Goal: Information Seeking & Learning: Find specific fact

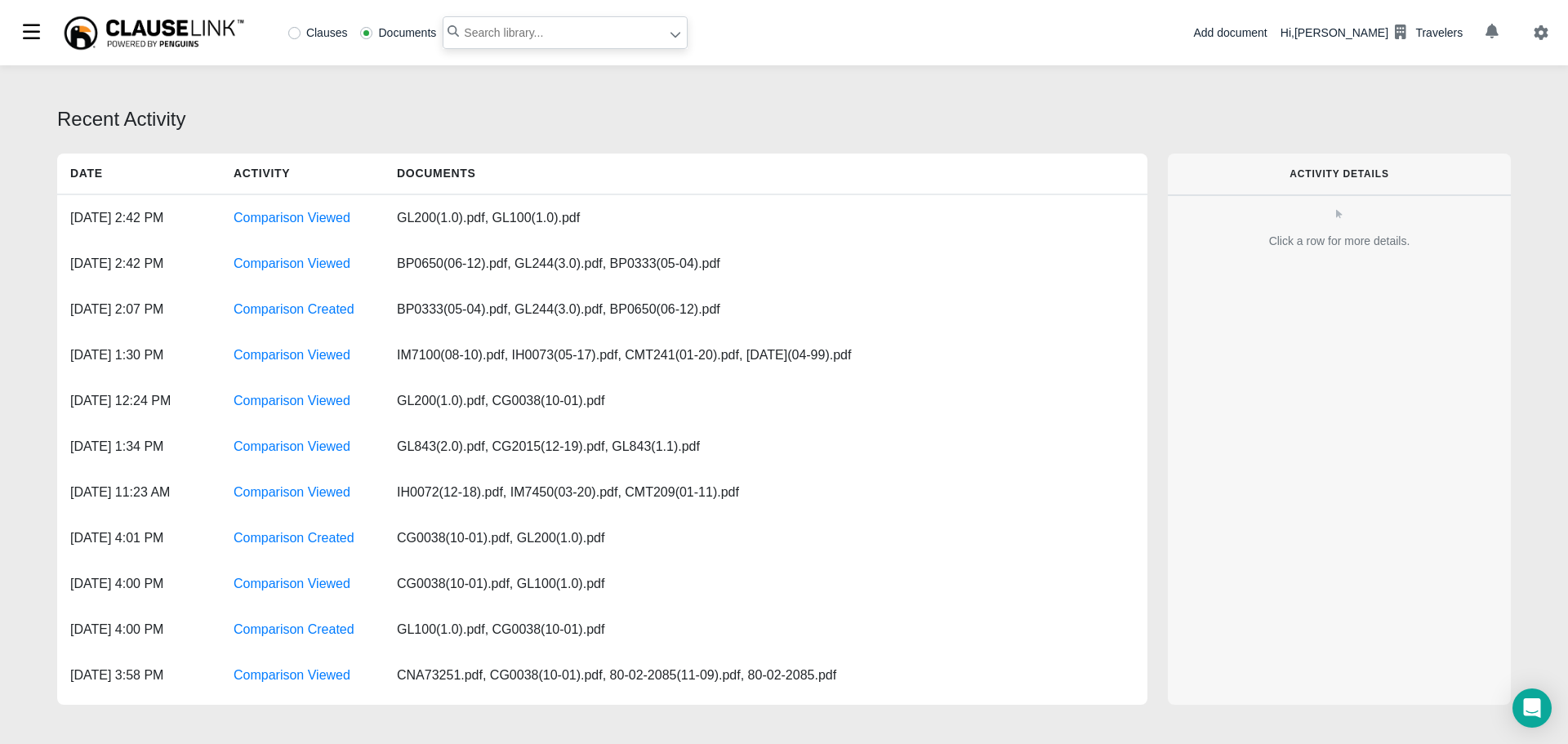
click at [463, 25] on input "text" at bounding box center [564, 32] width 245 height 33
click at [298, 34] on label "Clauses" at bounding box center [318, 32] width 60 height 11
radio input "true"
paste input "" licensed or principally garaged in"
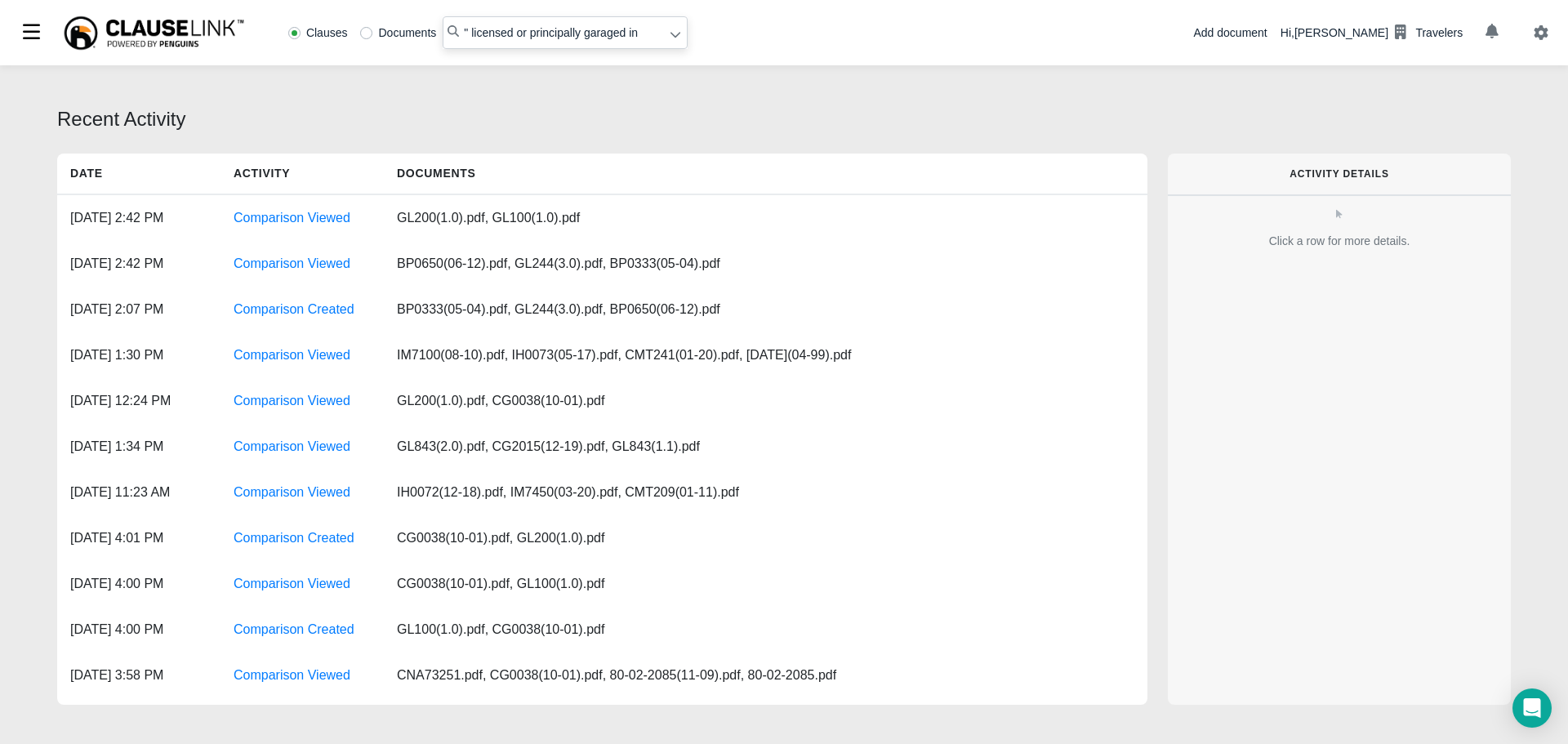
type input "" licensed or principally garaged in"
click at [671, 40] on icon at bounding box center [674, 34] width 11 height 11
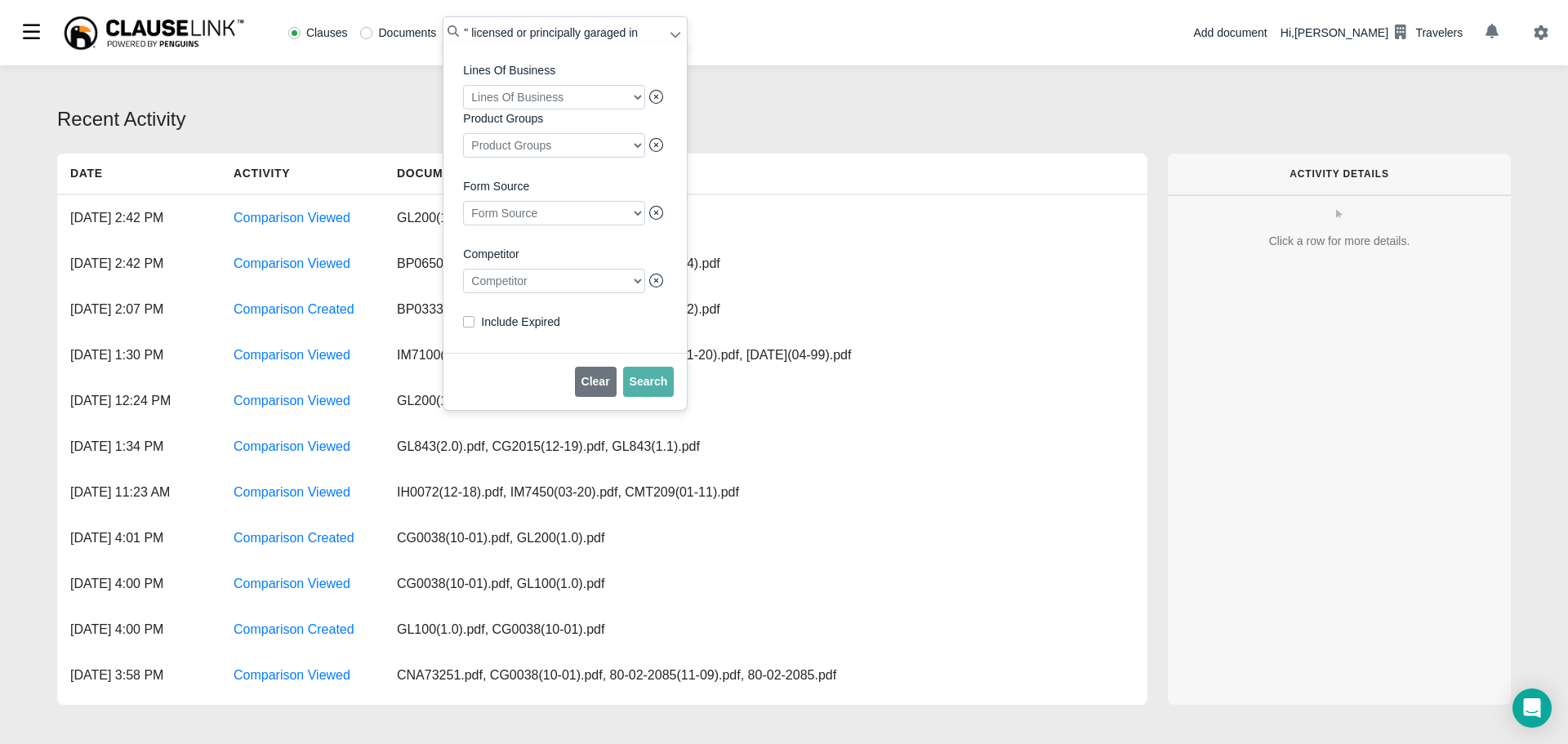
click at [525, 292] on div at bounding box center [554, 281] width 182 height 25
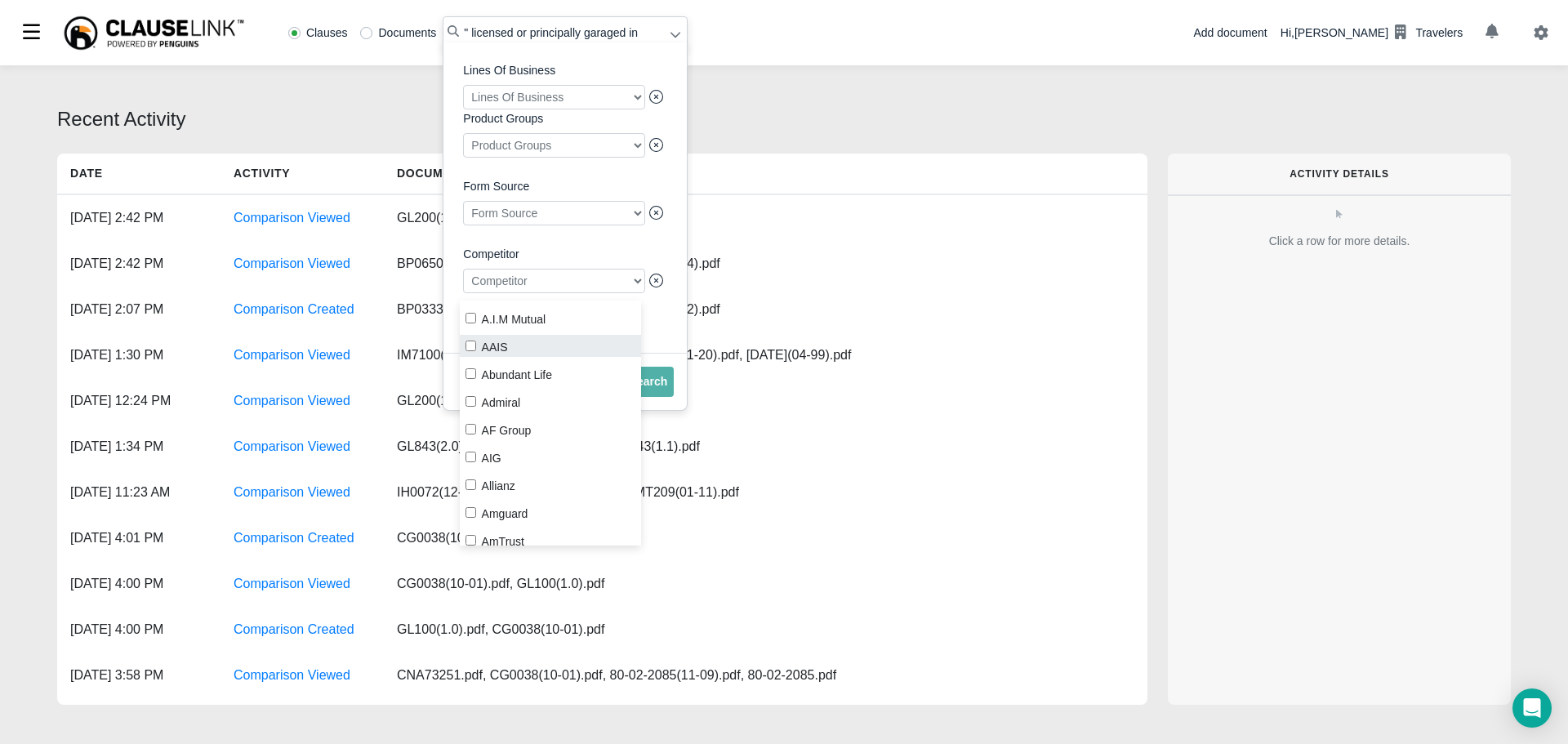
click at [477, 341] on label "AAIS" at bounding box center [551, 346] width 182 height 22
checkbox input "true"
click at [657, 388] on span "Search" at bounding box center [648, 380] width 39 height 13
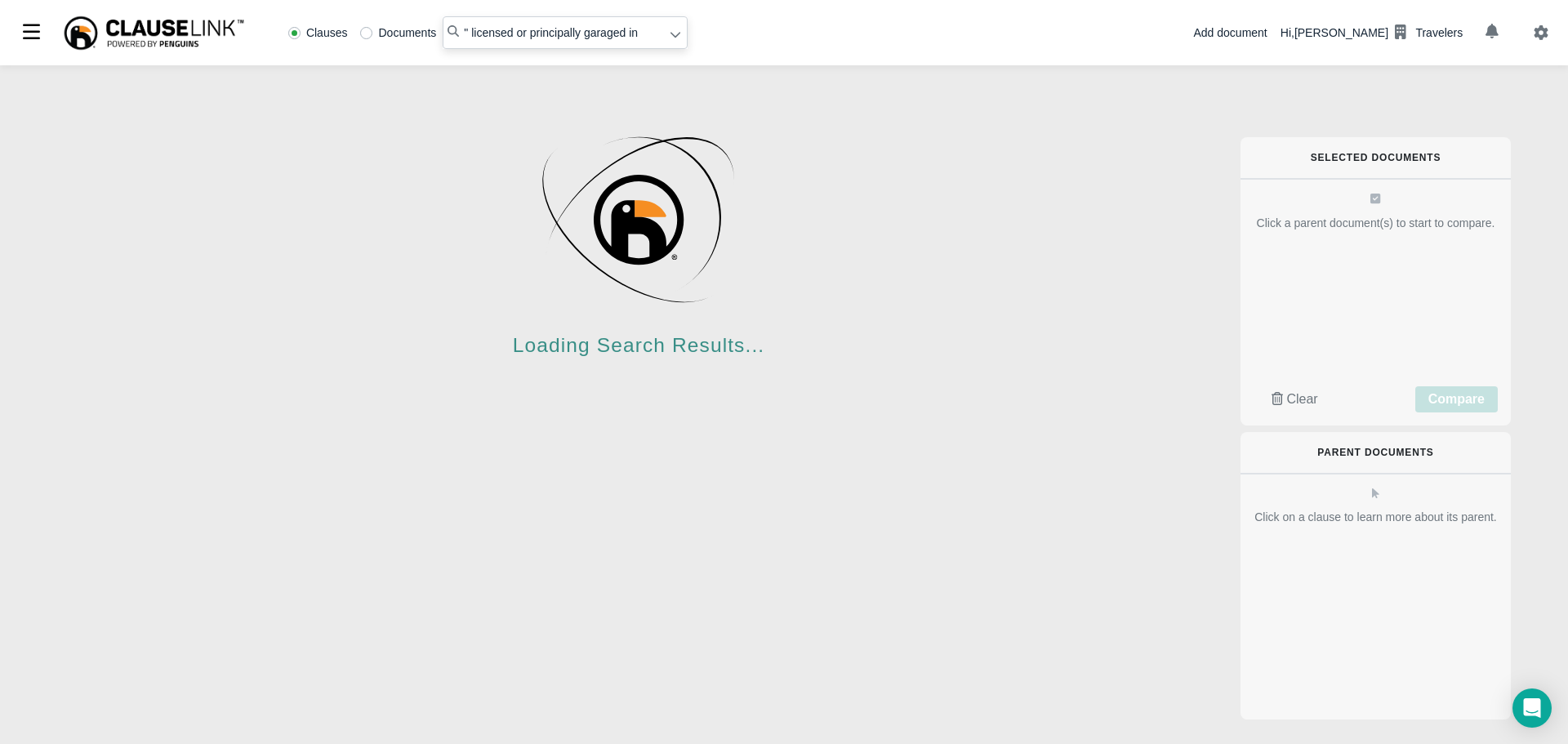
radio input "false"
radio input "true"
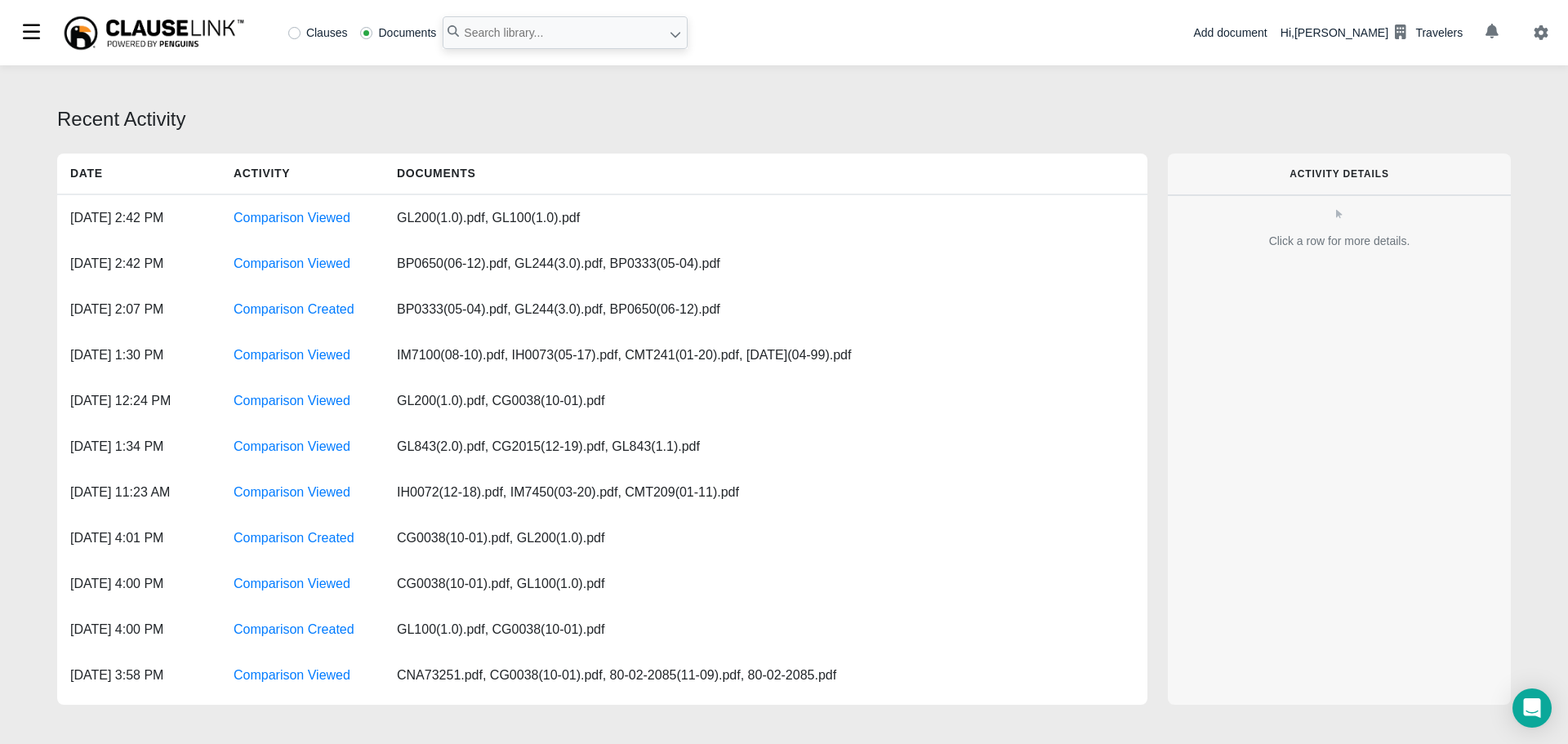
click at [293, 32] on label "Clauses" at bounding box center [318, 32] width 60 height 11
radio input "true"
paste input "" licensed or principally garaged in"
type input ""licensed or principally garaged in""
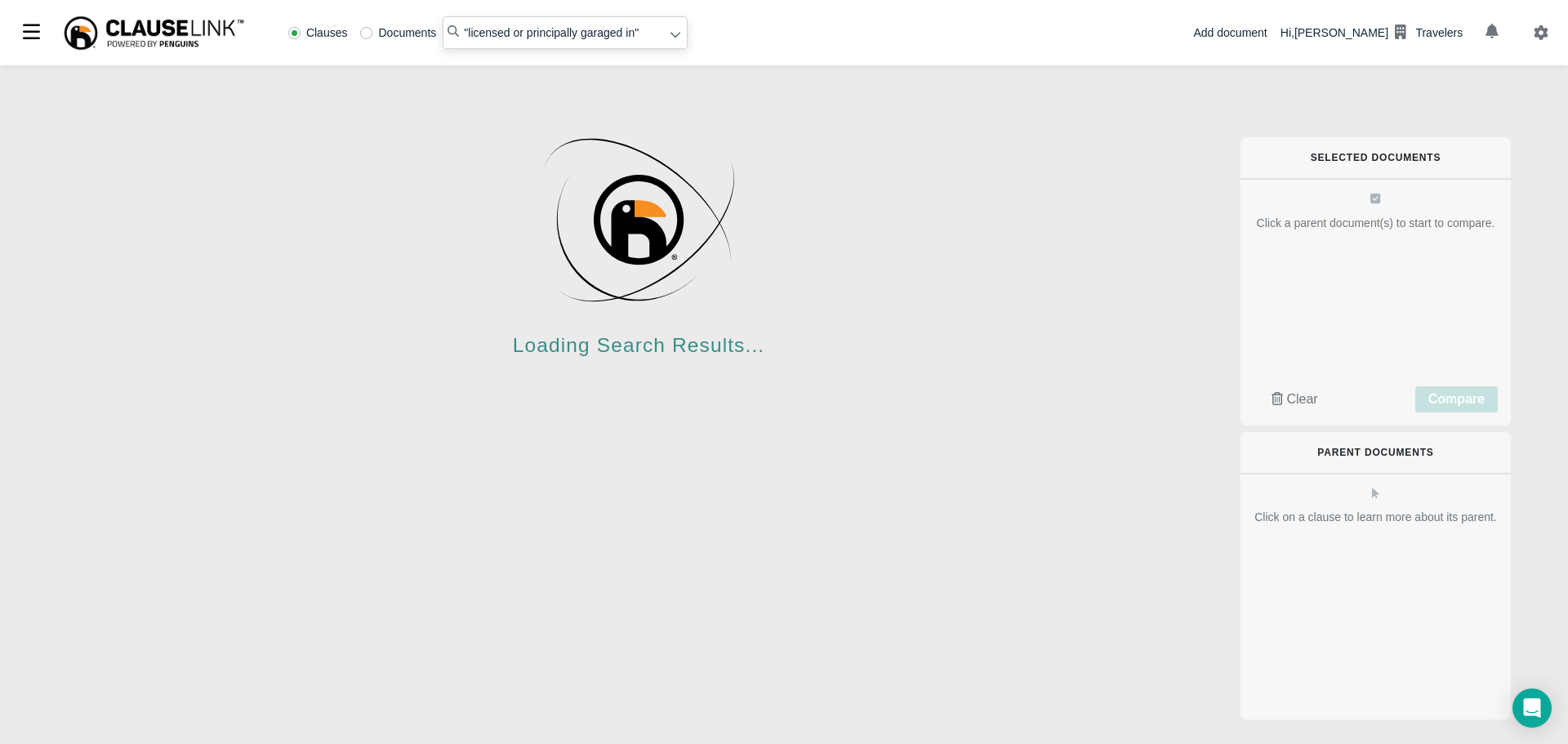
radio input "false"
radio input "true"
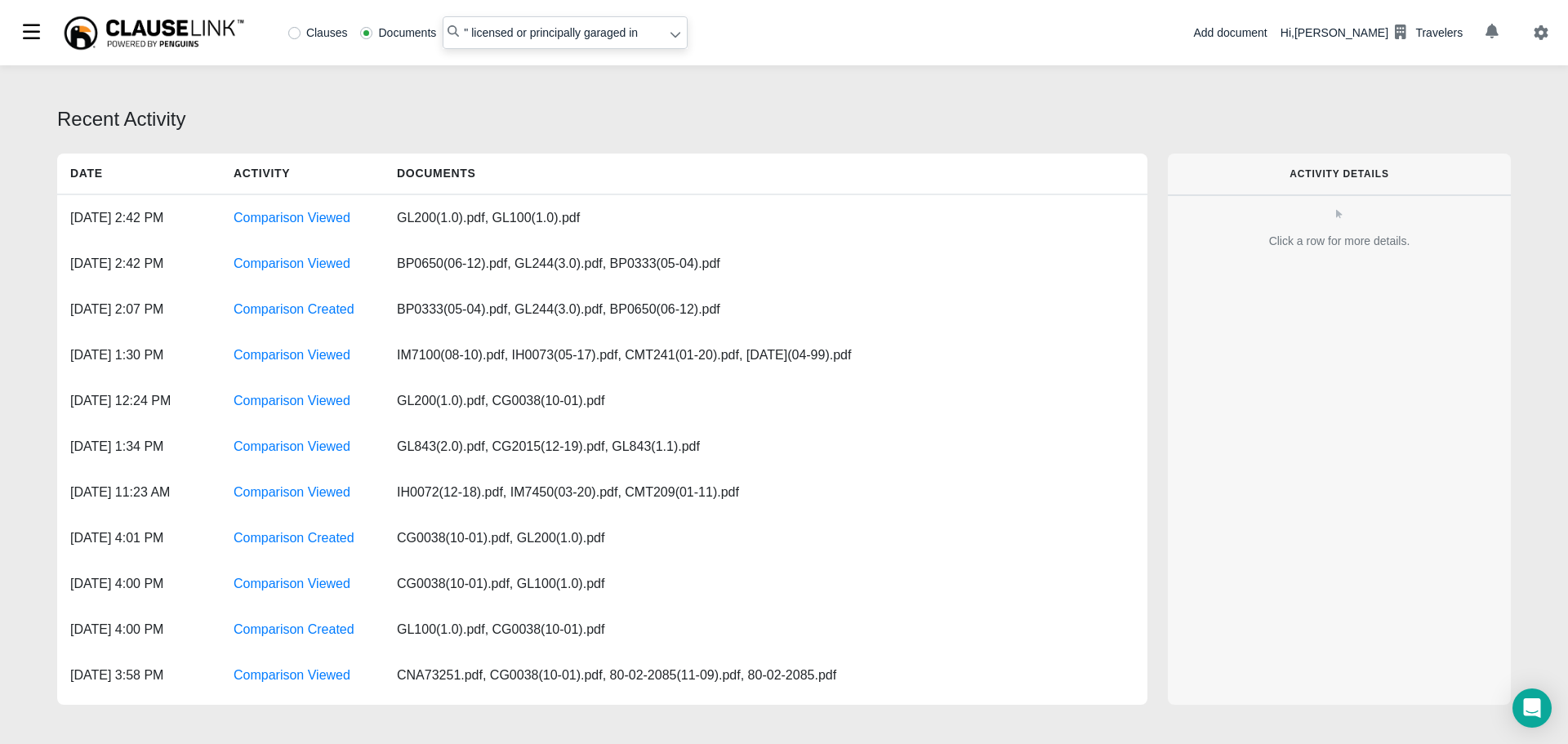
click at [470, 33] on input "" licensed or principally garaged in" at bounding box center [564, 32] width 245 height 33
type input ""licensed or principally garaged in"
click at [288, 26] on div "Clauses Documents "licensed or principally garaged in" at bounding box center [485, 32] width 406 height 33
click at [298, 30] on label "Clauses" at bounding box center [318, 32] width 60 height 11
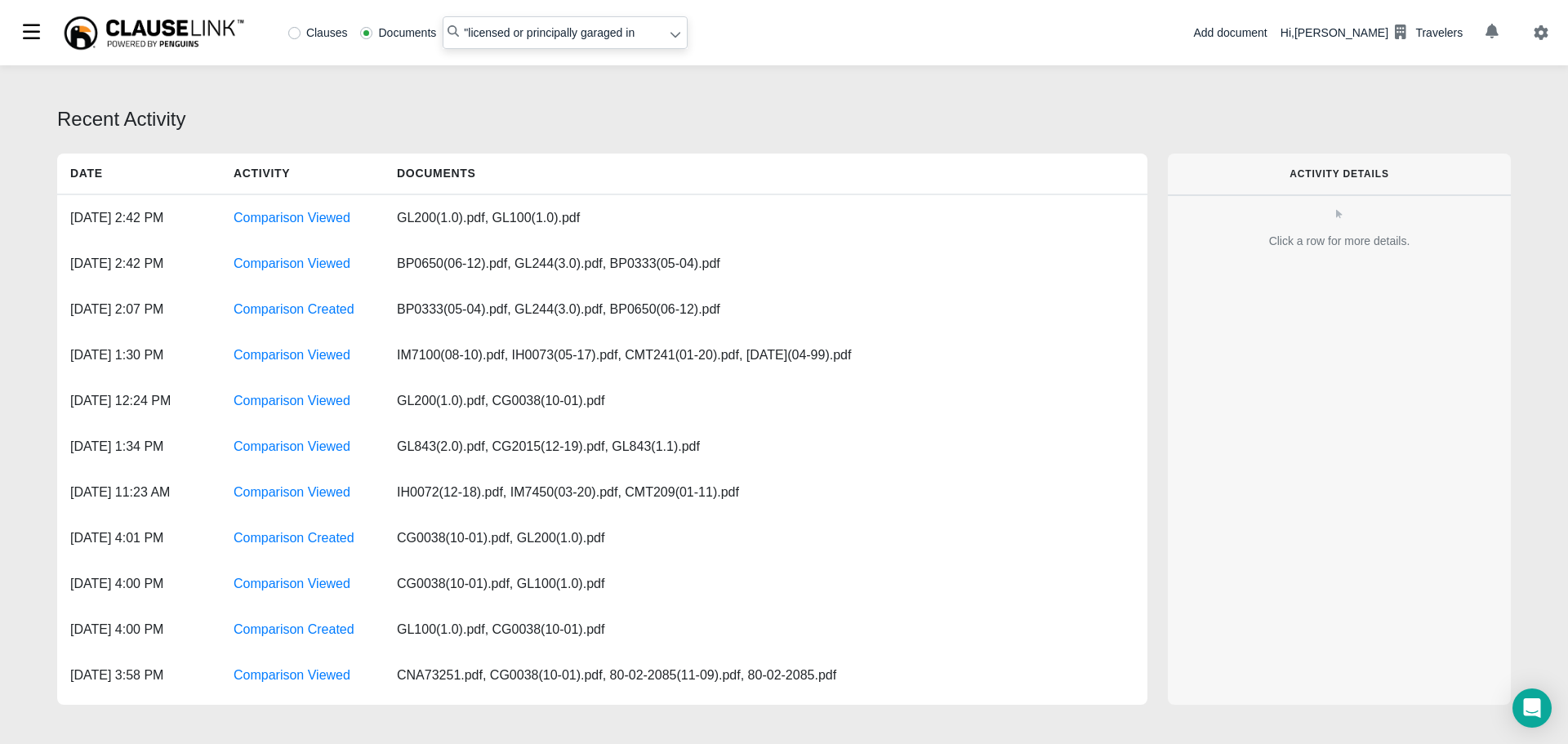
radio input "true"
click at [638, 39] on input ""licensed or principally garaged in" at bounding box center [564, 32] width 245 height 33
type input ""licensed or principally garaged in""
click at [674, 35] on icon at bounding box center [675, 36] width 10 height 6
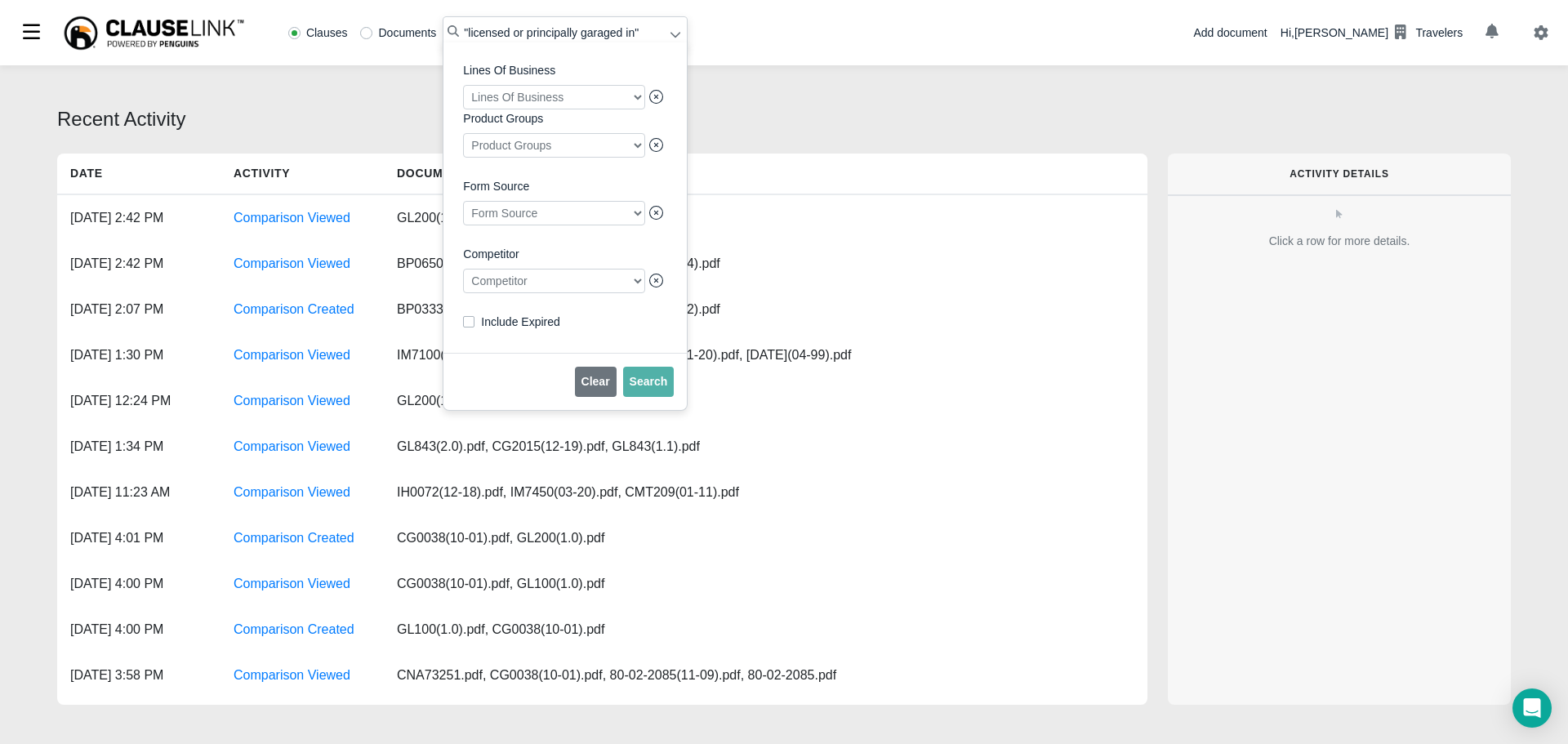
drag, startPoint x: 531, startPoint y: 287, endPoint x: 522, endPoint y: 286, distance: 9.1
click at [531, 286] on div at bounding box center [554, 281] width 182 height 25
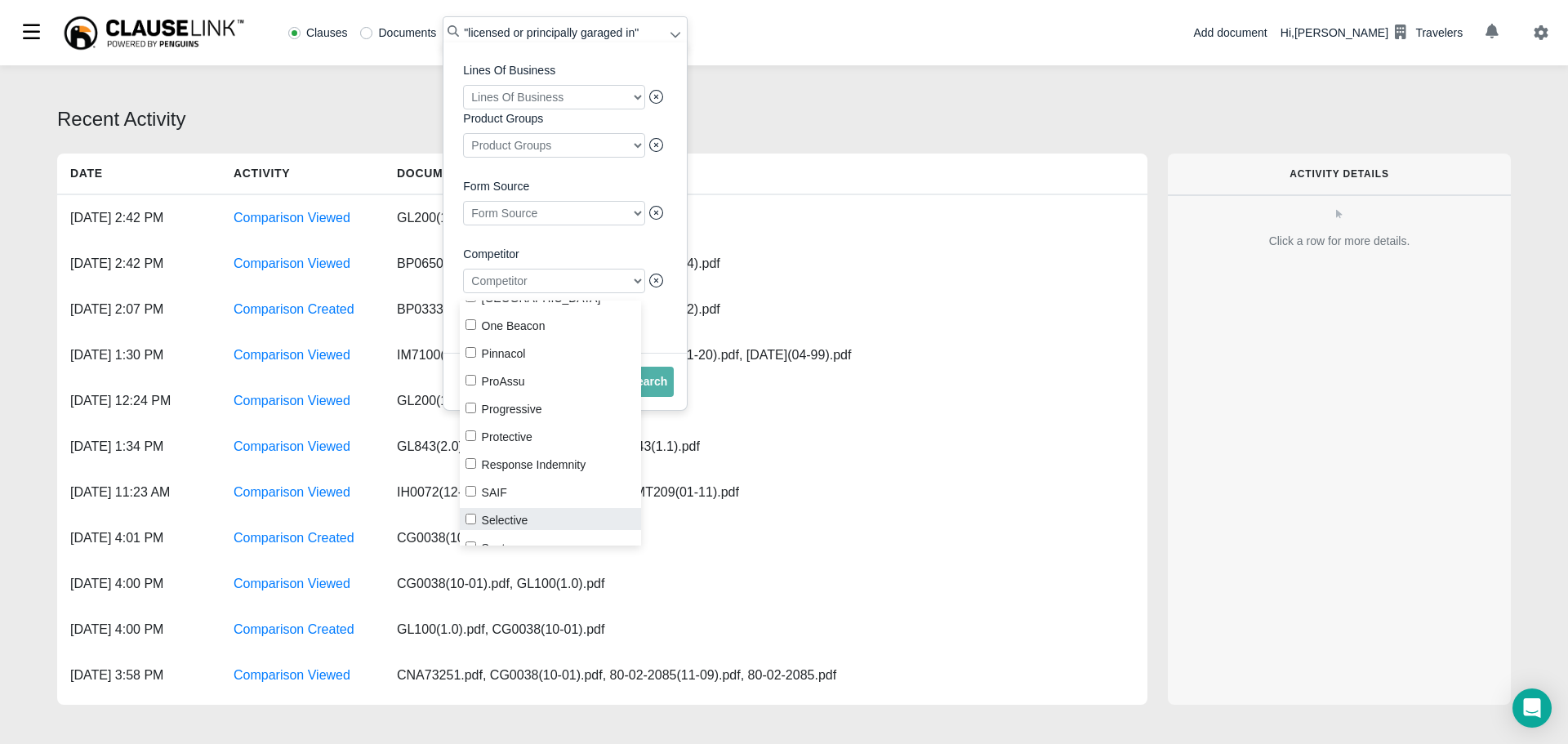
scroll to position [1797, 0]
click at [468, 406] on input "Progressive" at bounding box center [470, 409] width 11 height 11
checkbox input "true"
click at [651, 388] on span "Search" at bounding box center [648, 380] width 39 height 13
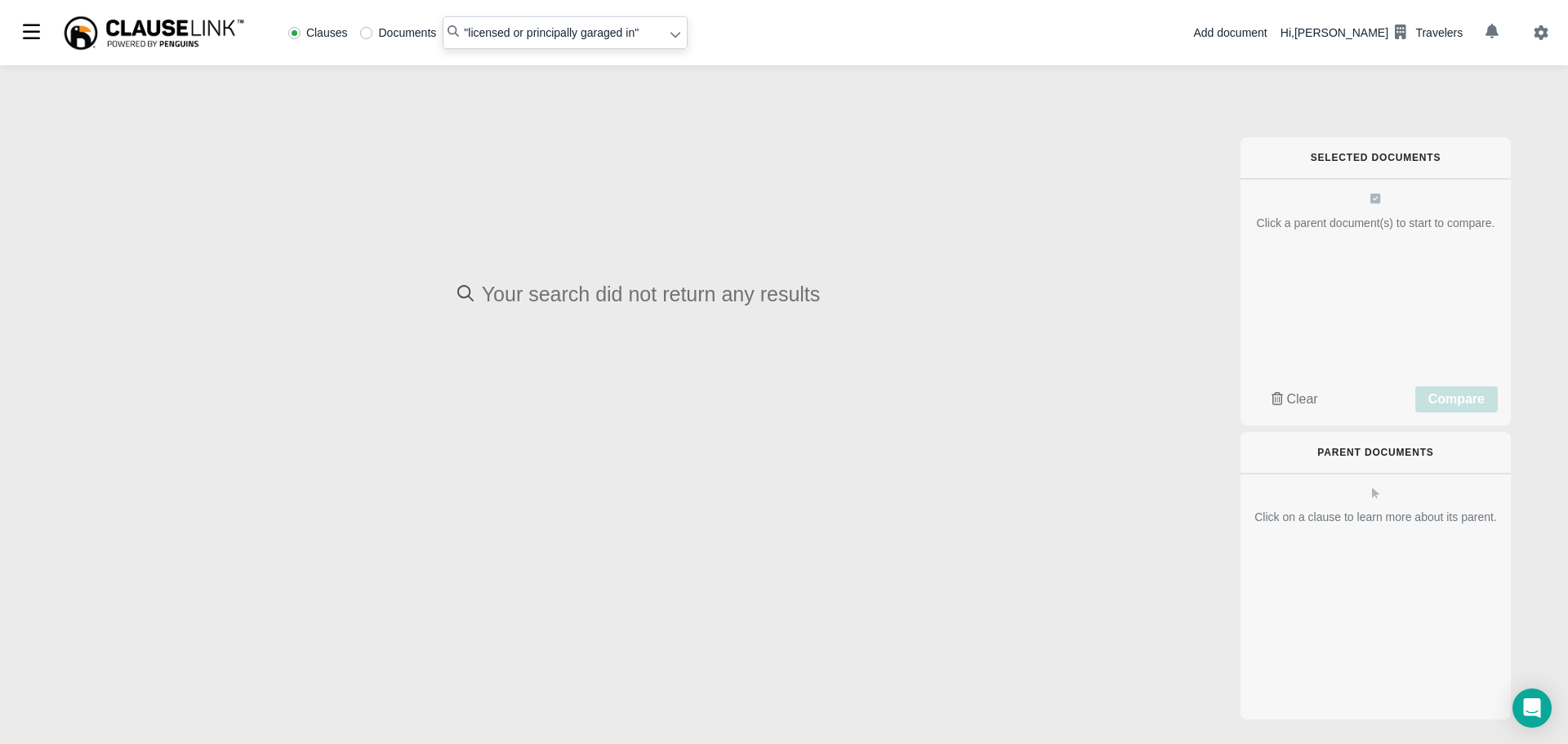
radio input "false"
radio input "true"
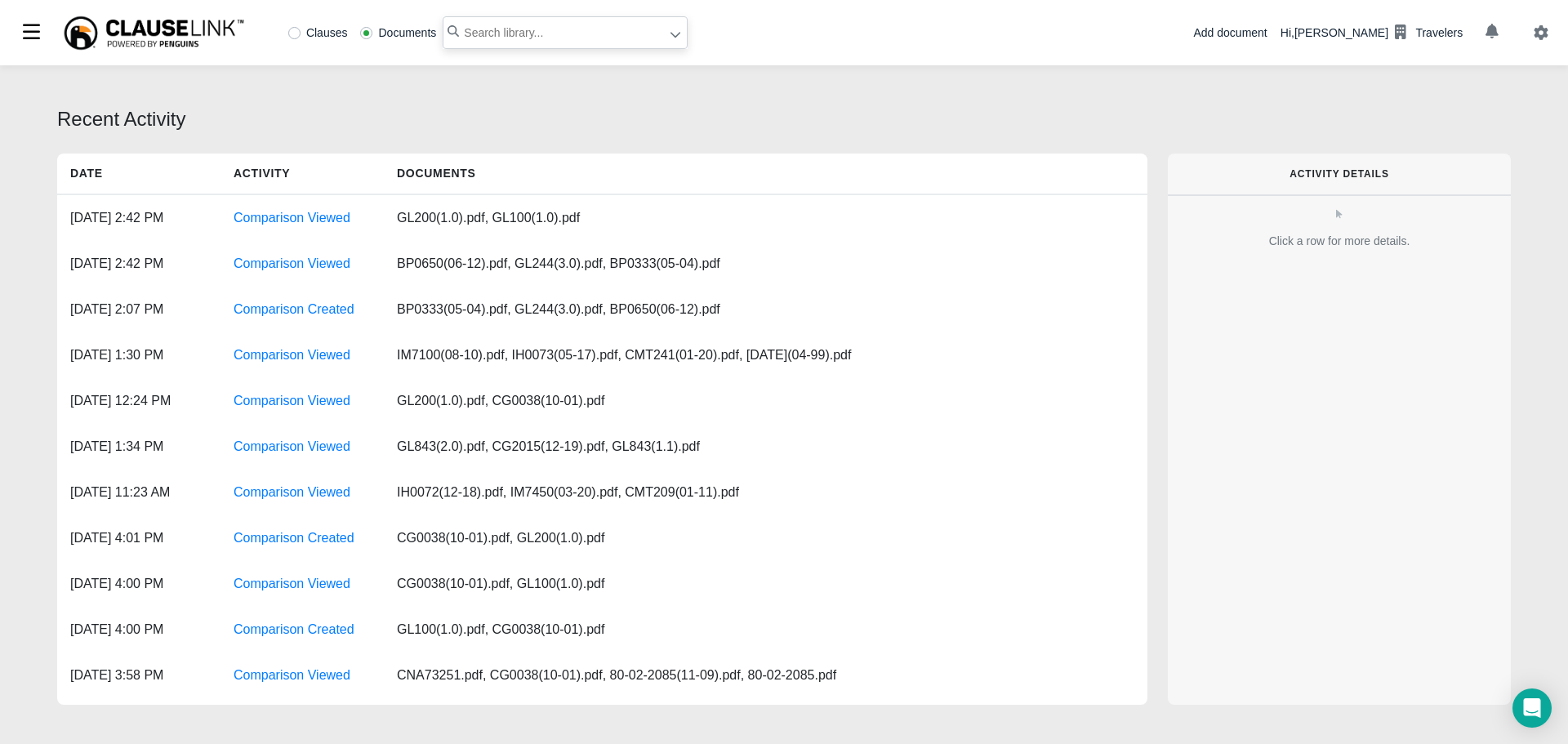
paste input "the provisions of the Coverage Form apply unless modified"
type input "the provisions of the Coverage Form apply unless modified"
click at [298, 34] on label "Clauses" at bounding box center [318, 32] width 60 height 11
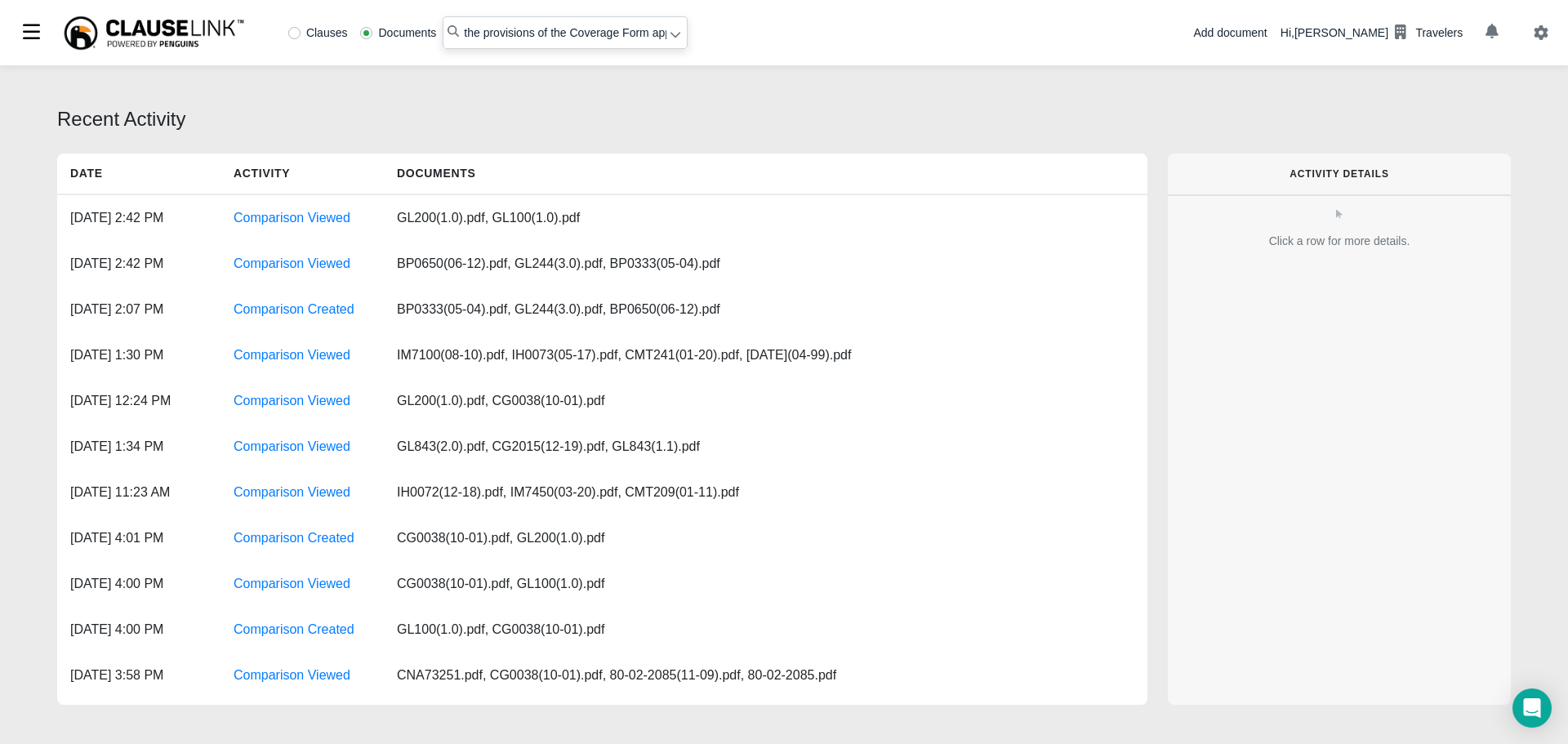
radio input "true"
click at [490, 30] on input "the provisions of the Coverage Form apply unless modified" at bounding box center [564, 32] width 245 height 33
click at [678, 37] on input ""the provisions of the Coverage Form apply unless modified"" at bounding box center [564, 32] width 245 height 33
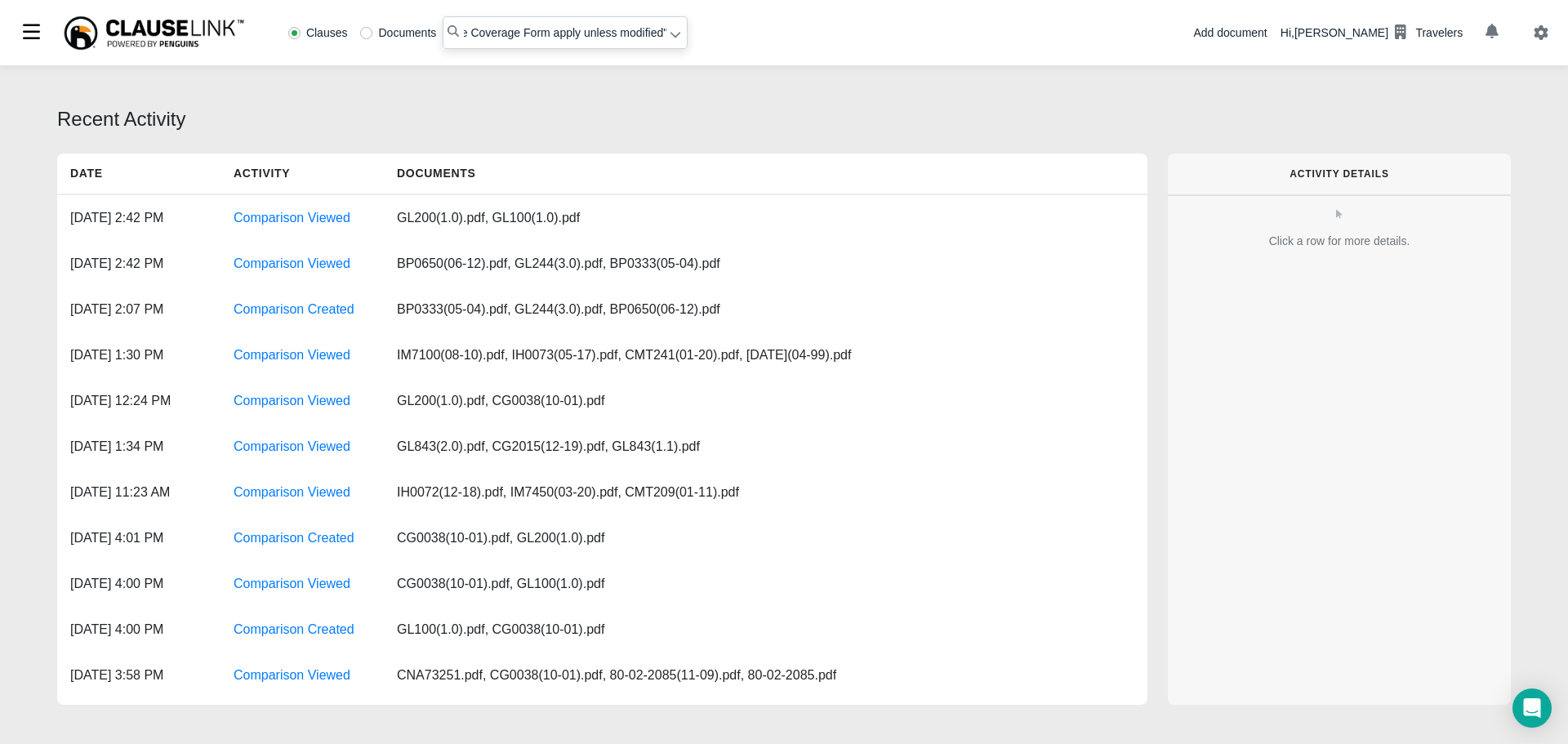
type input ""the provisions of the Coverage Form apply unless modified""
click at [670, 37] on icon at bounding box center [675, 36] width 10 height 6
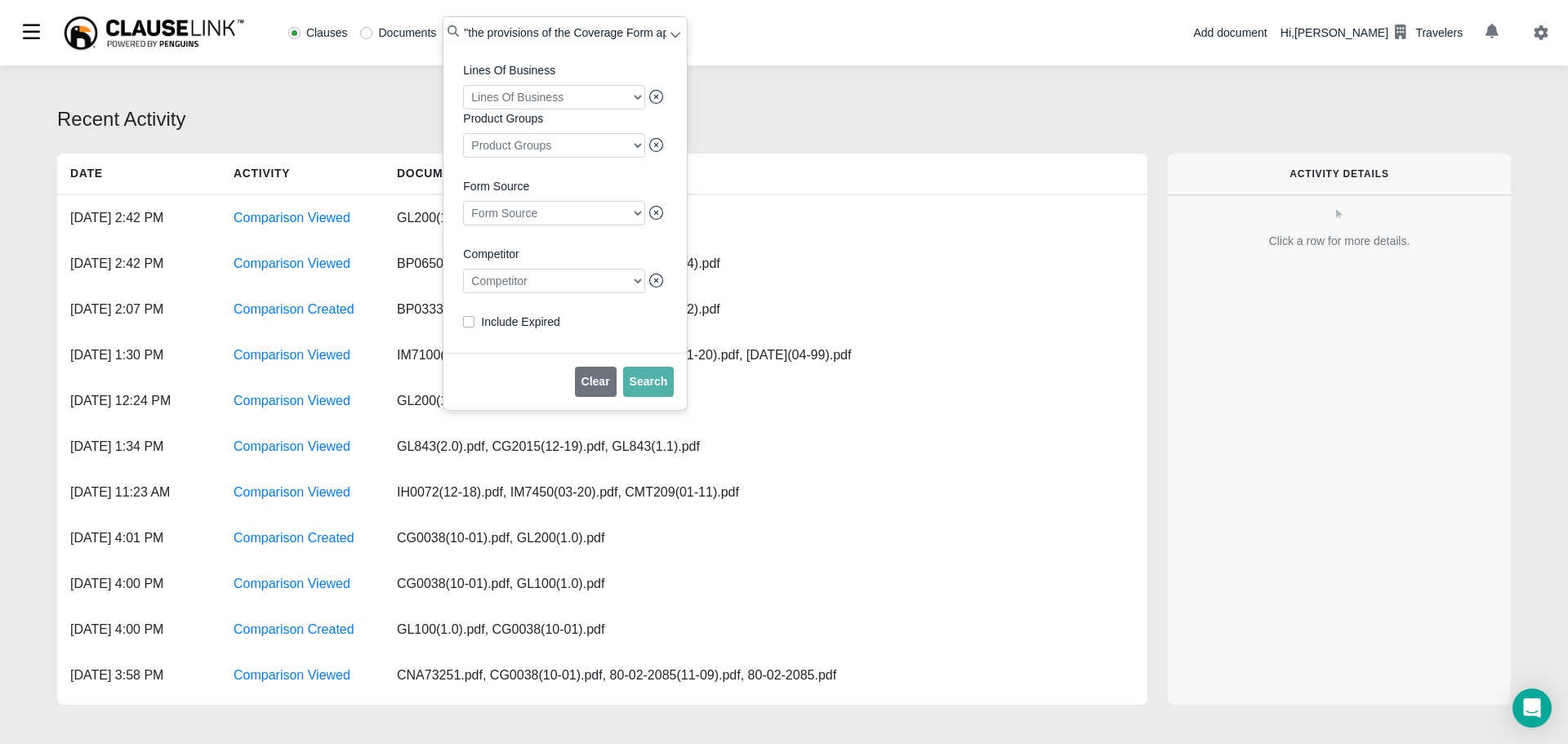
click at [530, 285] on div at bounding box center [554, 281] width 182 height 25
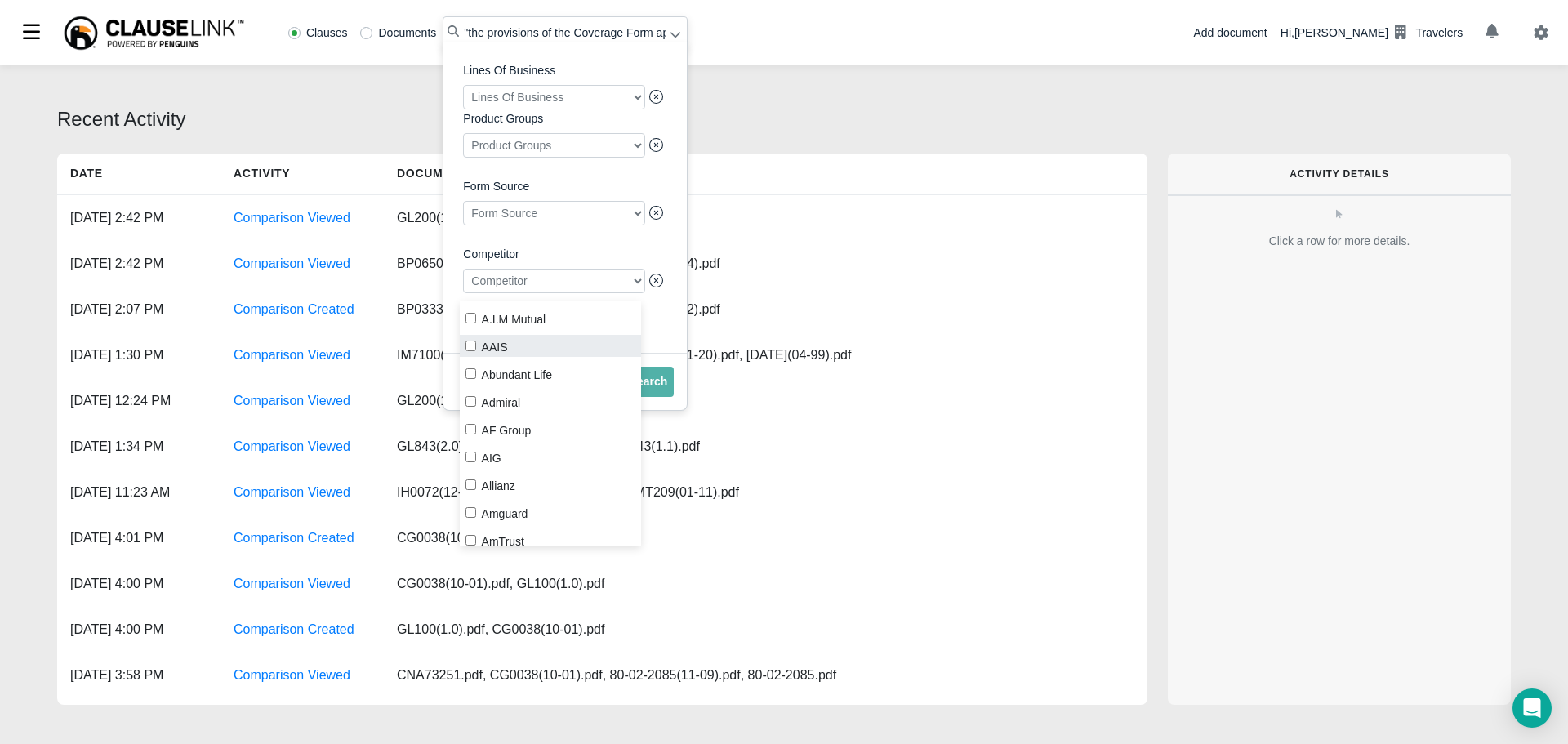
click at [475, 347] on input "AAIS" at bounding box center [470, 346] width 11 height 11
checkbox input "true"
click at [651, 388] on span "Search" at bounding box center [648, 380] width 39 height 13
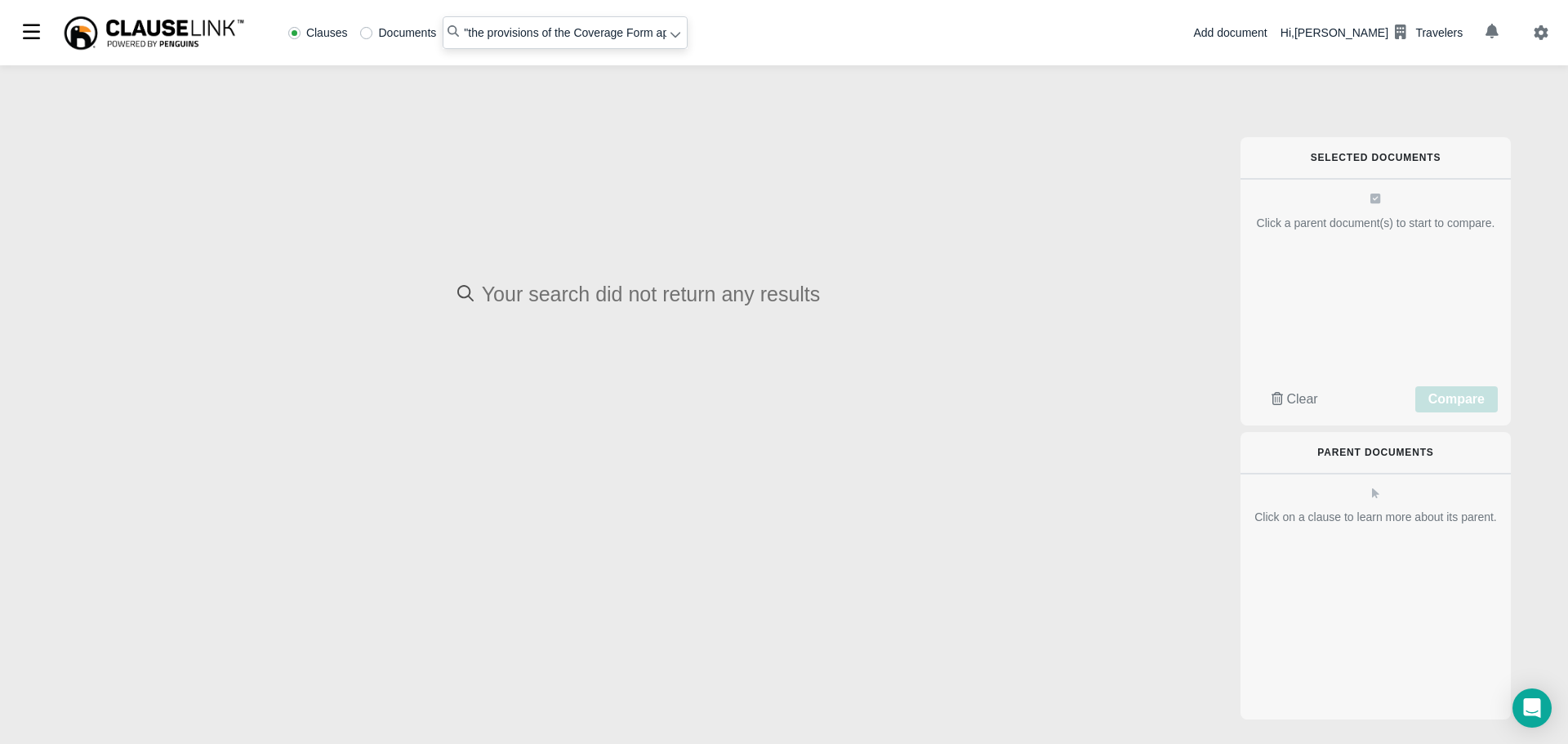
click at [672, 31] on icon at bounding box center [674, 34] width 11 height 11
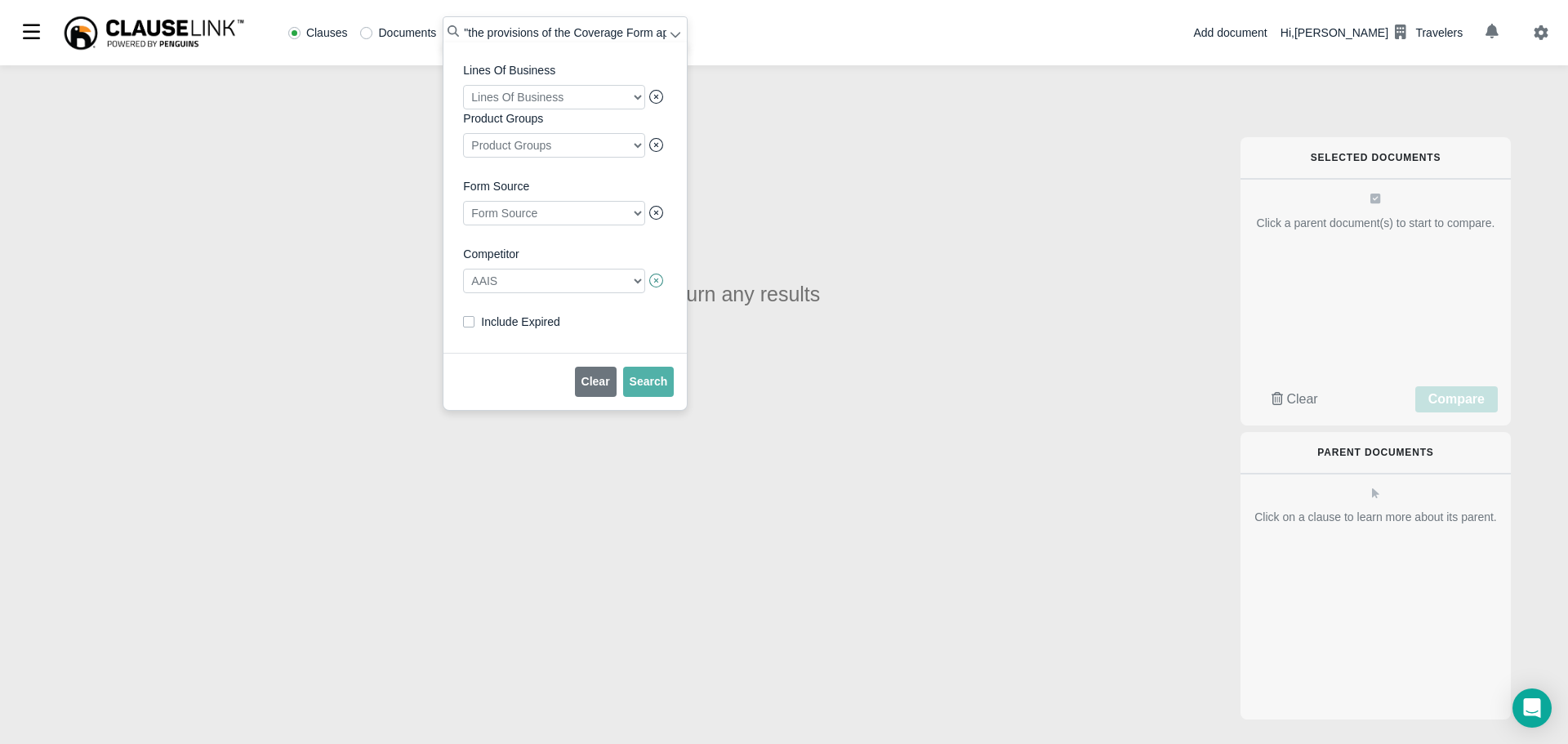
click at [656, 287] on icon at bounding box center [656, 281] width 15 height 15
click at [649, 284] on icon at bounding box center [656, 281] width 15 height 15
click at [653, 288] on icon at bounding box center [656, 281] width 15 height 15
click at [634, 285] on div at bounding box center [554, 281] width 182 height 25
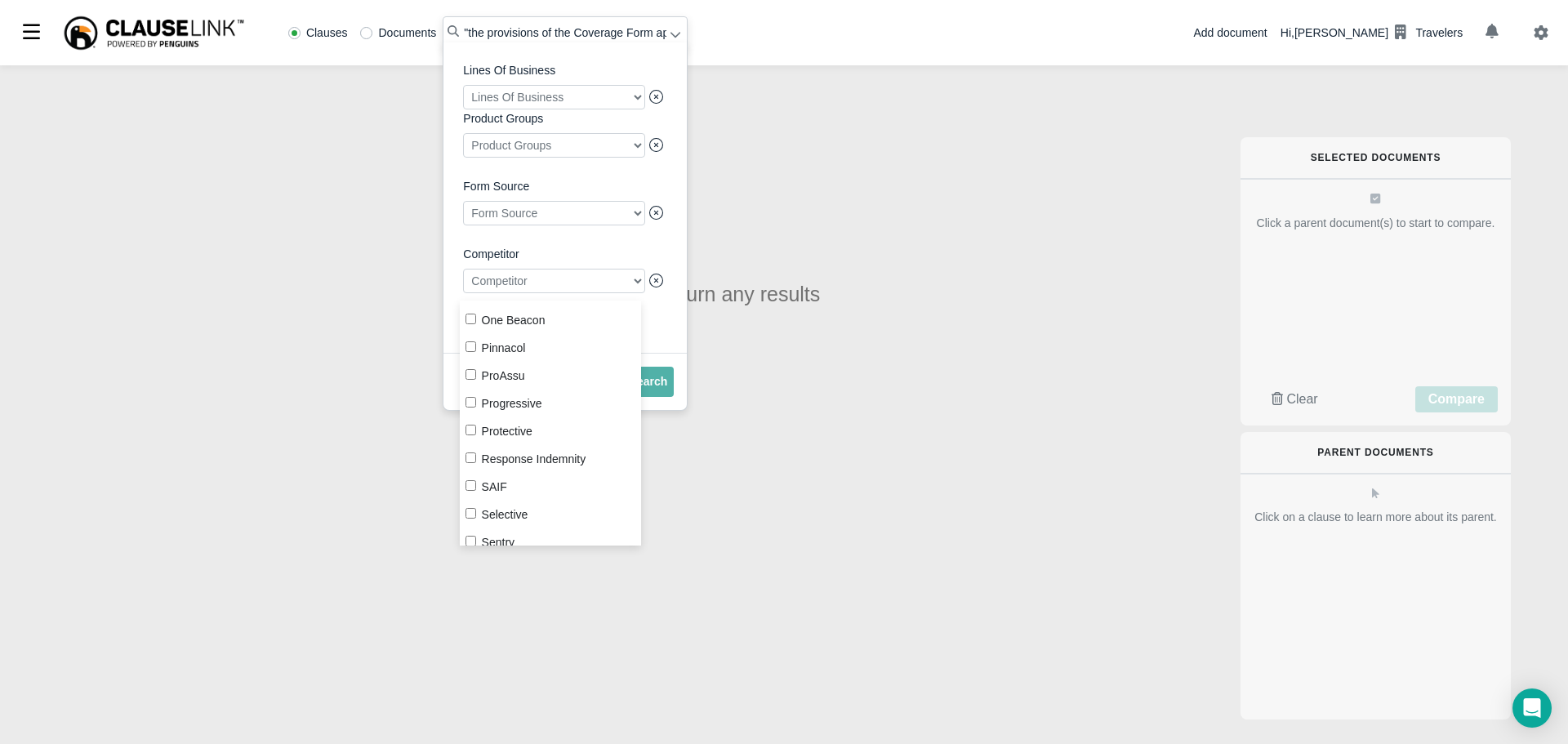
scroll to position [1797, 0]
click at [470, 407] on input "Progressive" at bounding box center [470, 409] width 11 height 11
checkbox input "true"
click at [651, 388] on span "Search" at bounding box center [648, 380] width 39 height 13
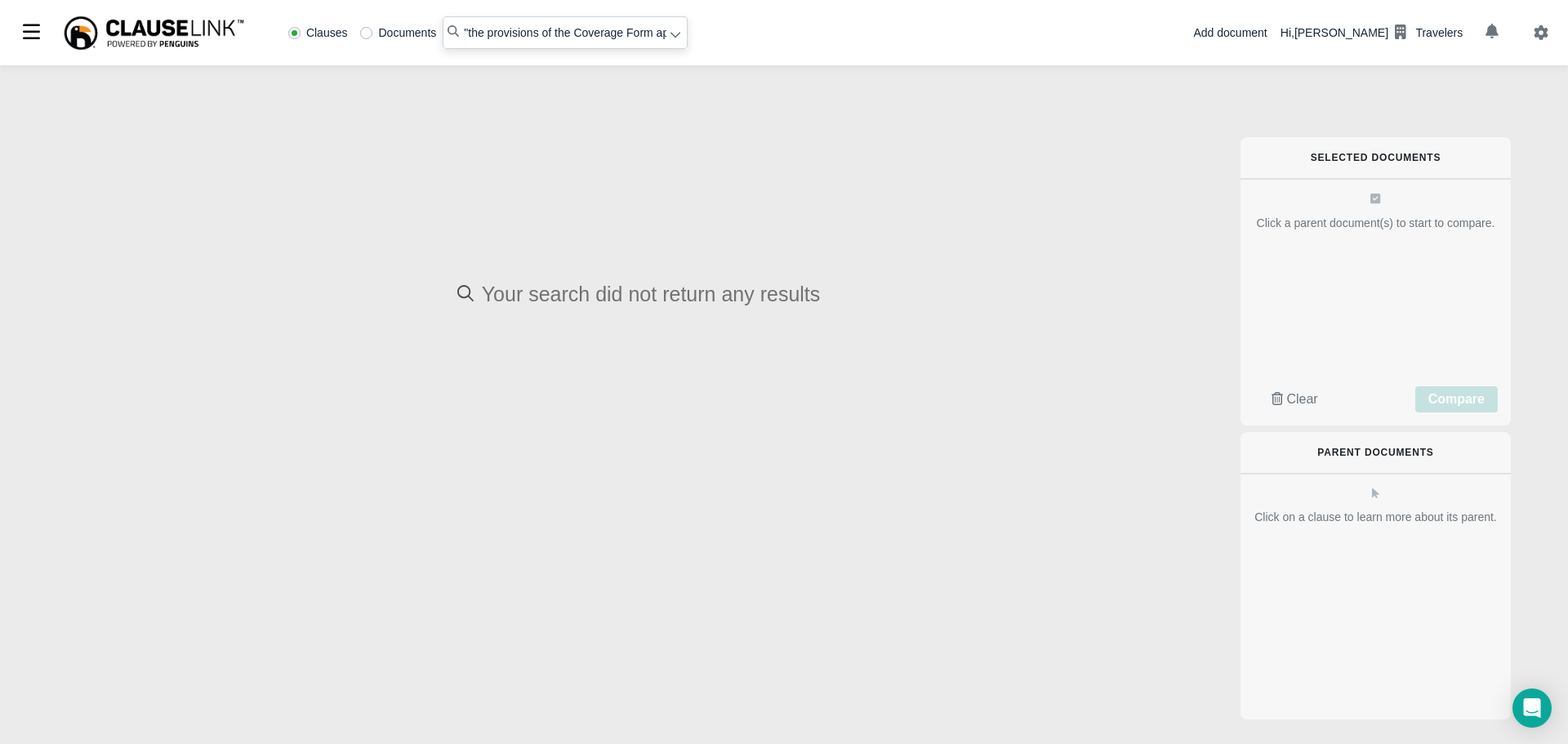
radio input "false"
radio input "true"
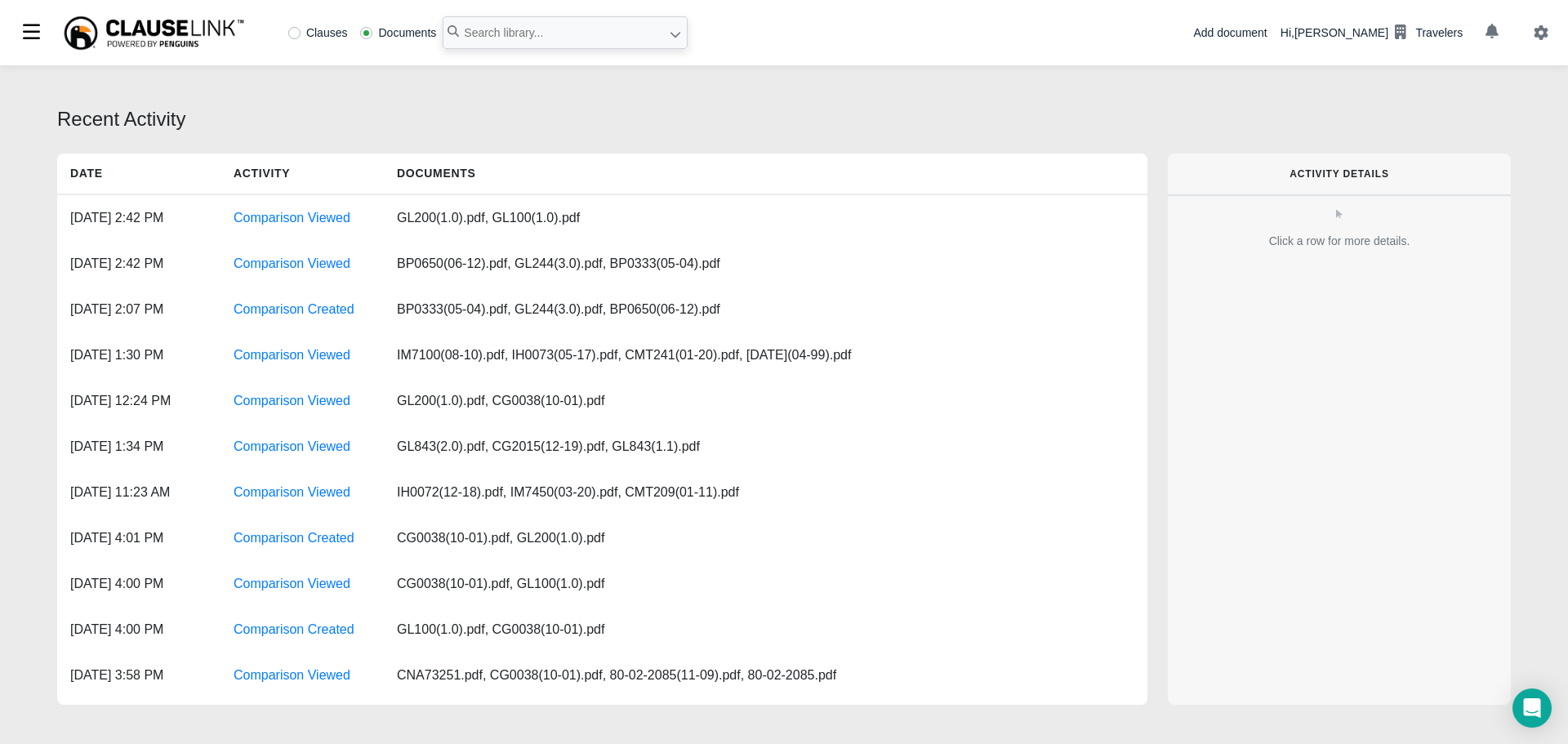
drag, startPoint x: 481, startPoint y: 30, endPoint x: 280, endPoint y: 33, distance: 201.0
click at [280, 33] on div "Clauses Documents" at bounding box center [347, 33] width 681 height 66
click at [287, 31] on div "Clauses Documents" at bounding box center [362, 32] width 161 height 11
click at [298, 30] on label "Clauses" at bounding box center [318, 32] width 60 height 11
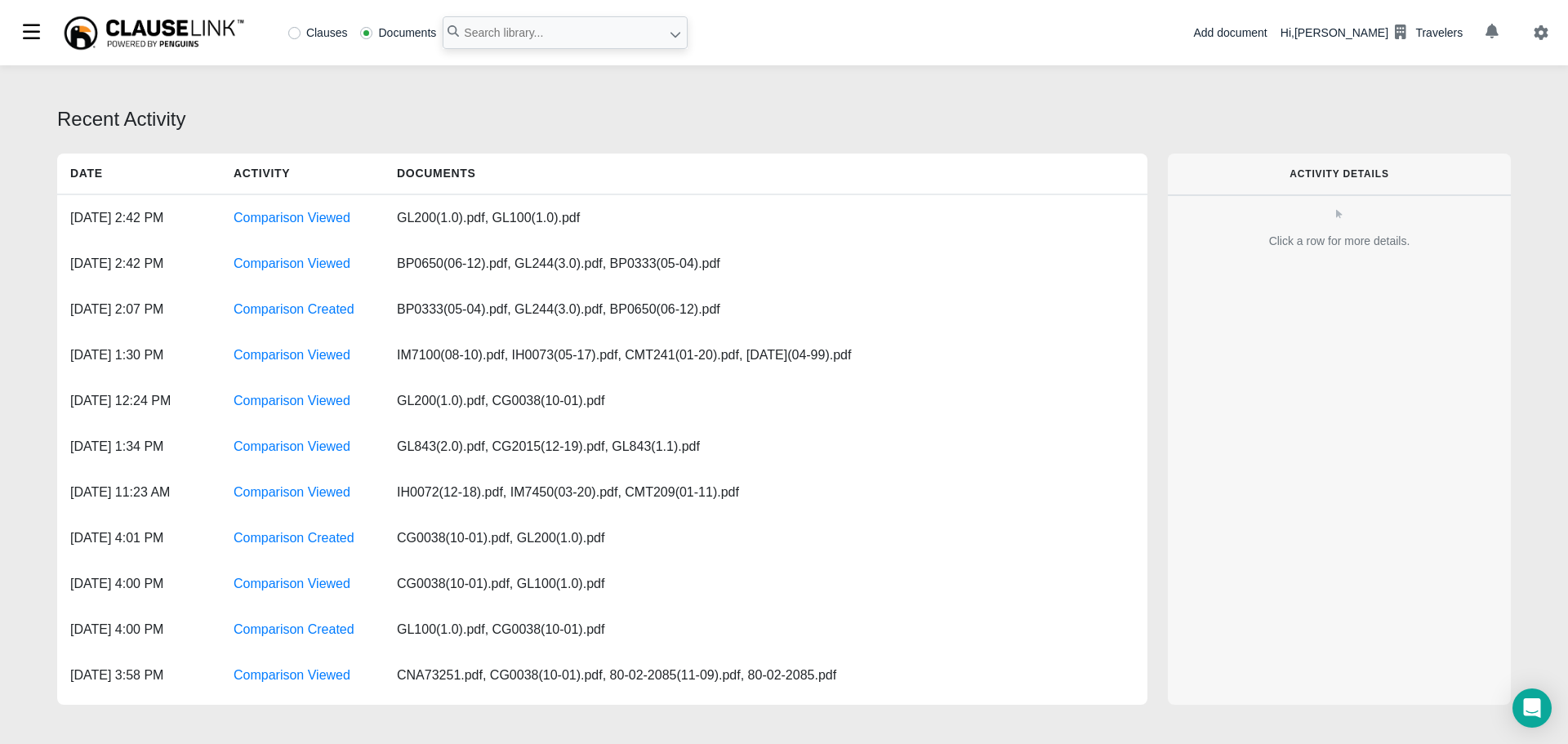
radio input "true"
click at [502, 33] on input "text" at bounding box center [564, 32] width 245 height 33
paste input "the provisions of the Coverage Form apply unless modified"
type input ""the provisions of the Coverage Form apply unless modified""
click at [675, 38] on icon at bounding box center [674, 34] width 11 height 11
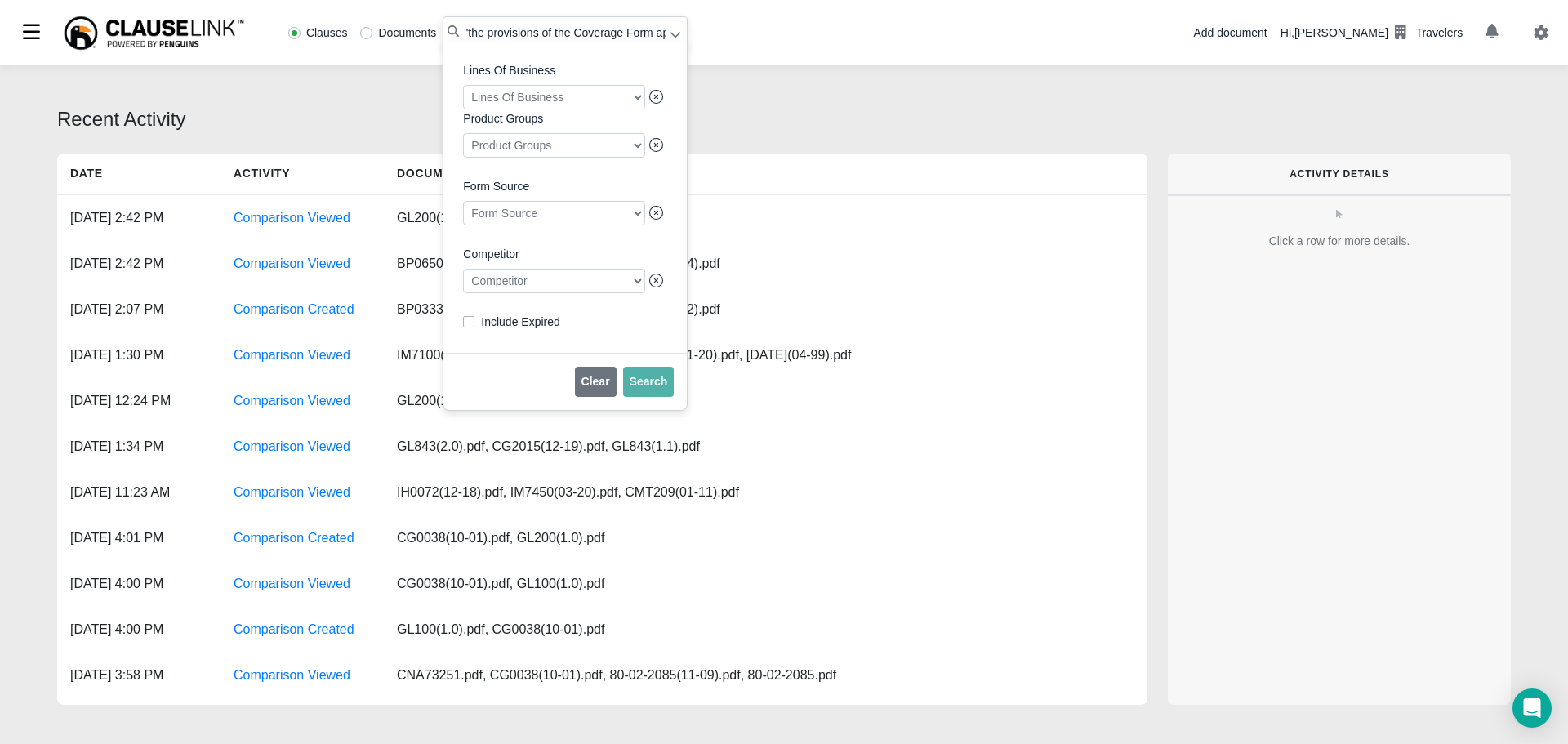
click at [506, 293] on div at bounding box center [554, 281] width 182 height 25
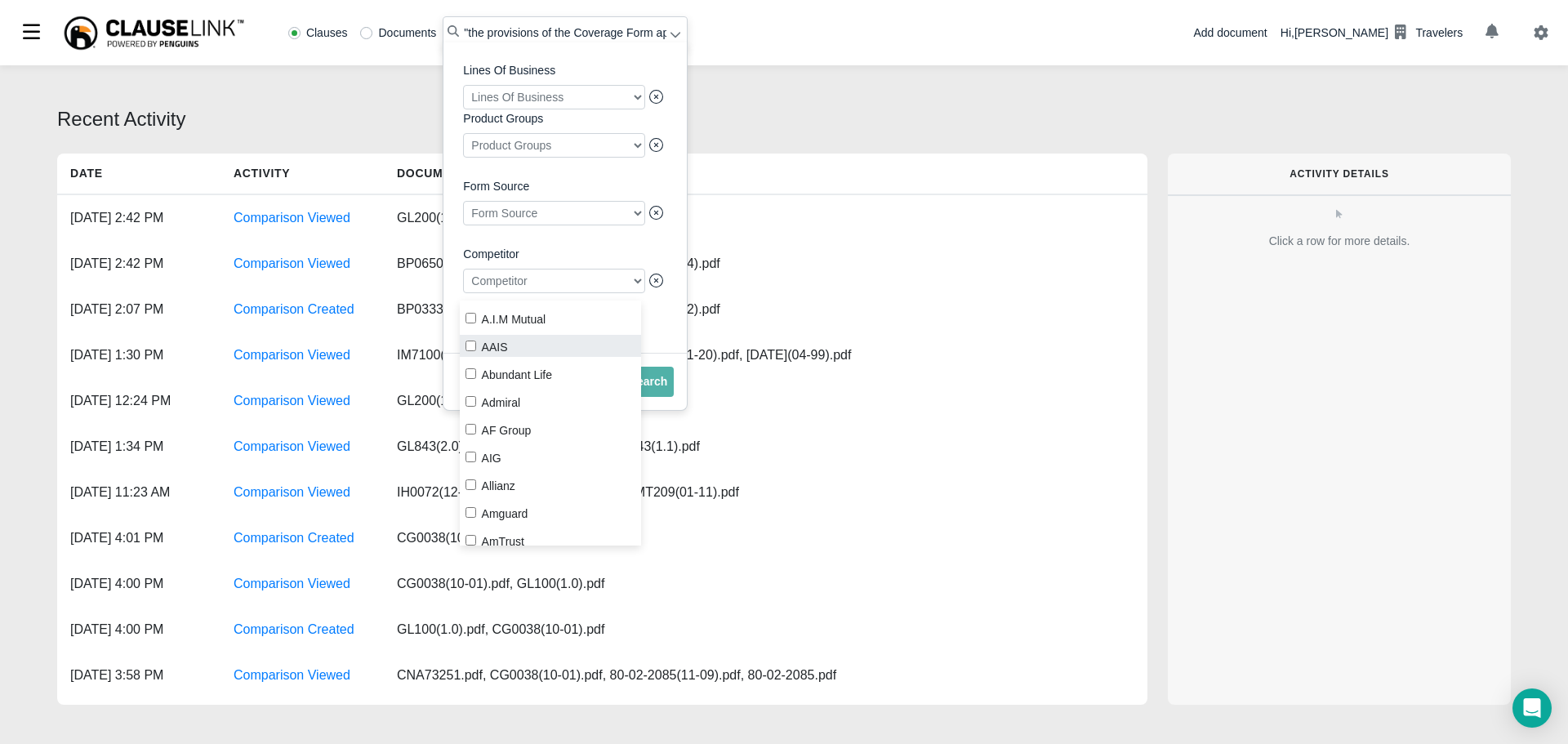
click at [474, 347] on input "AAIS" at bounding box center [470, 346] width 11 height 11
checkbox input "true"
click at [646, 388] on span "Search" at bounding box center [648, 380] width 39 height 13
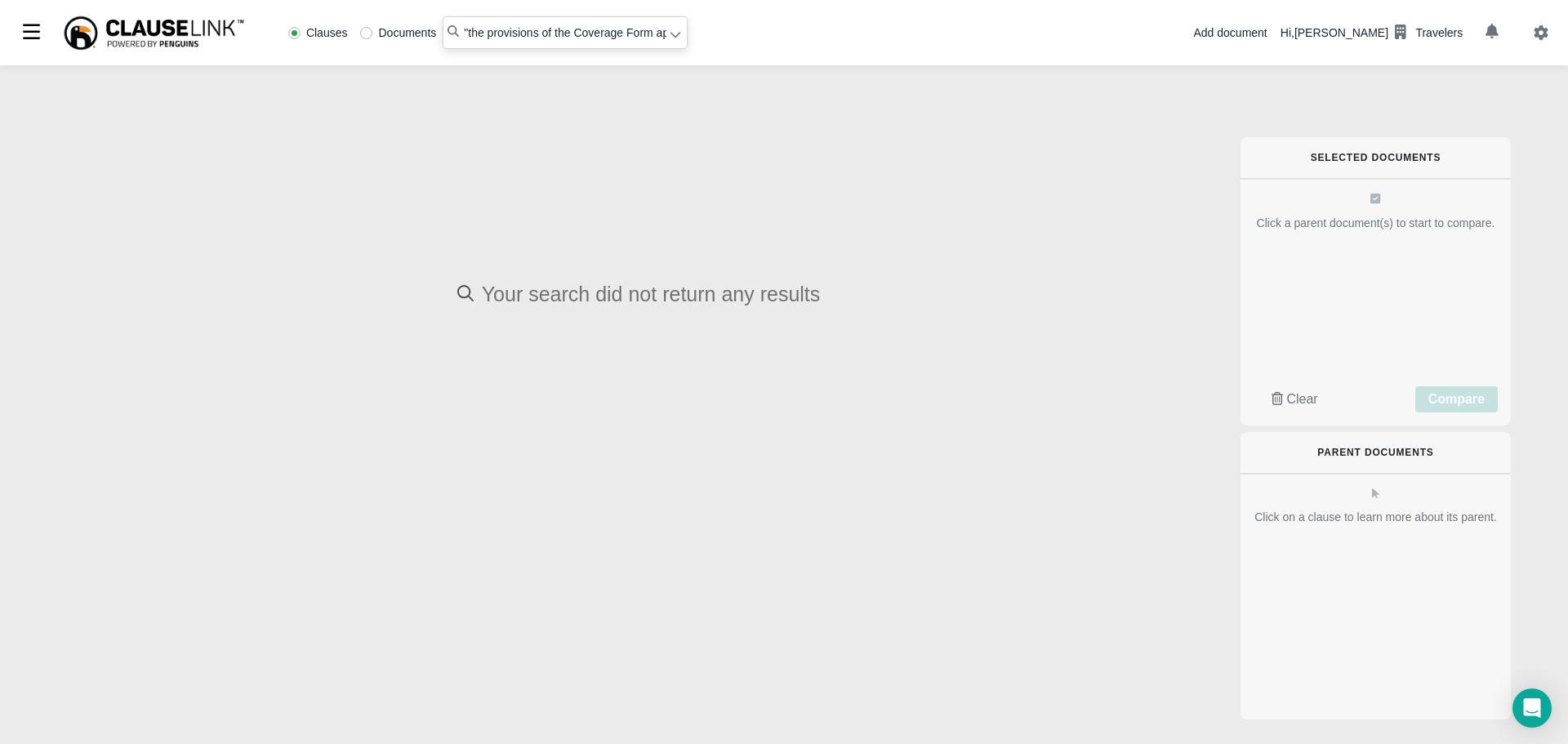
radio input "false"
radio input "true"
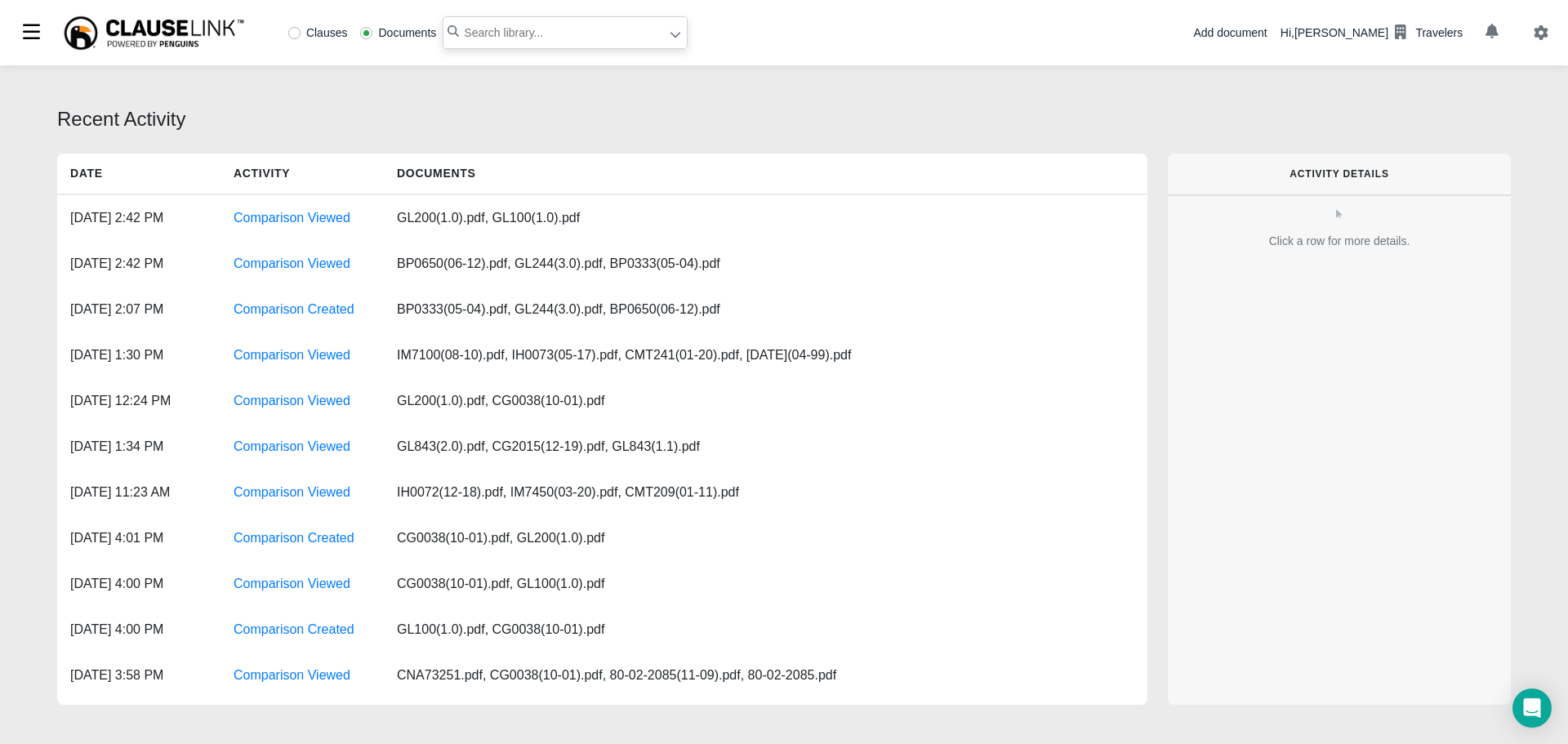
click at [470, 30] on input "text" at bounding box center [564, 32] width 245 height 33
click at [298, 34] on label "Clauses" at bounding box center [318, 32] width 60 height 11
radio input "true"
paste input "the provisions of the Coverage Form apply unless modified"
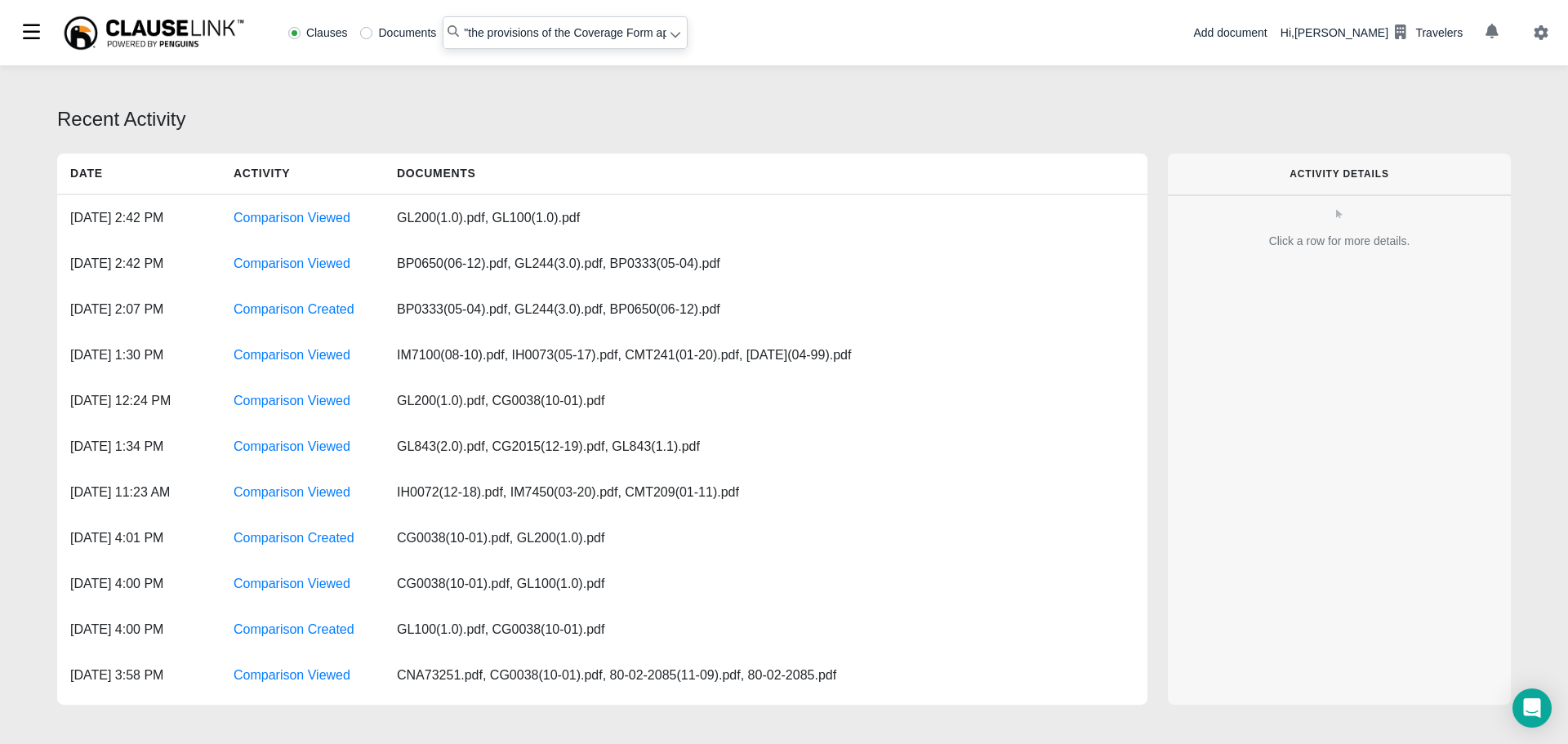
type input ""the provisions of the Coverage Form apply unless modified""
click at [669, 38] on icon at bounding box center [674, 34] width 11 height 11
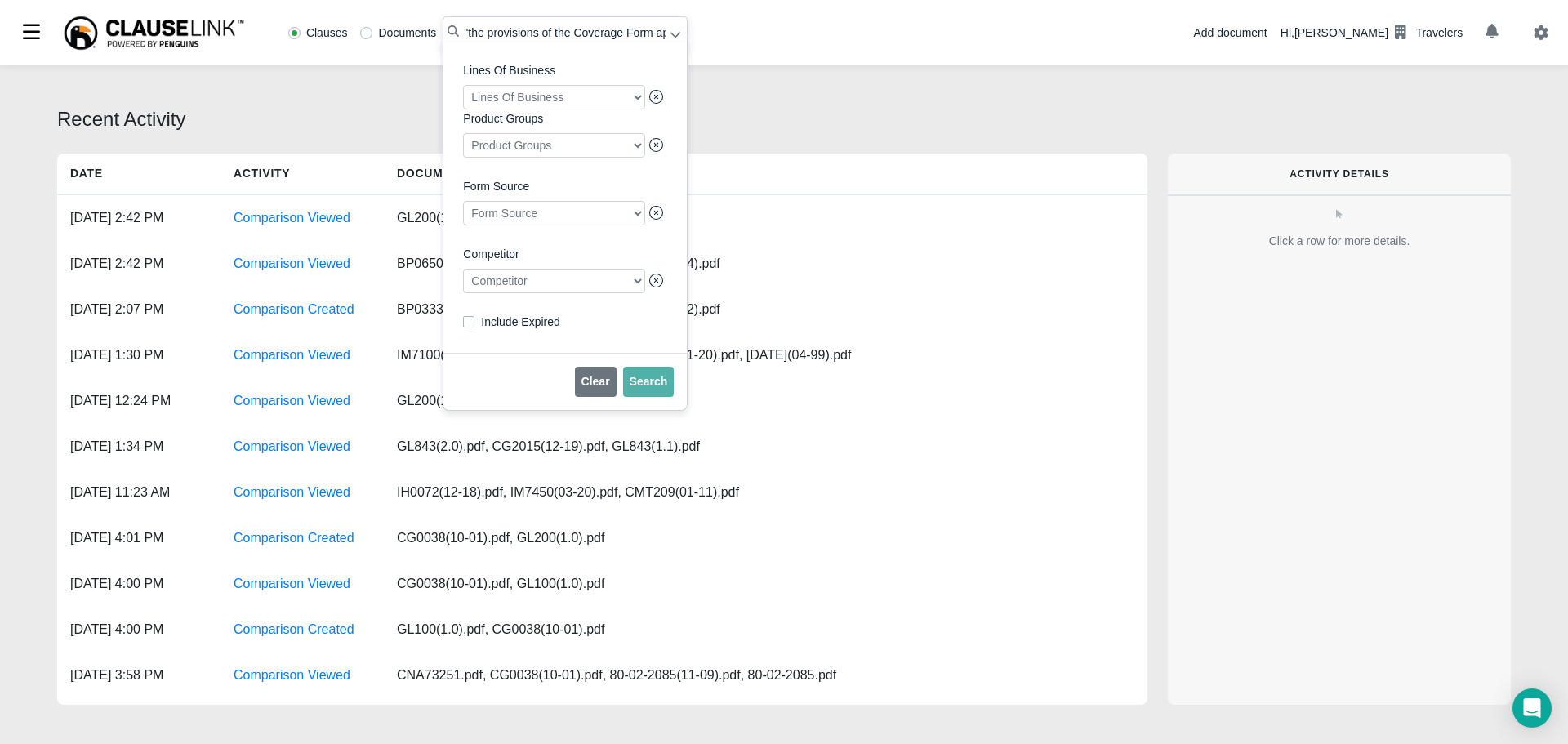
click at [533, 288] on div at bounding box center [554, 281] width 182 height 25
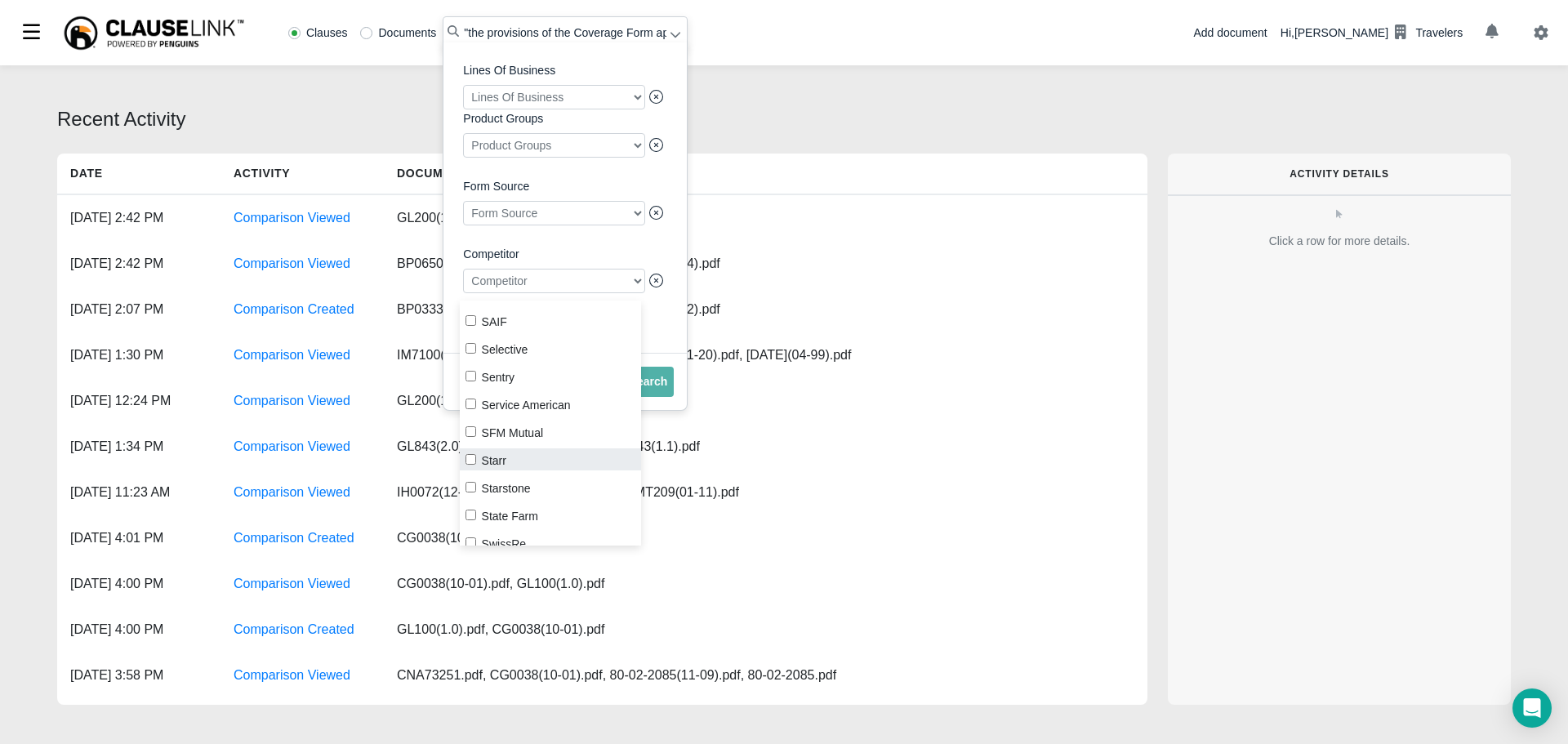
scroll to position [1878, 0]
click at [474, 330] on input "Progressive" at bounding box center [470, 328] width 11 height 11
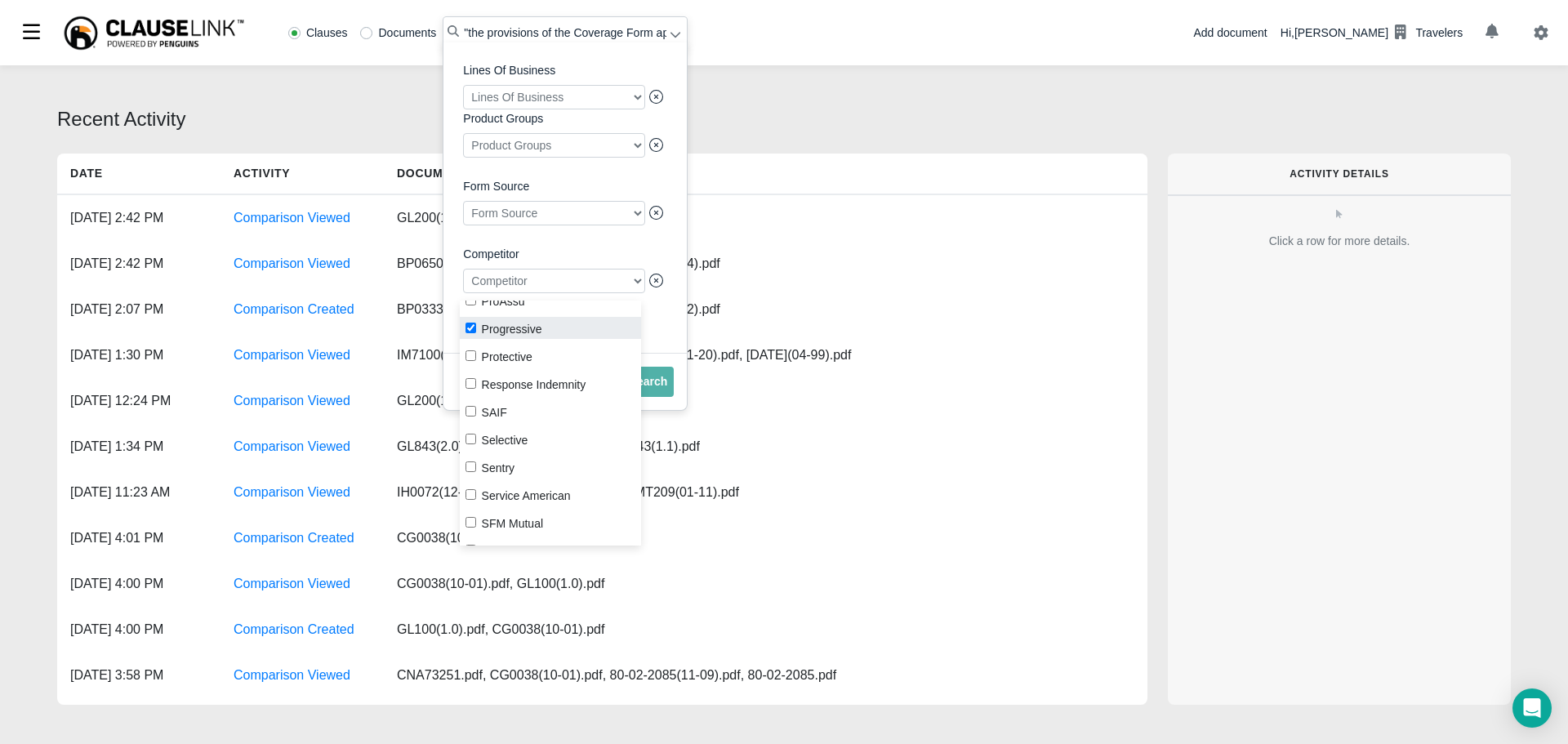
checkbox input "true"
click at [648, 388] on span "Search" at bounding box center [648, 380] width 39 height 13
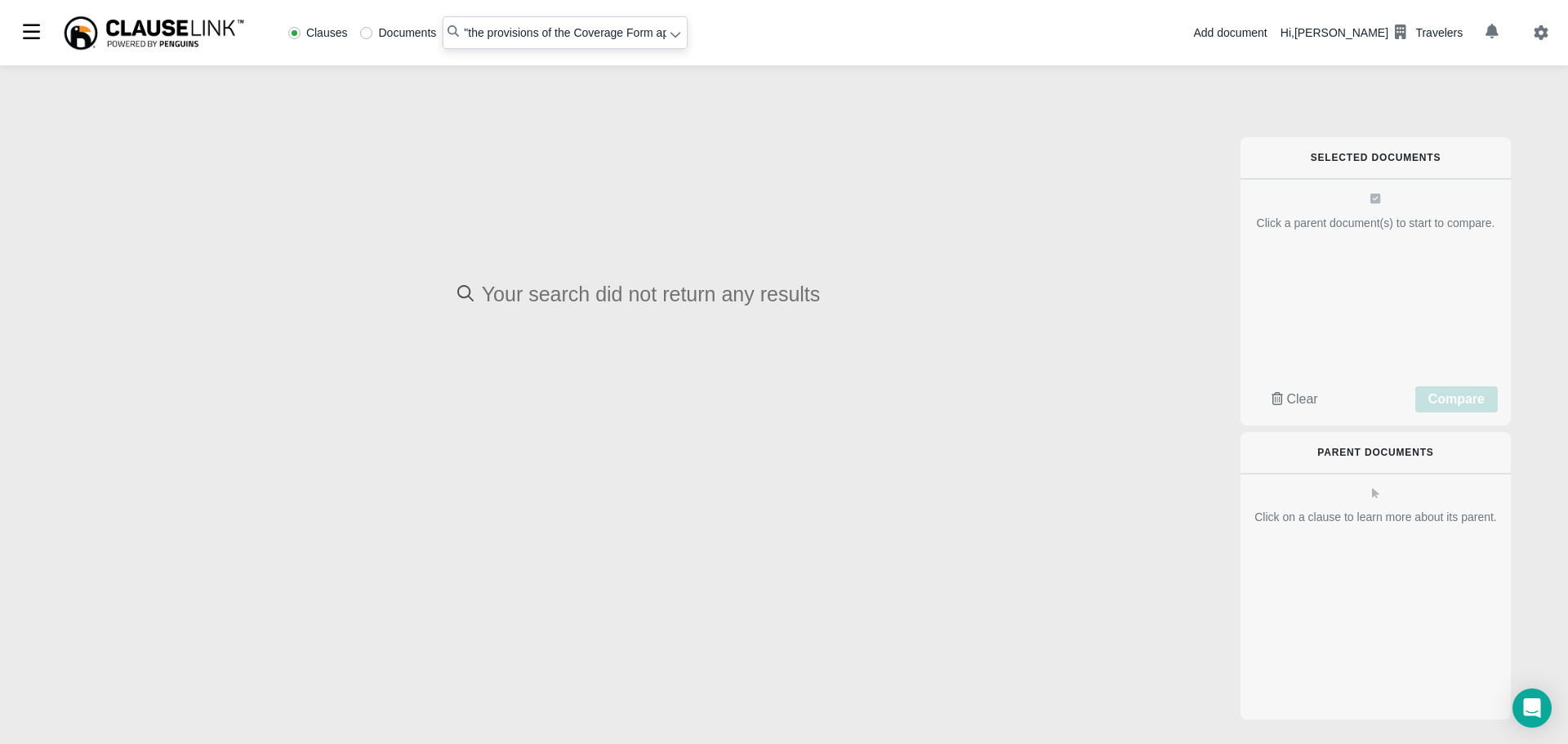
radio input "false"
radio input "true"
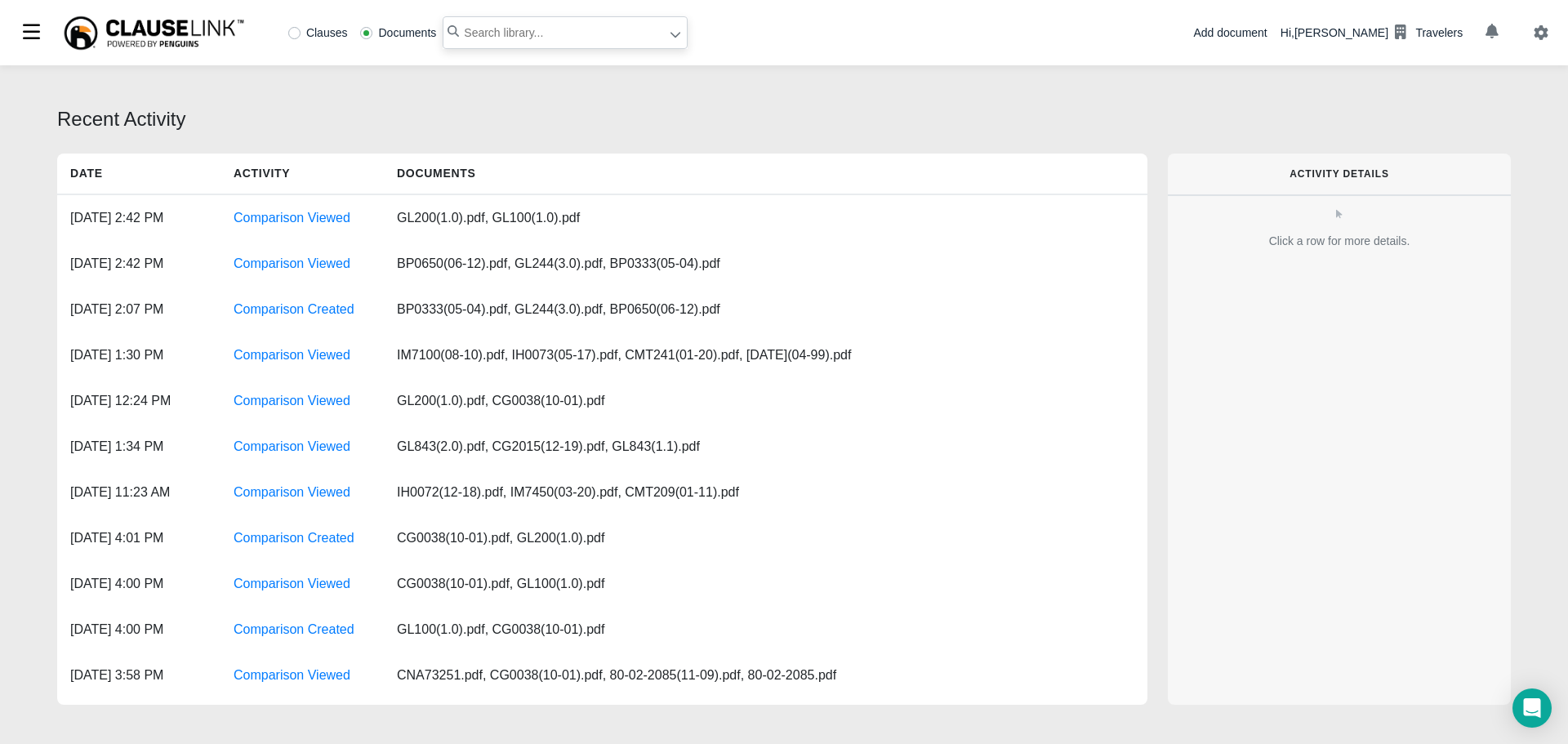
click at [478, 29] on input "text" at bounding box center [564, 32] width 245 height 33
paste input "Any income an "insured" earns during the 30-day period"
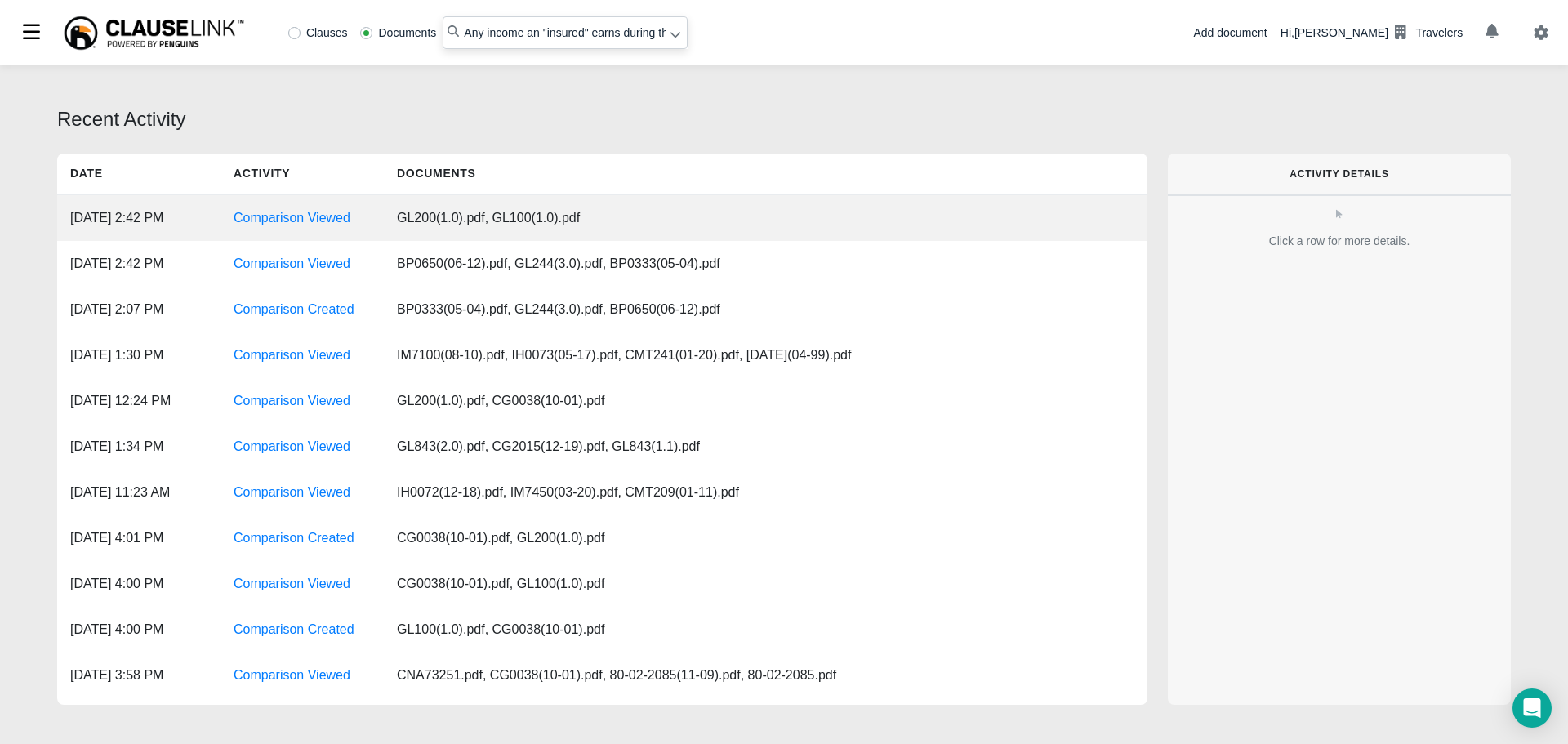
scroll to position [0, 85]
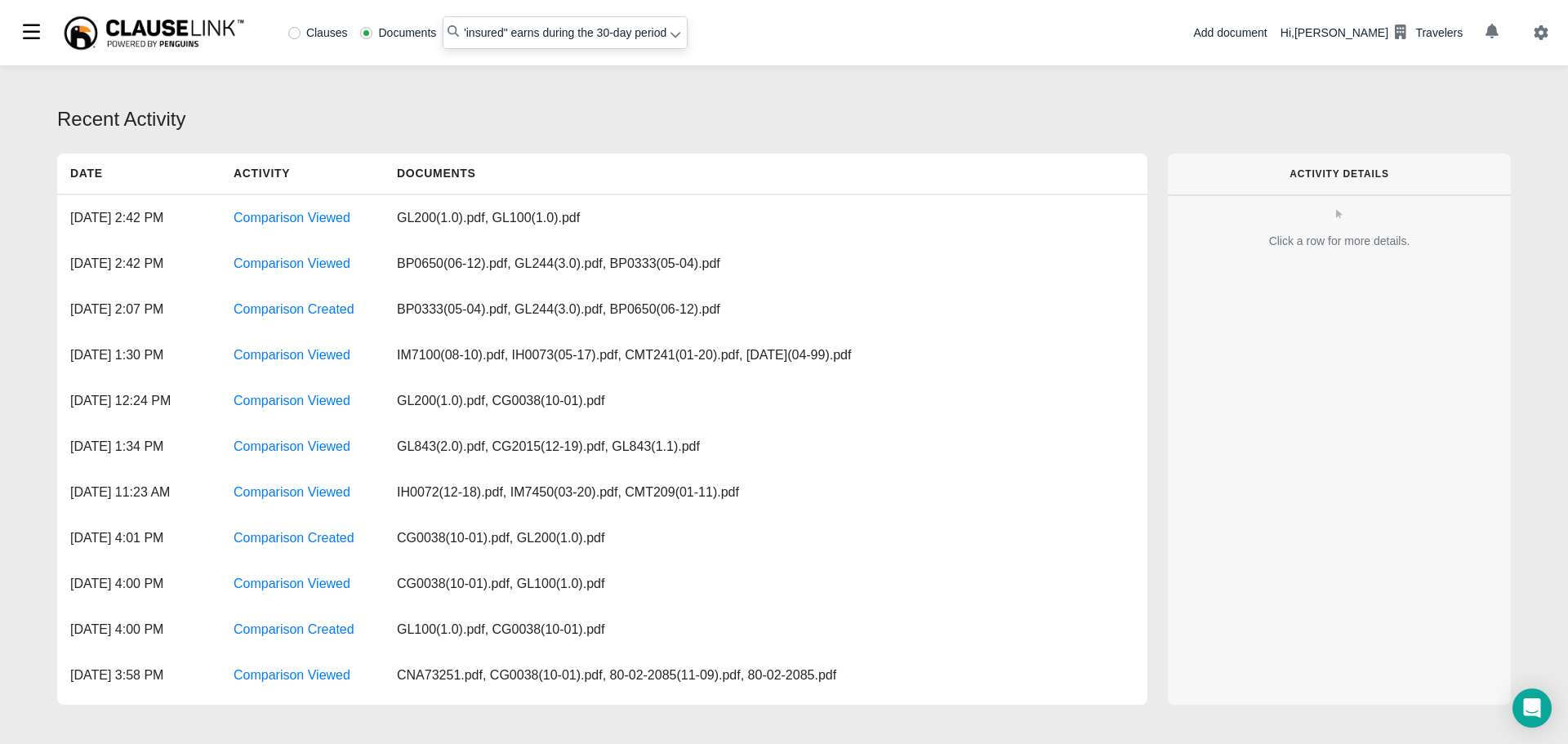
type input "Any income an "insured" earns during the 30-day period"
click at [286, 28] on div "Clauses Documents" at bounding box center [362, 32] width 161 height 11
click at [298, 30] on label "Clauses" at bounding box center [318, 32] width 60 height 11
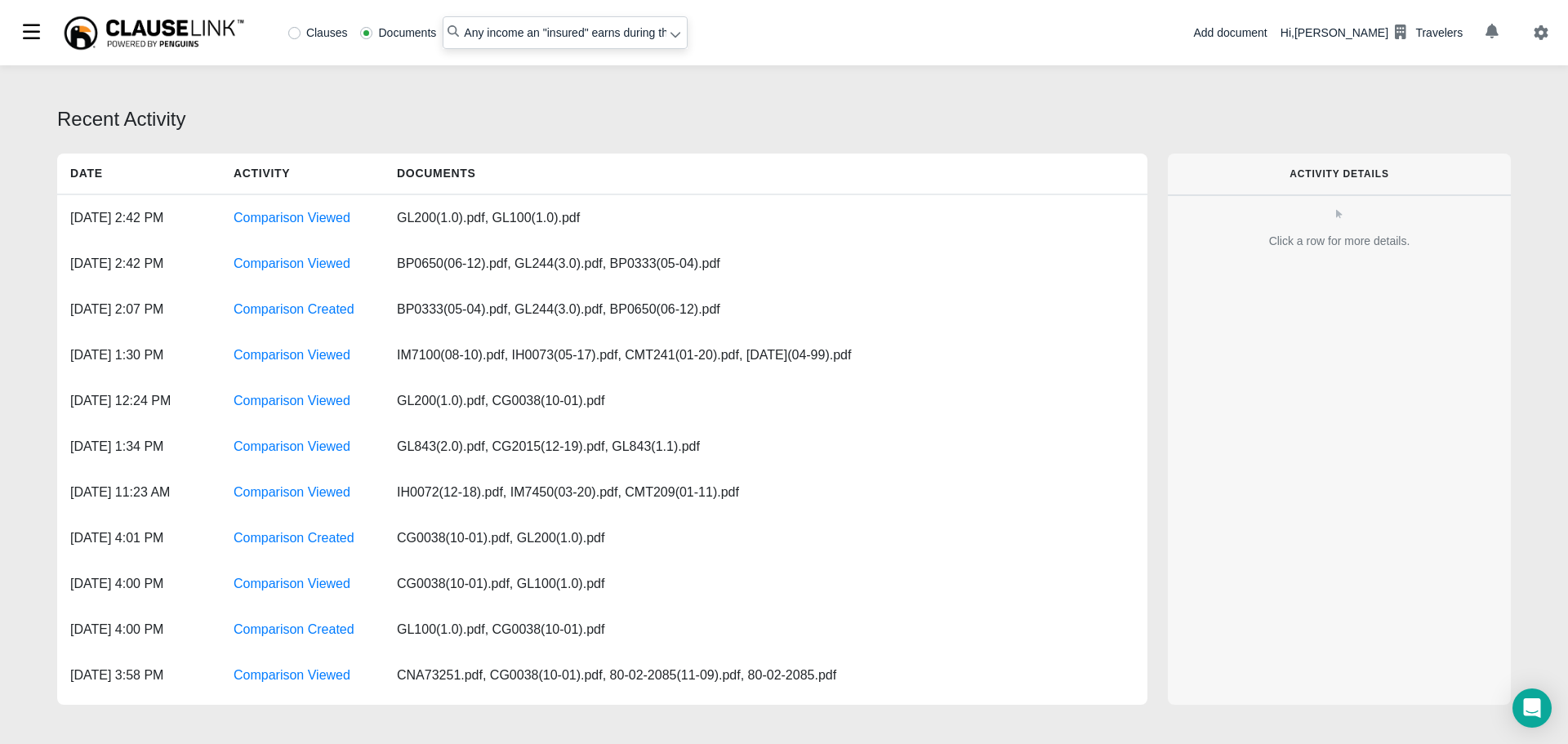
radio input "true"
click at [461, 33] on input "Any income an "insured" earns during the 30-day period" at bounding box center [564, 32] width 245 height 33
type input ""Any income an "insured" earns during the 30-day period""
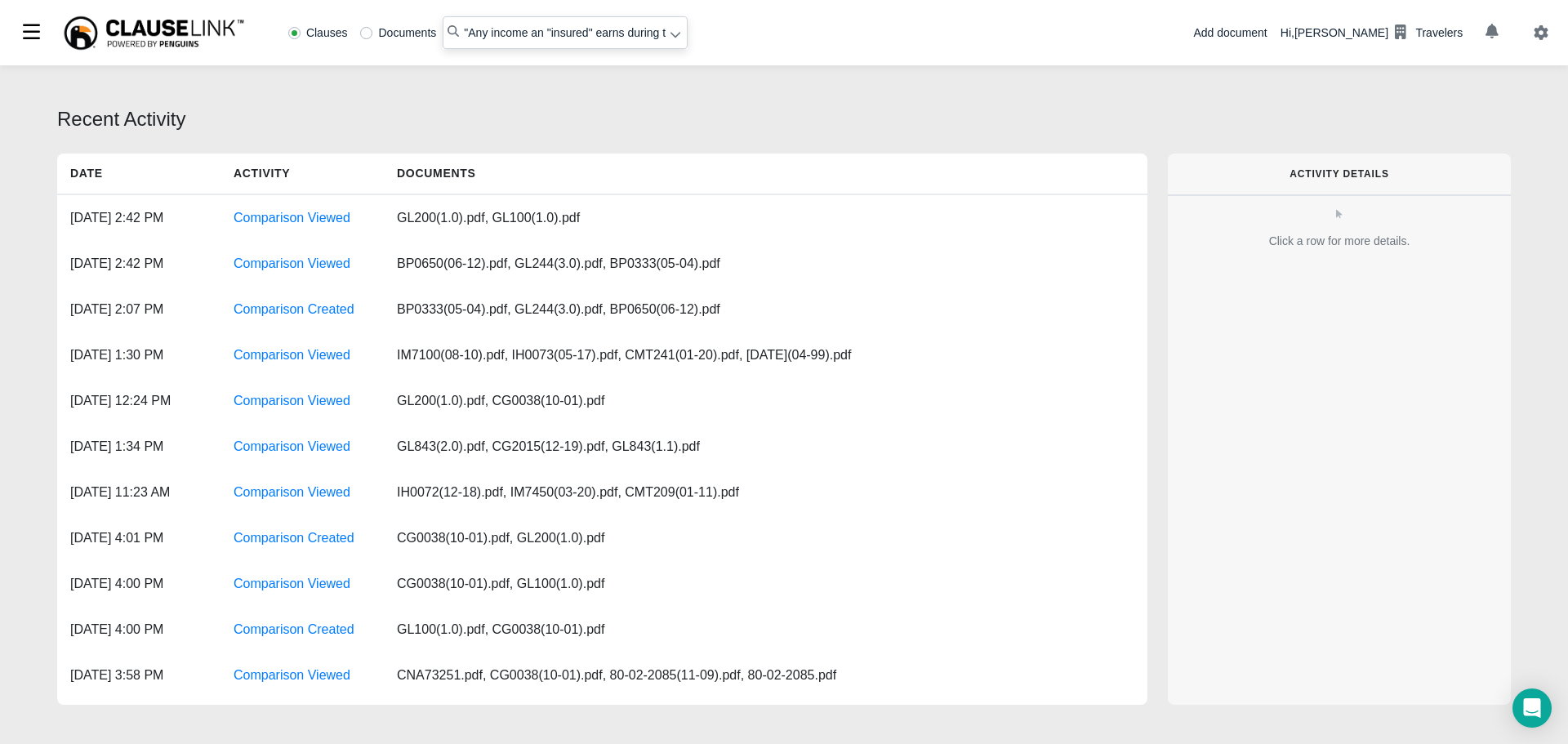
click at [669, 35] on icon at bounding box center [674, 34] width 11 height 11
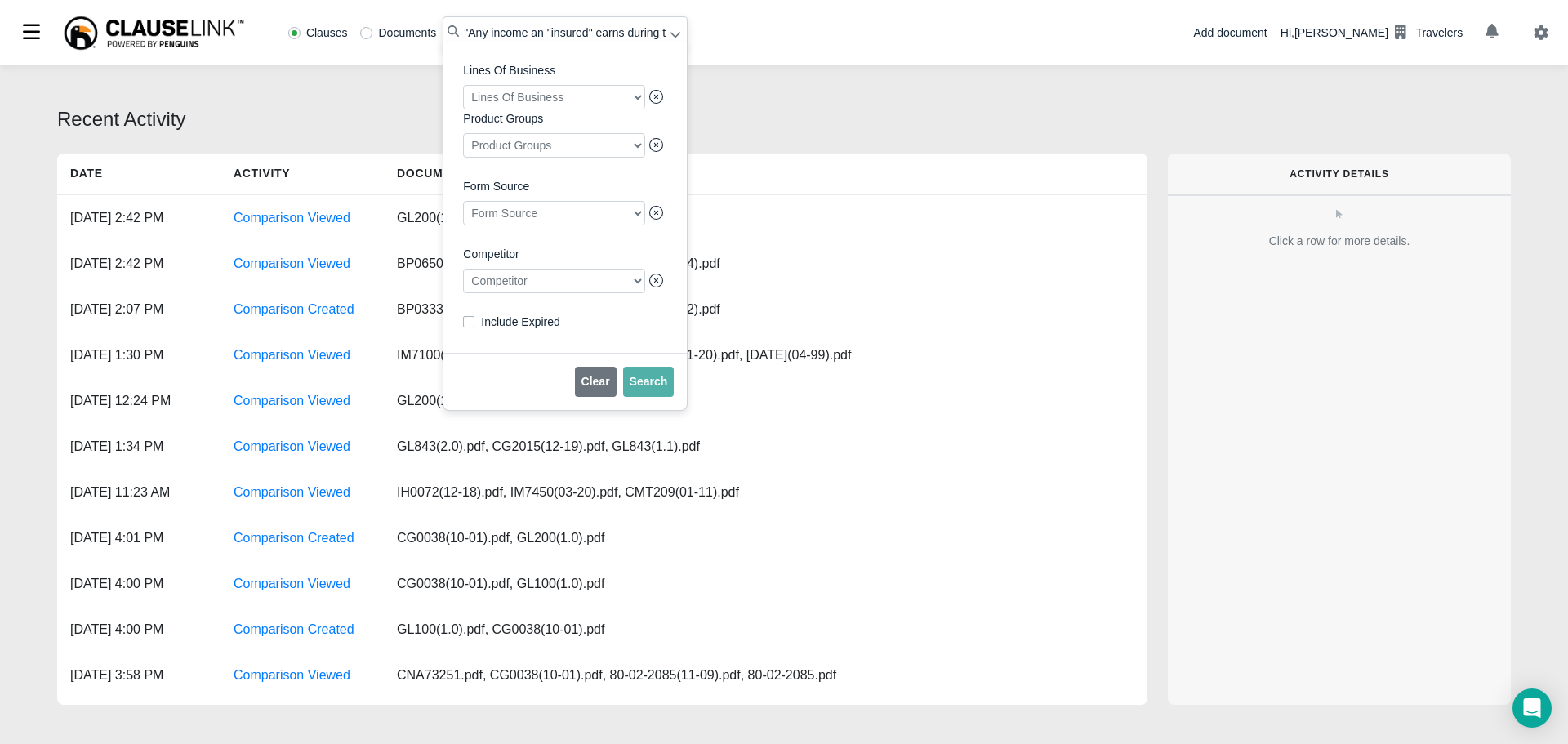
click at [504, 293] on div at bounding box center [554, 281] width 182 height 25
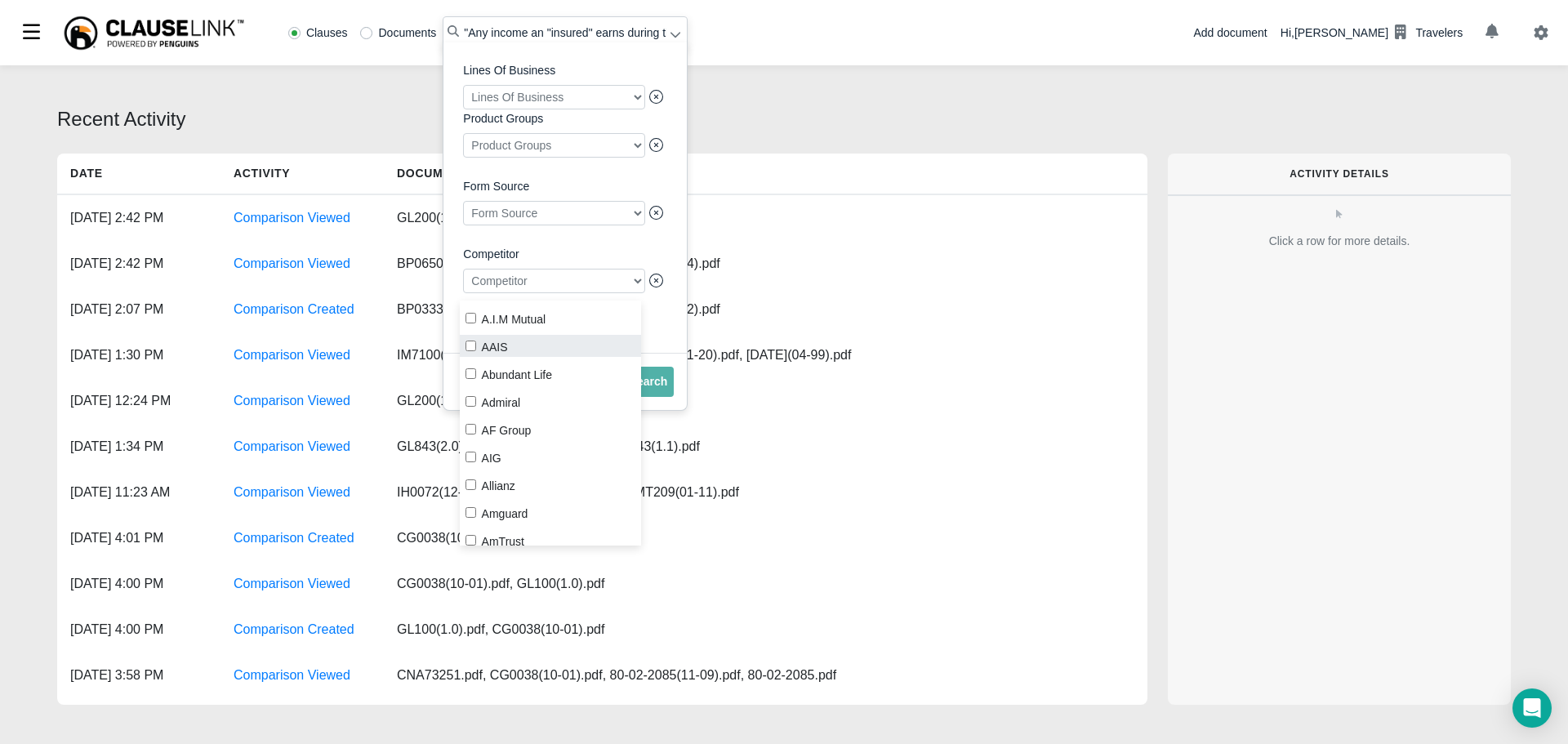
click at [474, 344] on input "AAIS" at bounding box center [470, 346] width 11 height 11
checkbox input "true"
click at [652, 388] on span "Search" at bounding box center [648, 380] width 39 height 13
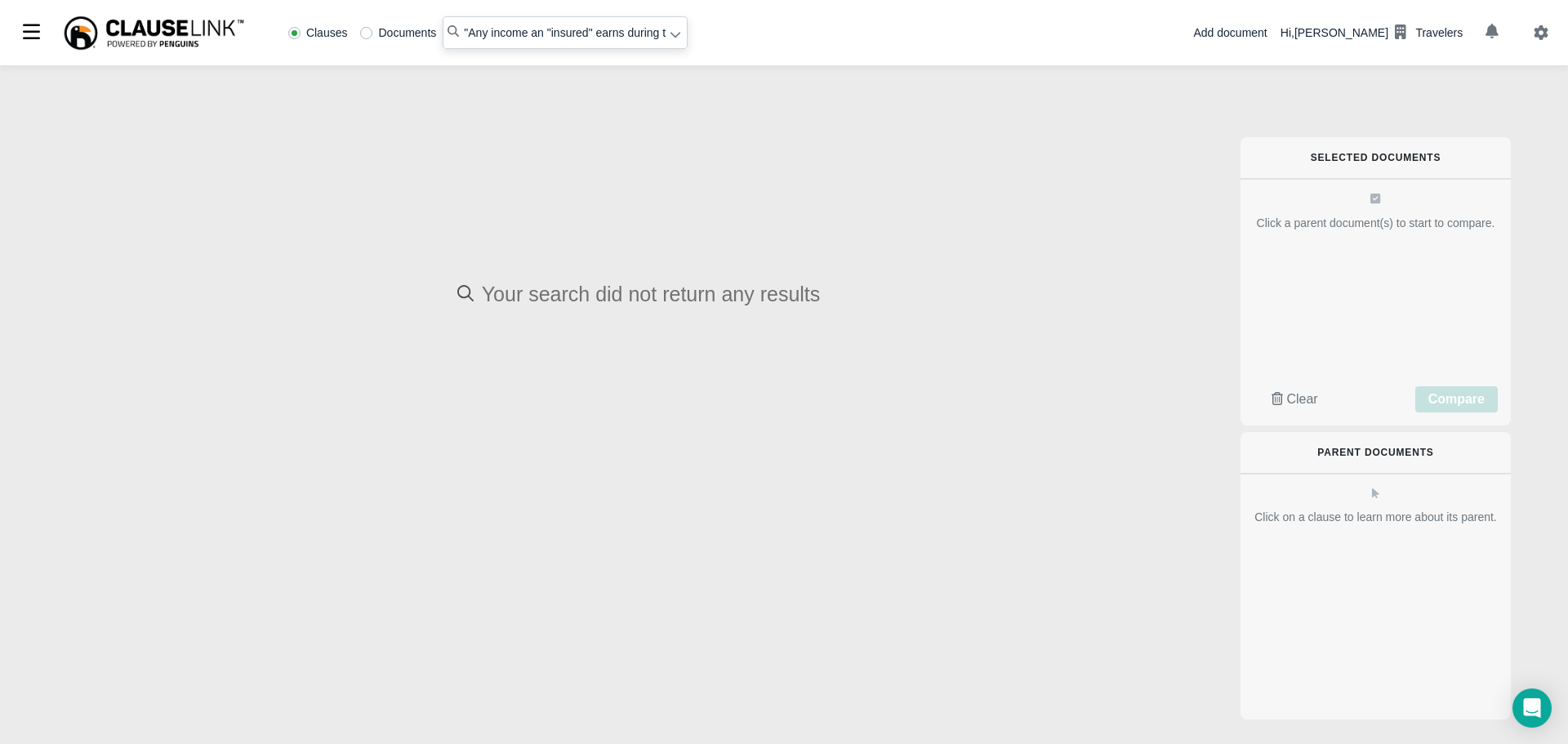
radio input "false"
radio input "true"
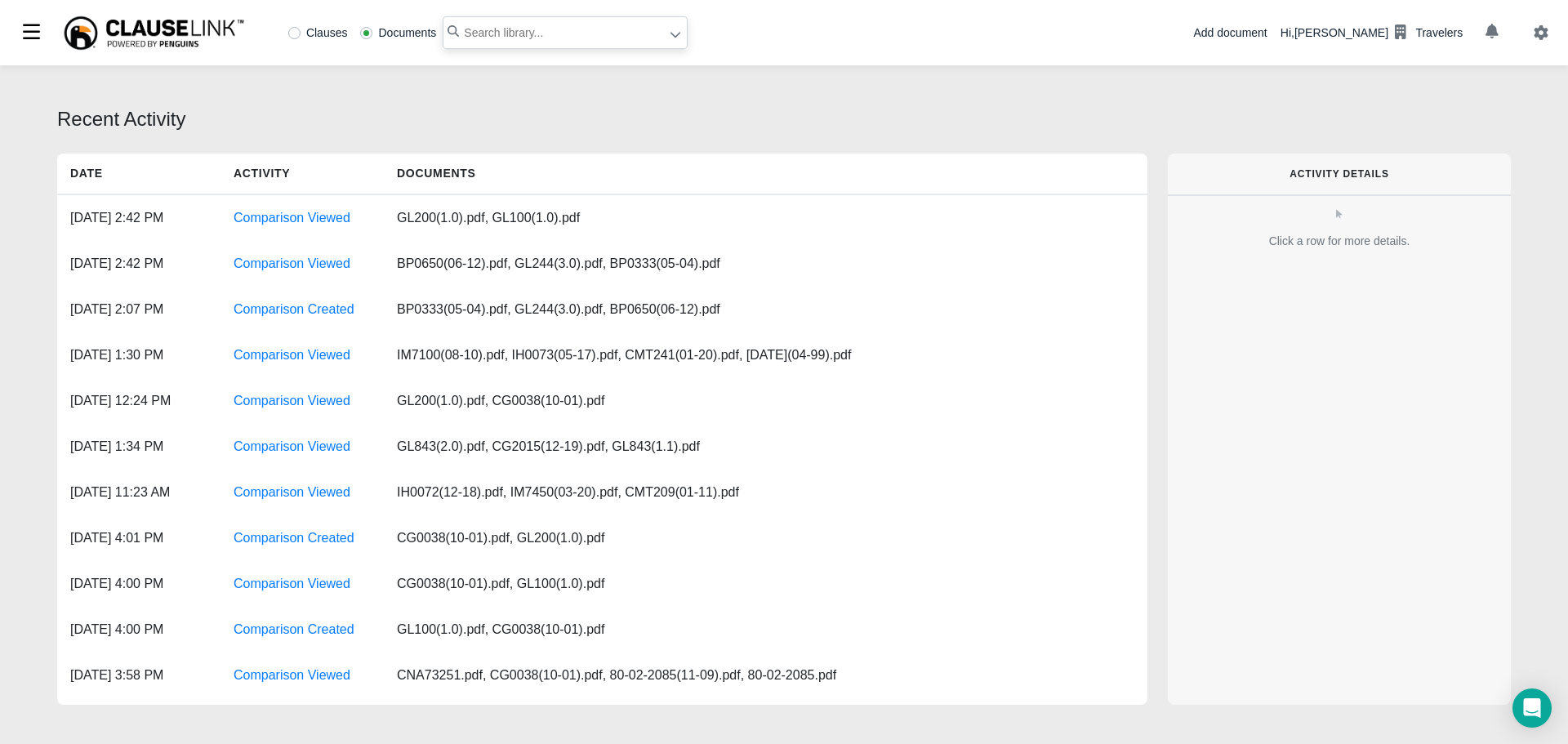
paste input "Any income an "insured" earns during the 30-day period"
type input "Any income an "insured" earns during the 30-day period"
click at [289, 30] on label "Clauses" at bounding box center [318, 32] width 60 height 11
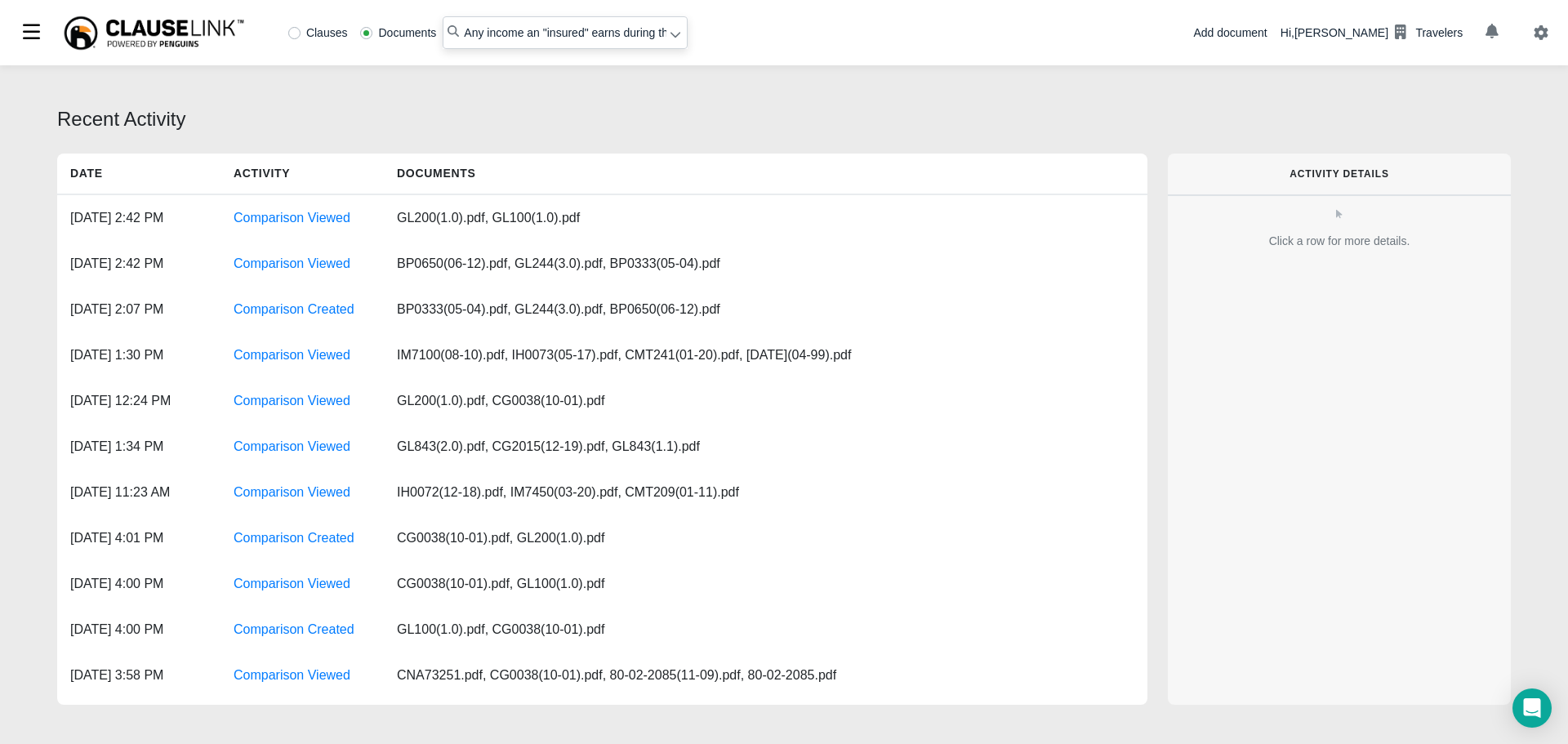
radio input "true"
click at [292, 30] on label "Clauses" at bounding box center [318, 32] width 60 height 11
click at [462, 31] on input "Any income an "insured" earns during the 30-day period" at bounding box center [564, 32] width 245 height 33
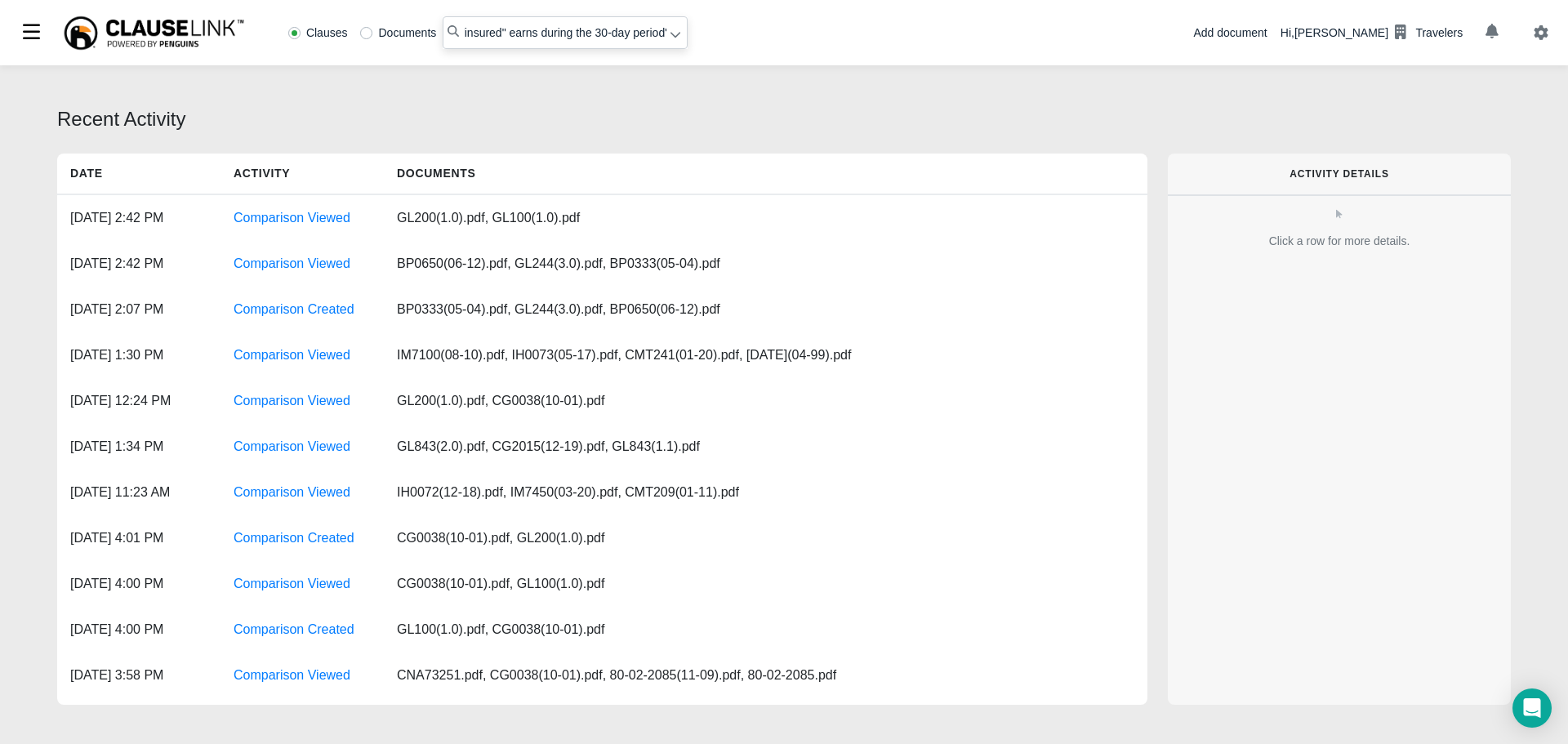
scroll to position [0, 91]
type input ""Any income an "insured" earns during the 30-day period""
click at [672, 39] on icon at bounding box center [675, 36] width 10 height 6
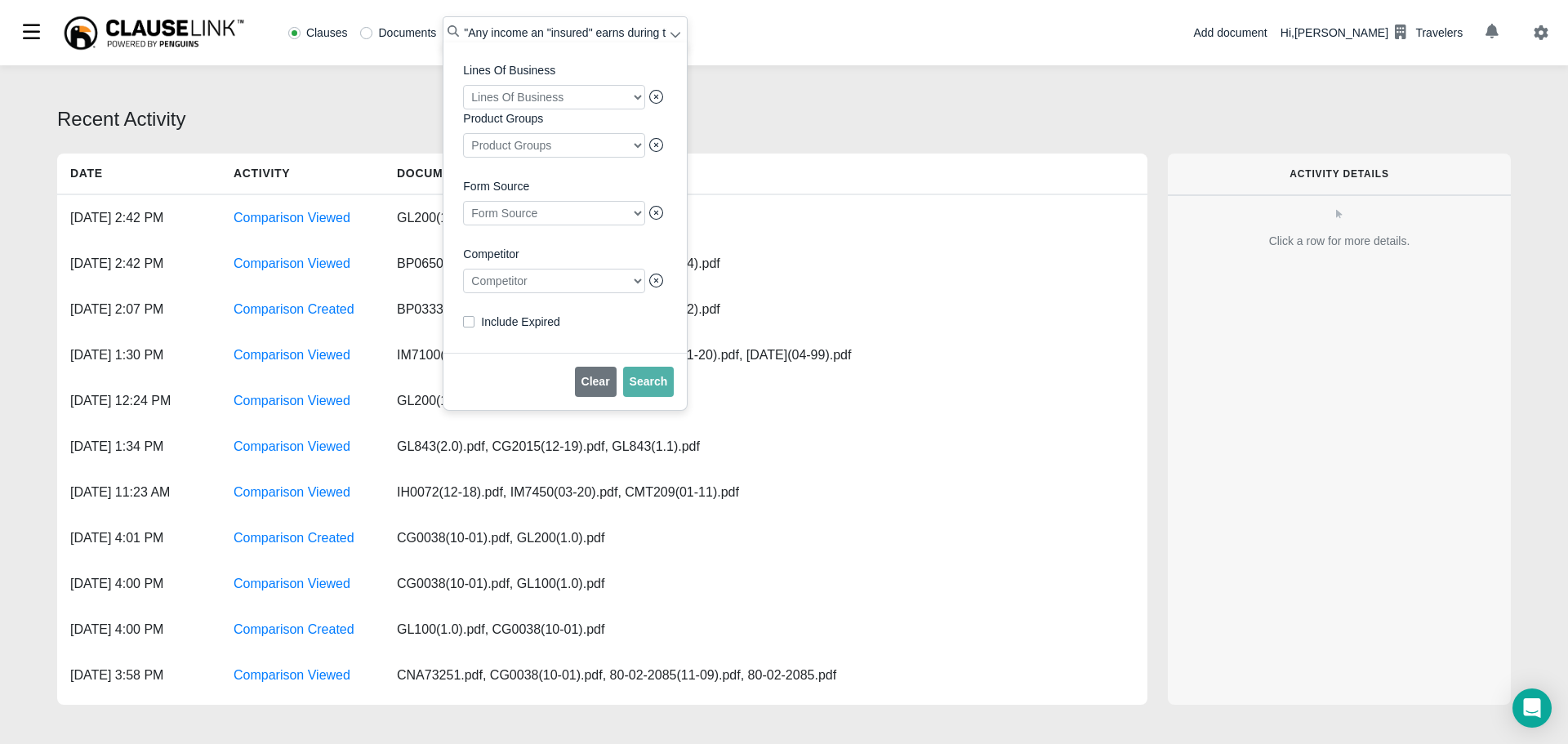
click at [577, 279] on div at bounding box center [554, 281] width 182 height 25
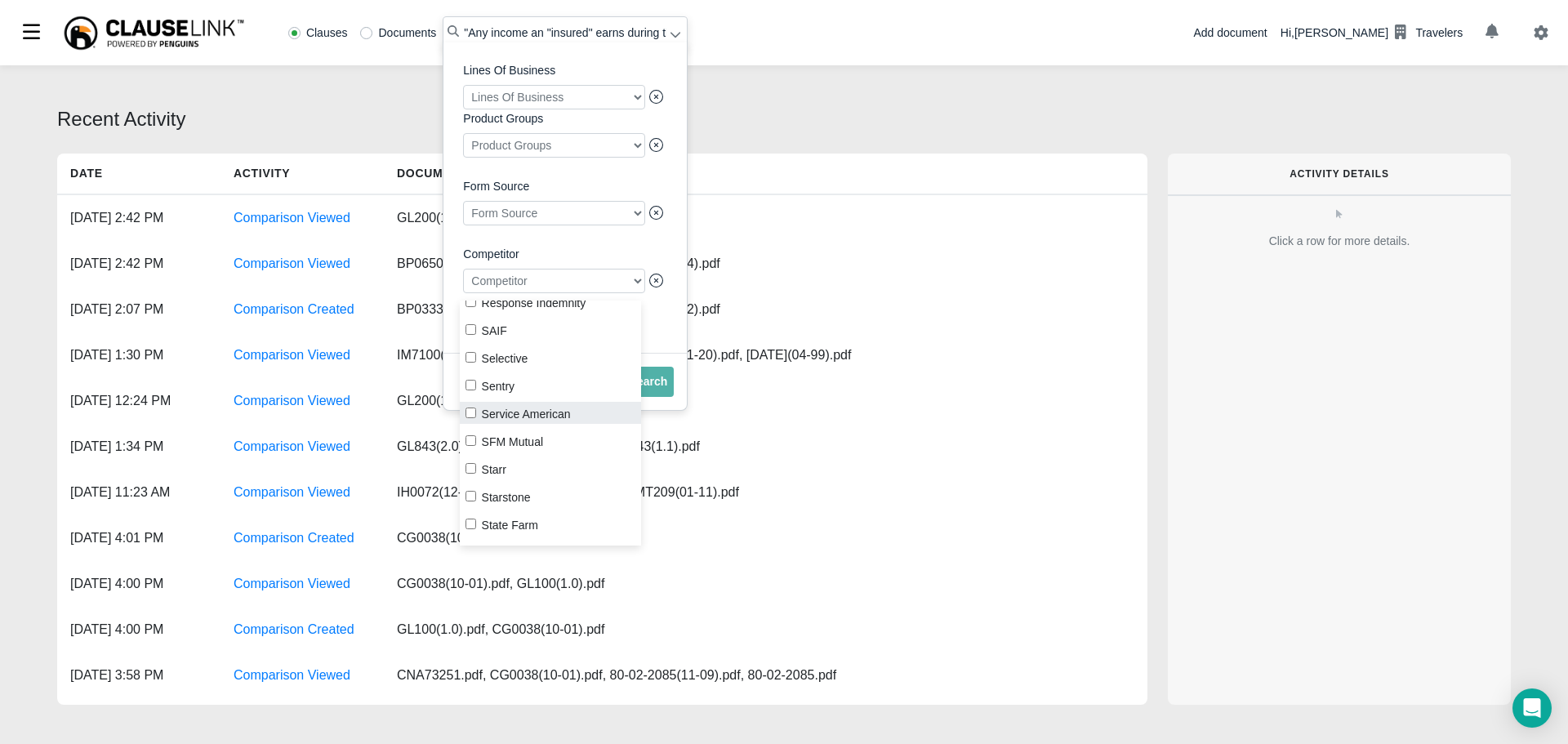
scroll to position [1878, 0]
click at [470, 331] on input "Progressive" at bounding box center [470, 328] width 11 height 11
checkbox input "true"
click at [654, 388] on span "Search" at bounding box center [648, 380] width 39 height 13
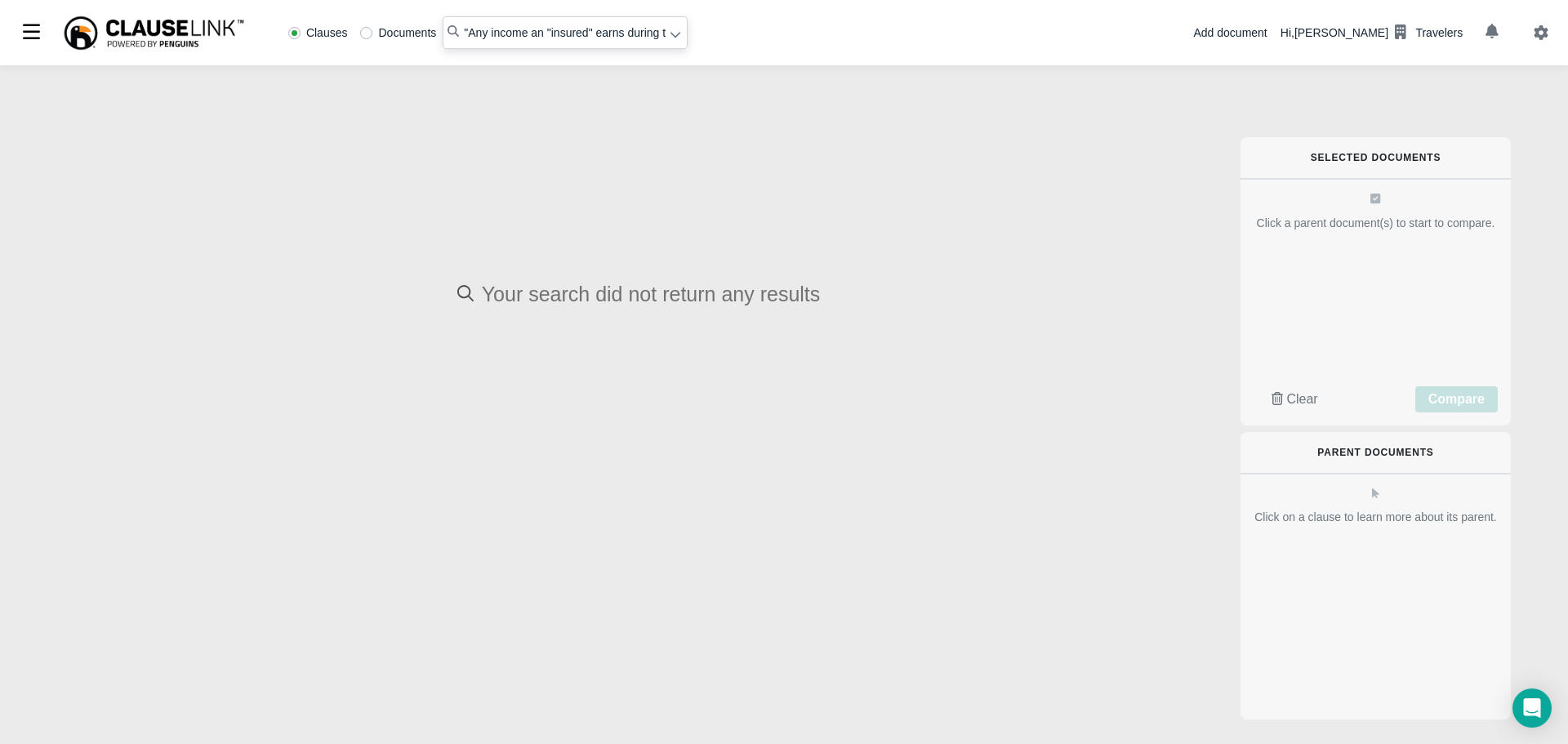
radio input "false"
radio input "true"
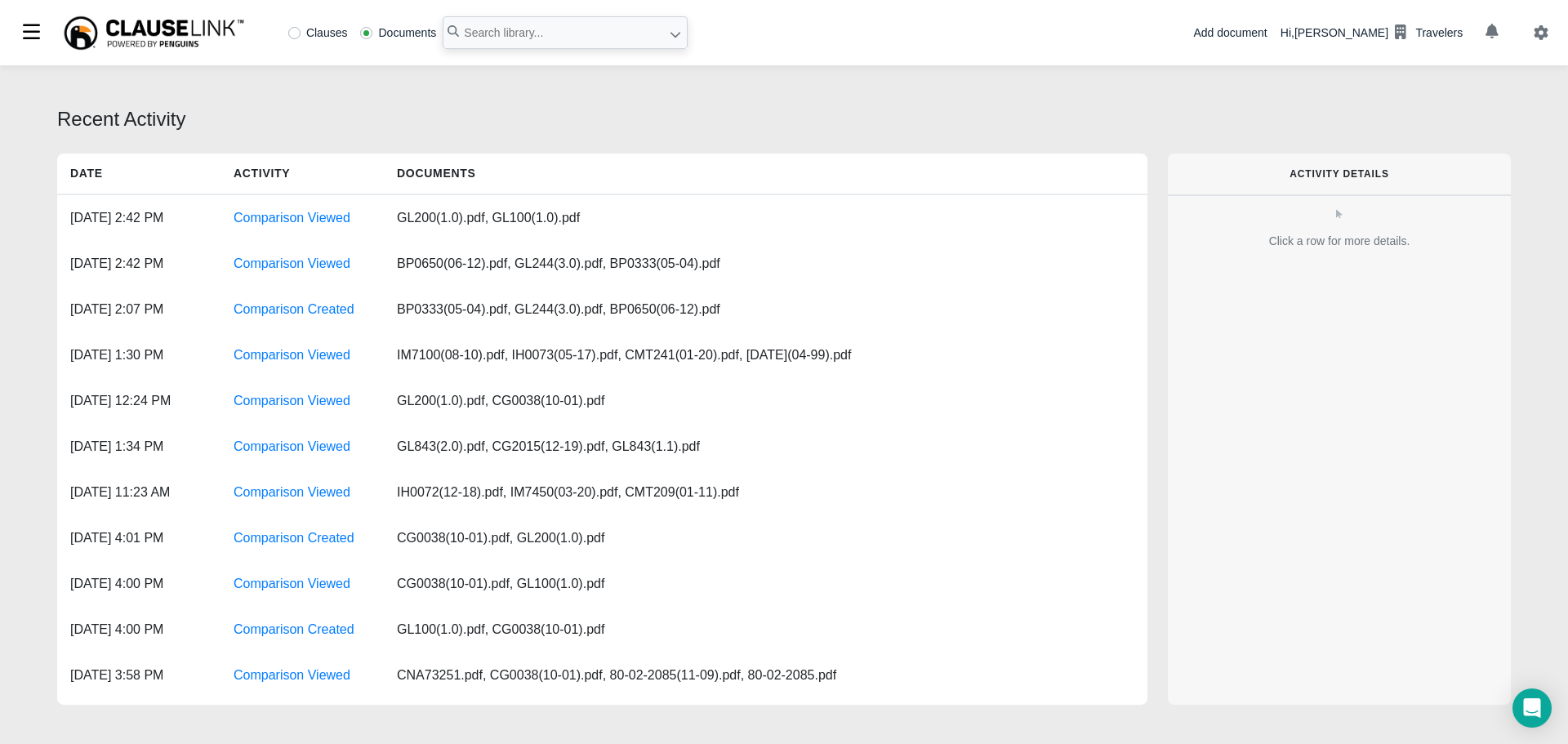
click at [293, 29] on label "Clauses" at bounding box center [318, 32] width 60 height 11
radio input "true"
paste input "intentional "bodily injury" to himself, herself or anyone else"
type input ""intentional "bodily injury" to himself, herself or anyone else""
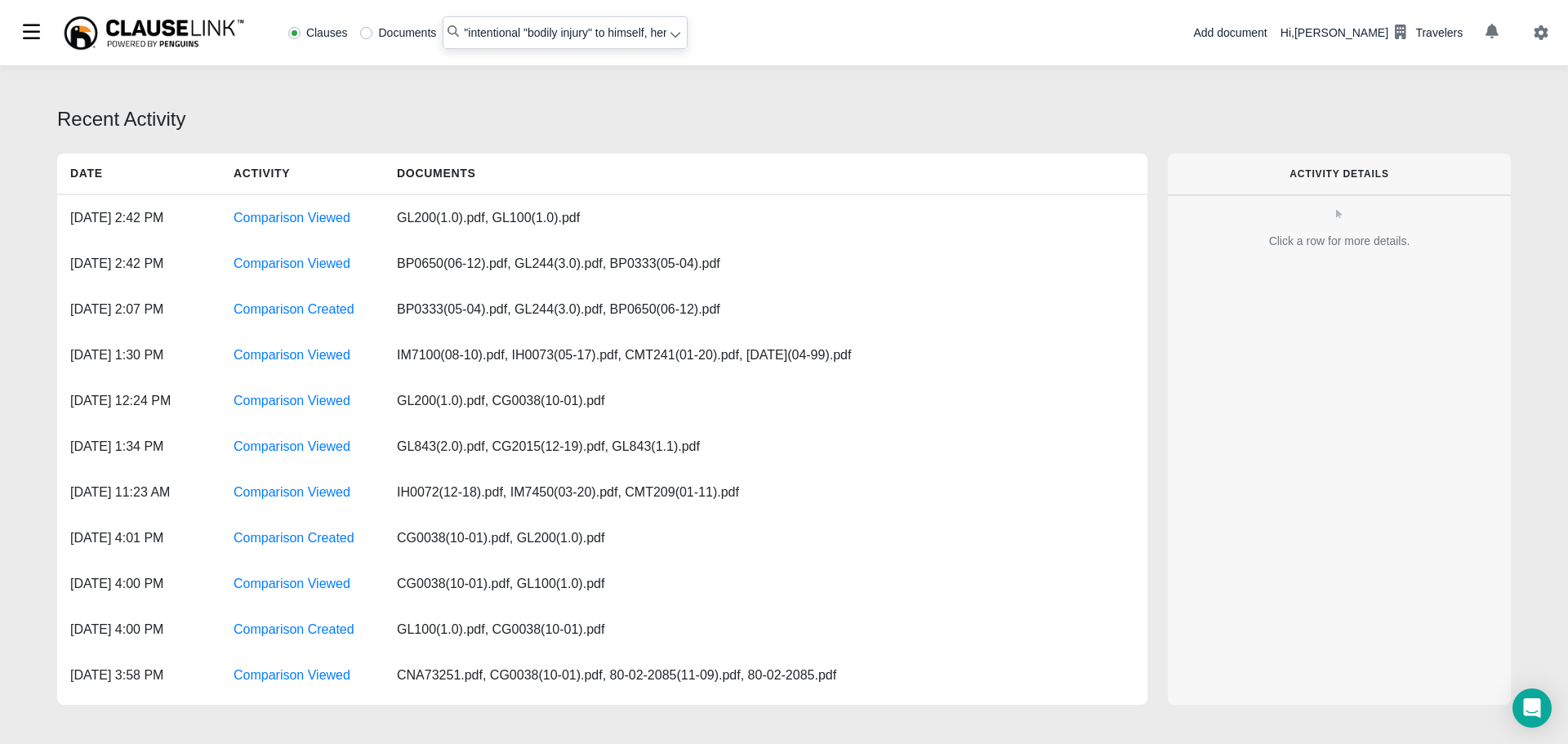
click at [670, 36] on icon at bounding box center [675, 36] width 10 height 6
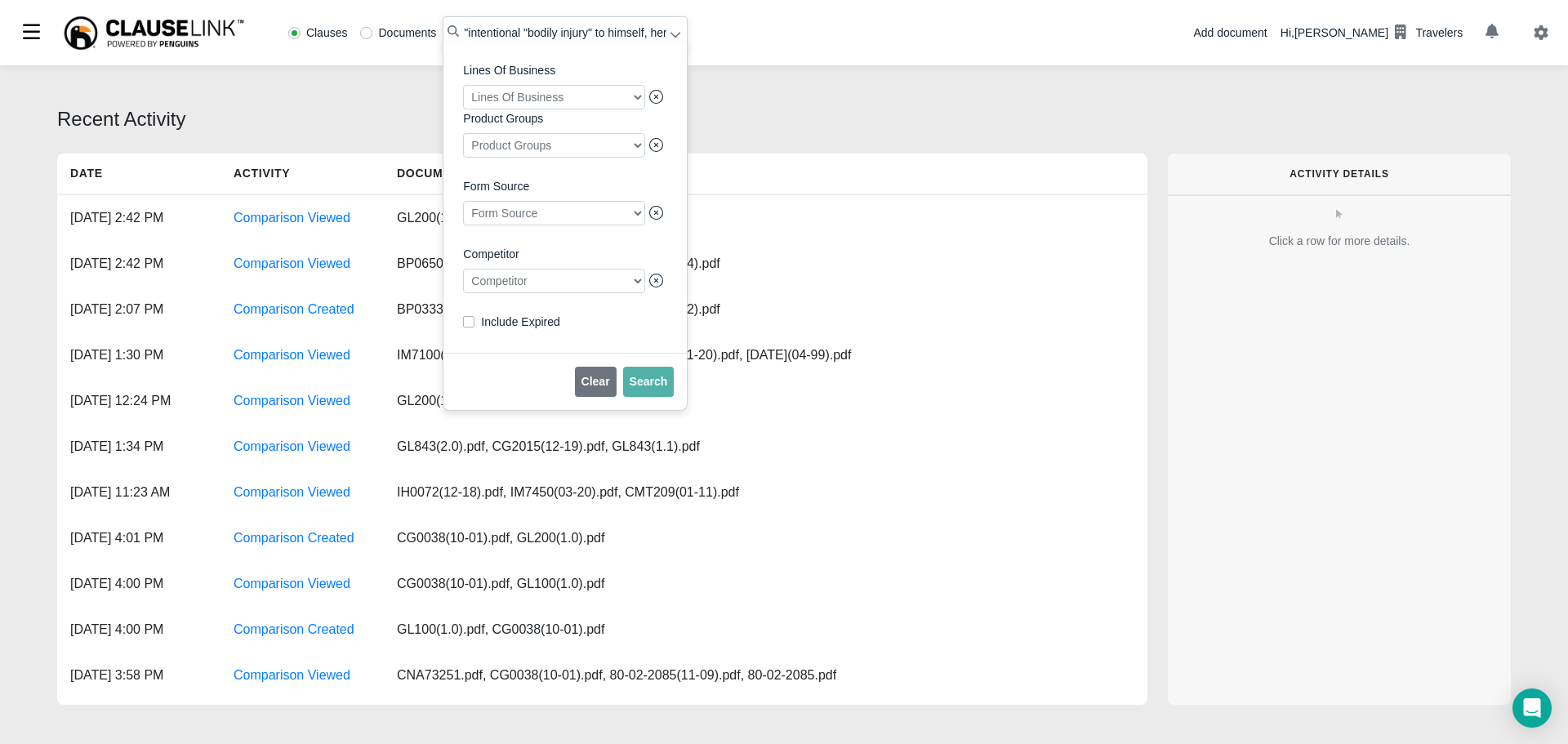
click at [512, 291] on div at bounding box center [554, 281] width 182 height 25
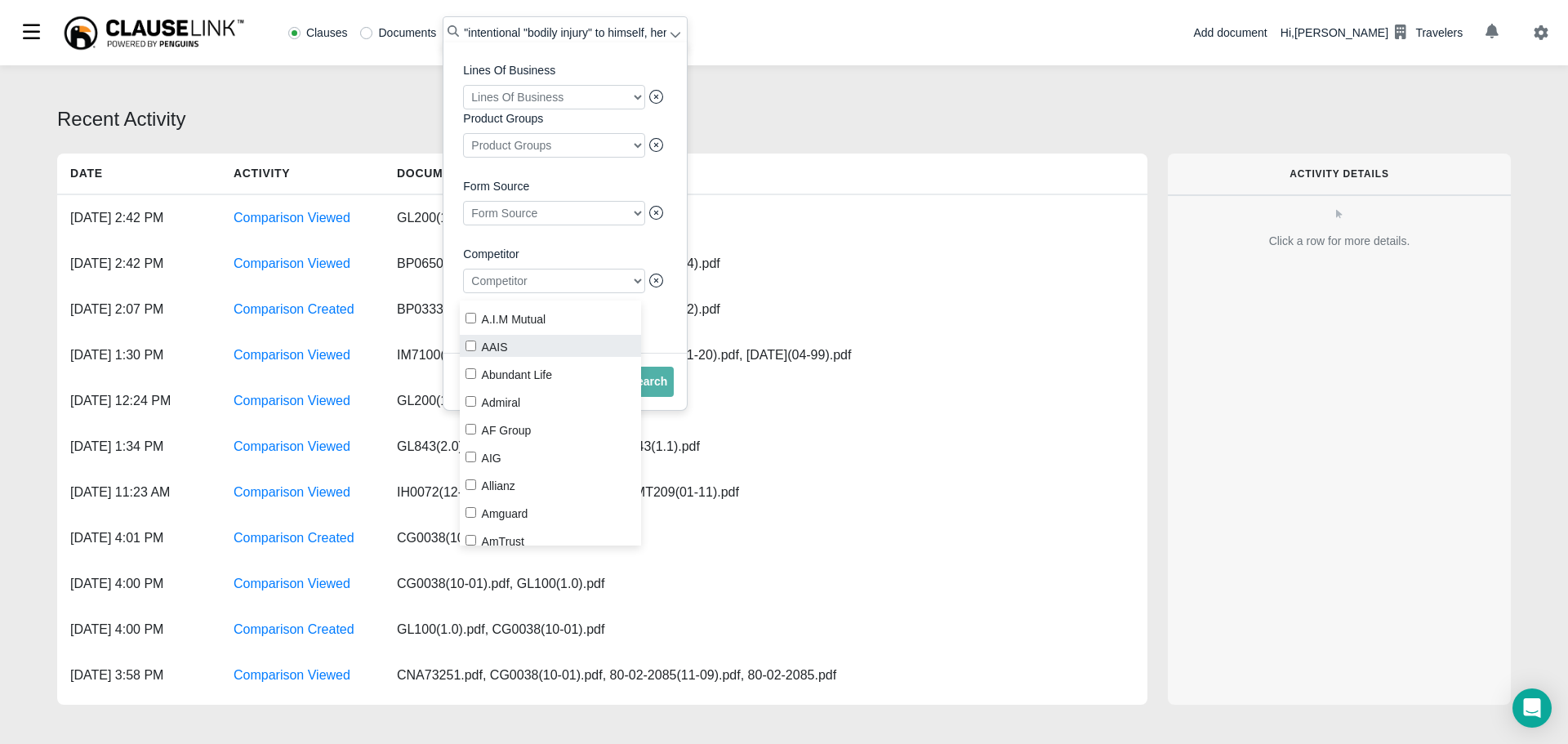
click at [474, 343] on input "AAIS" at bounding box center [470, 346] width 11 height 11
checkbox input "true"
click at [651, 388] on span "Search" at bounding box center [648, 380] width 39 height 13
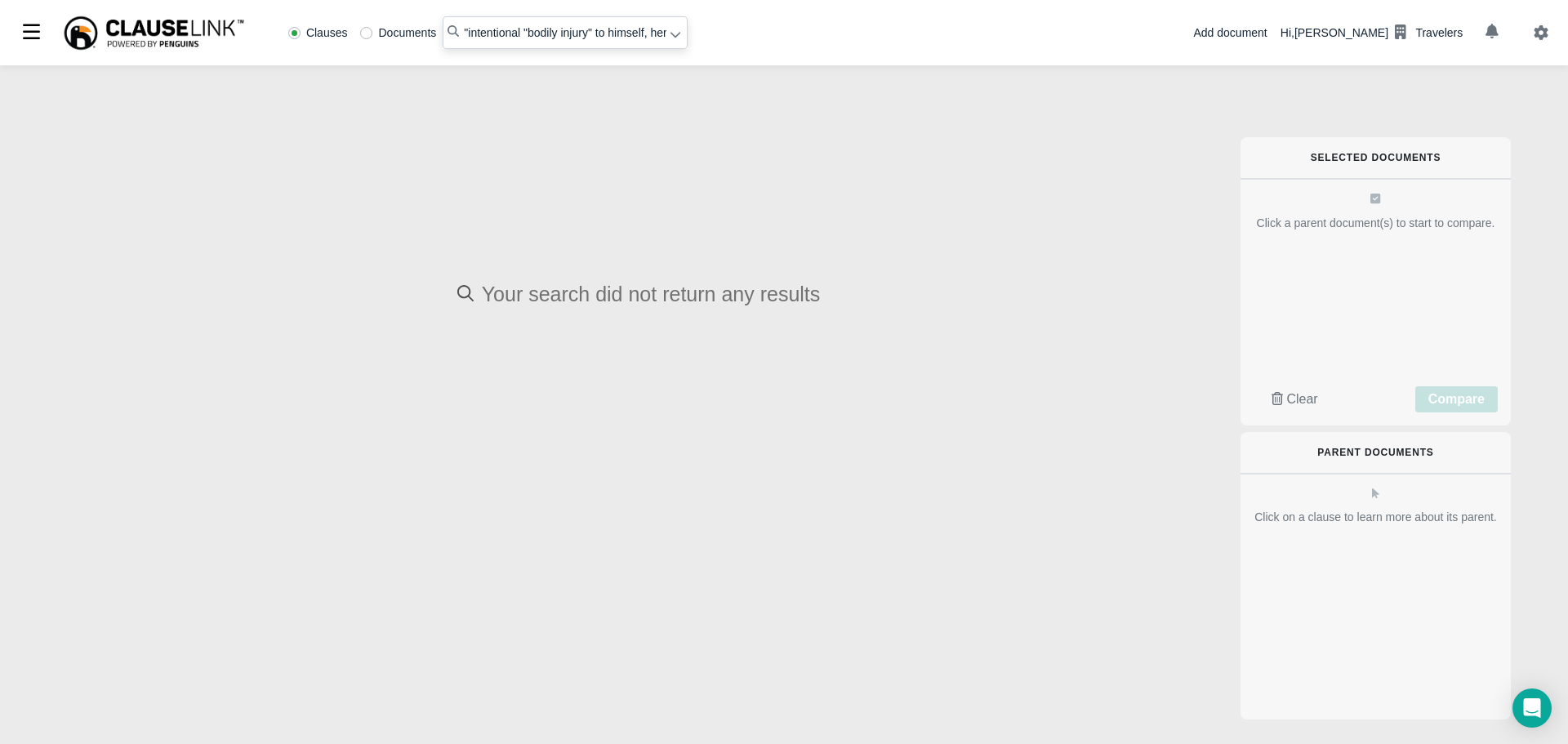
radio input "false"
radio input "true"
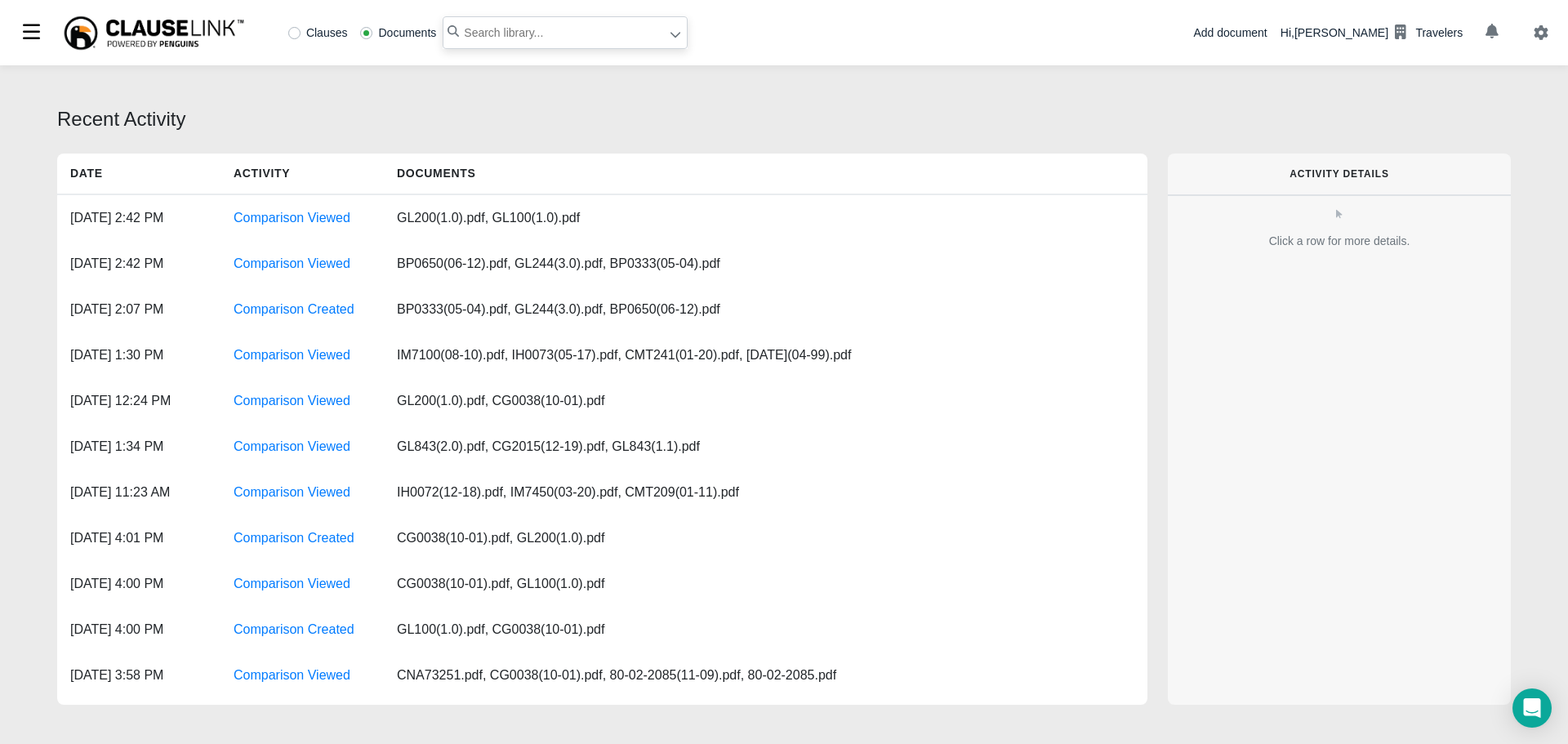
paste input "intentional "bodily injury" to himself, herself or anyone else"
type input "'intentional "bodily injury" to himself, herself or anyone else""
click at [676, 43] on div at bounding box center [675, 35] width 12 height 17
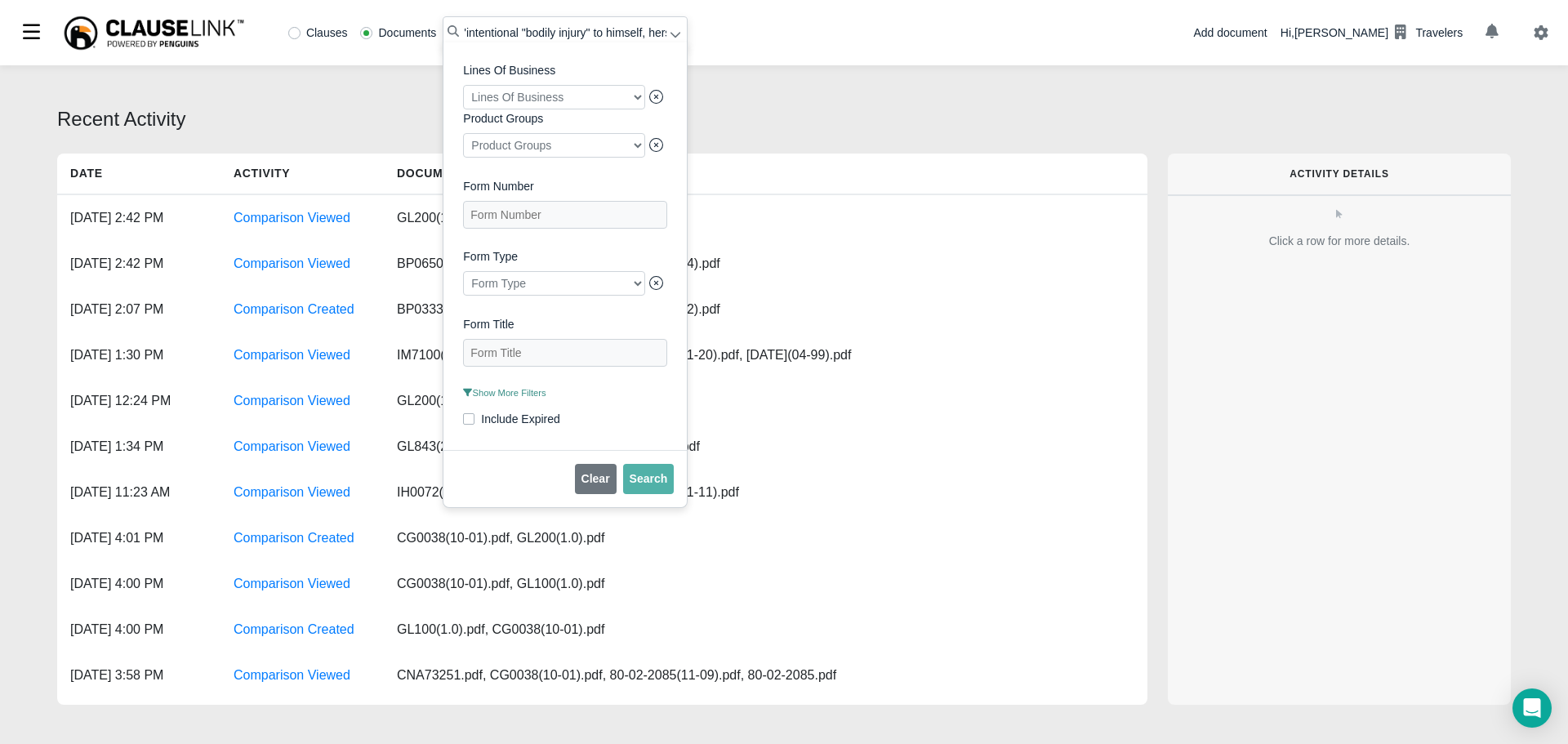
click at [298, 27] on label "Clauses" at bounding box center [318, 32] width 60 height 11
radio input "true"
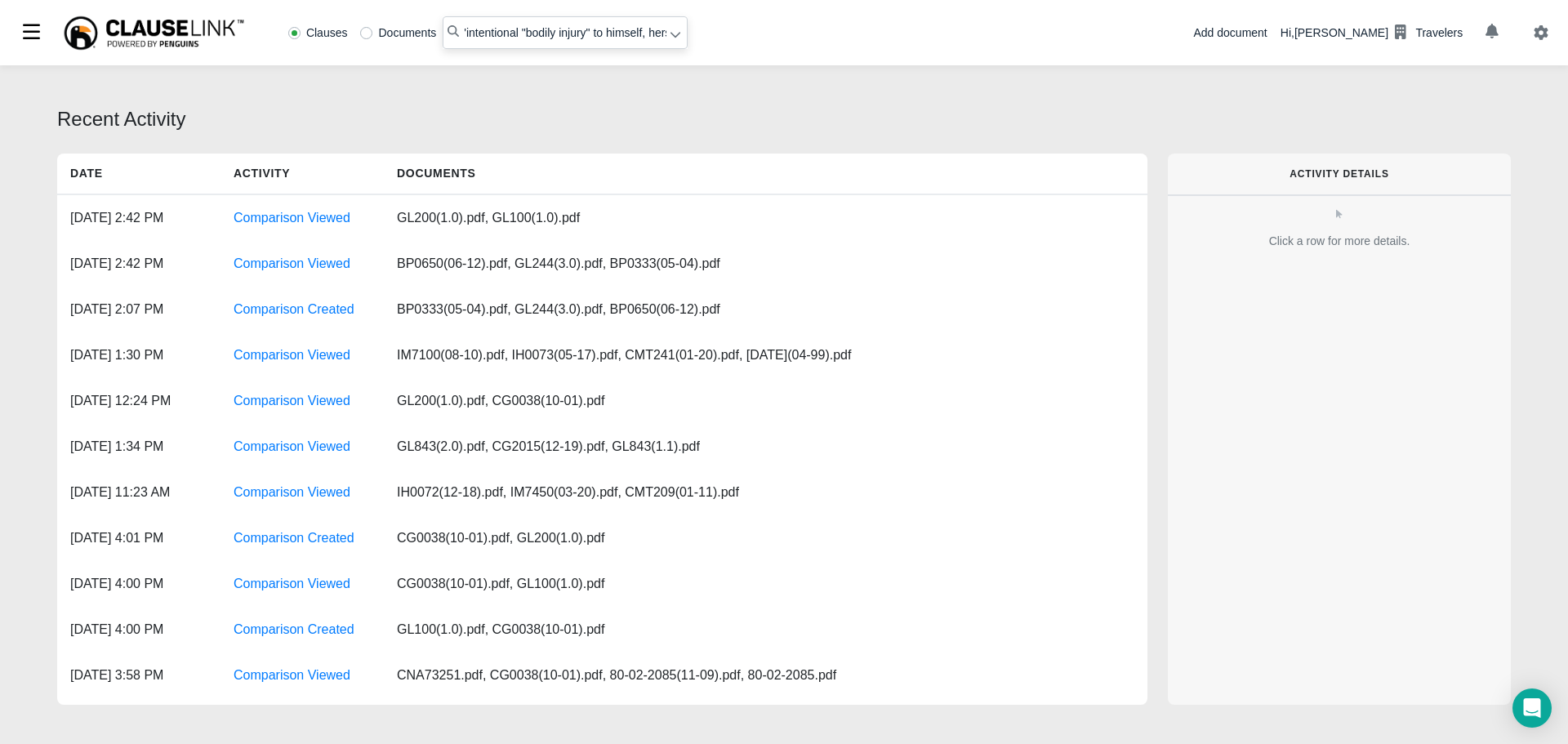
click at [673, 33] on icon at bounding box center [674, 34] width 11 height 11
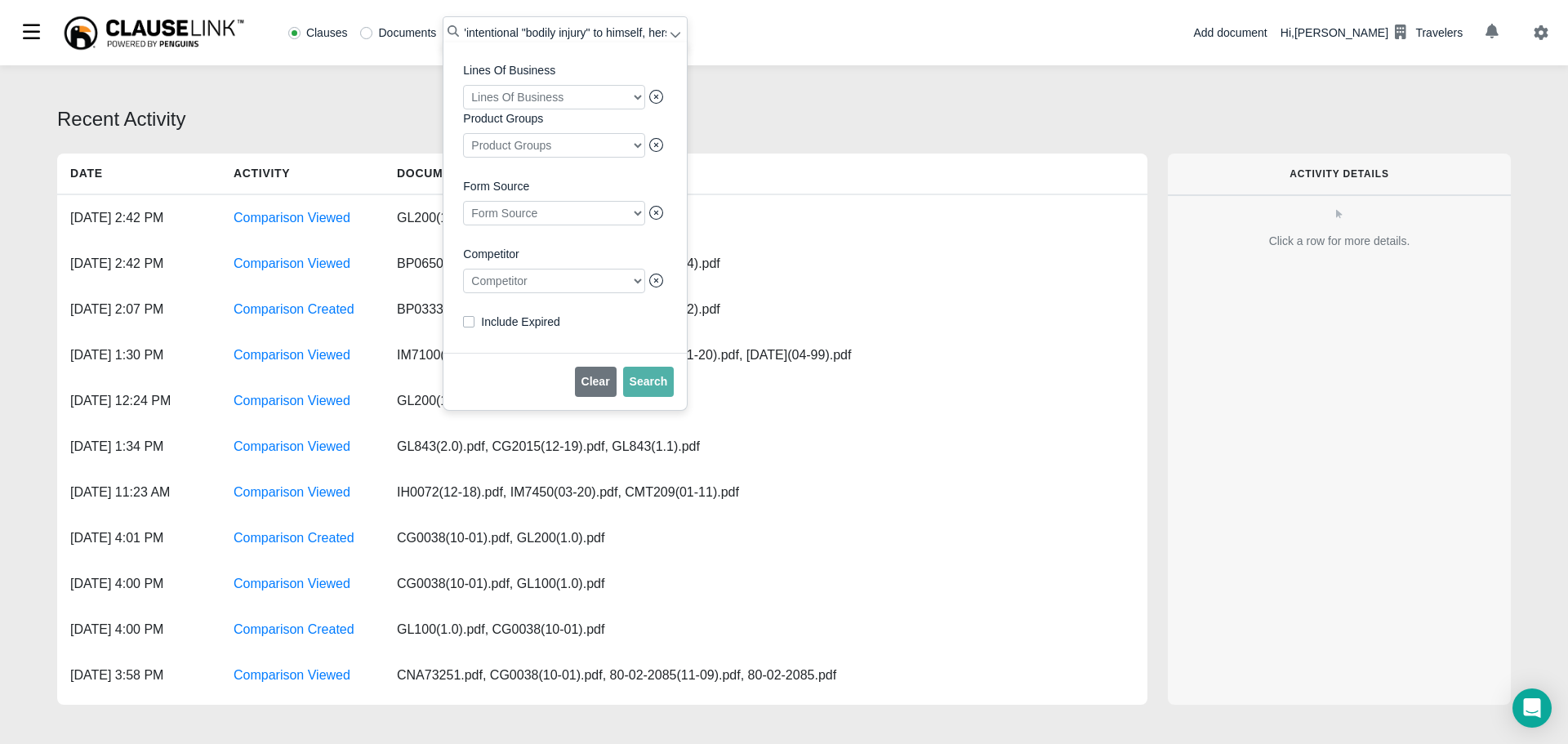
click at [522, 283] on div at bounding box center [554, 281] width 182 height 25
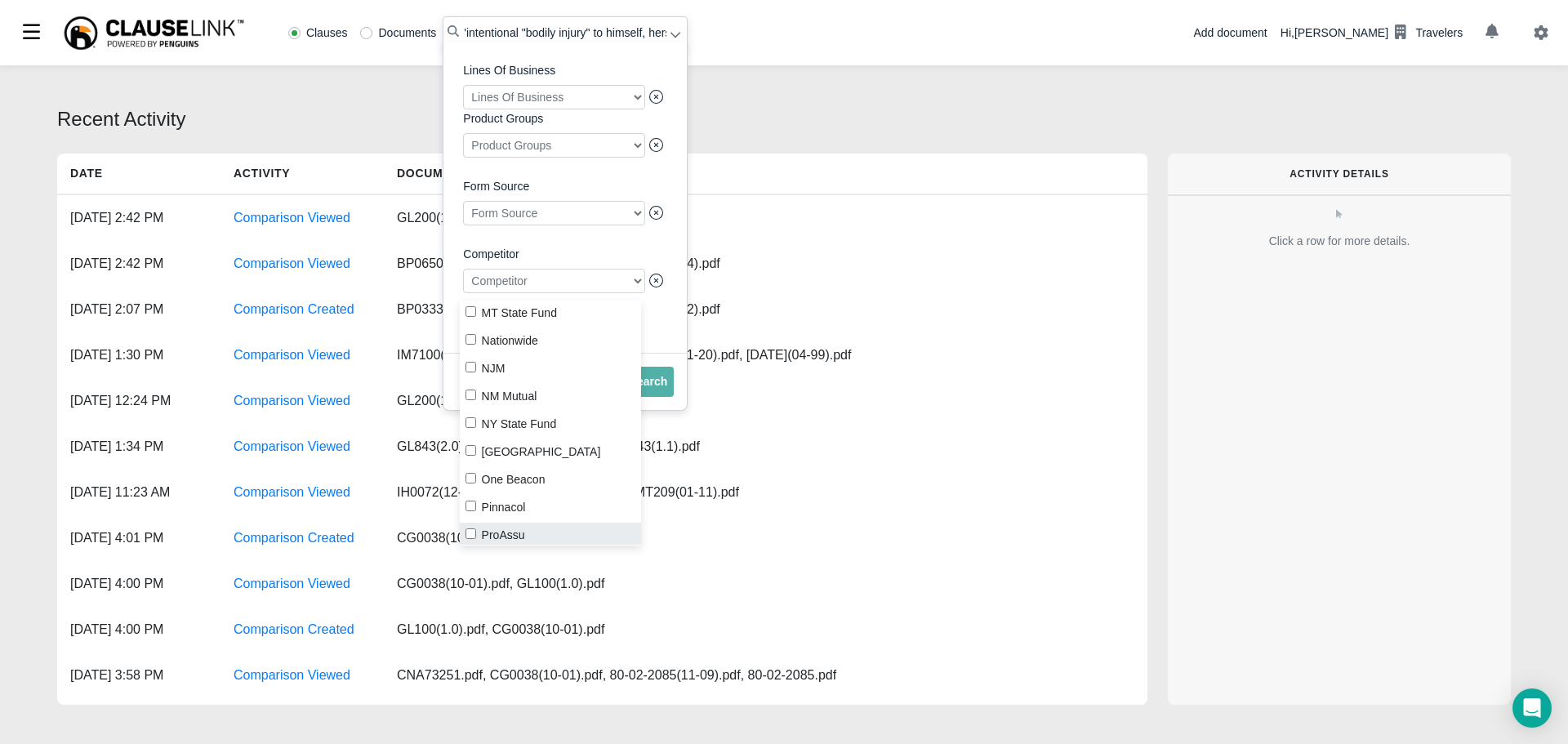
scroll to position [1797, 0]
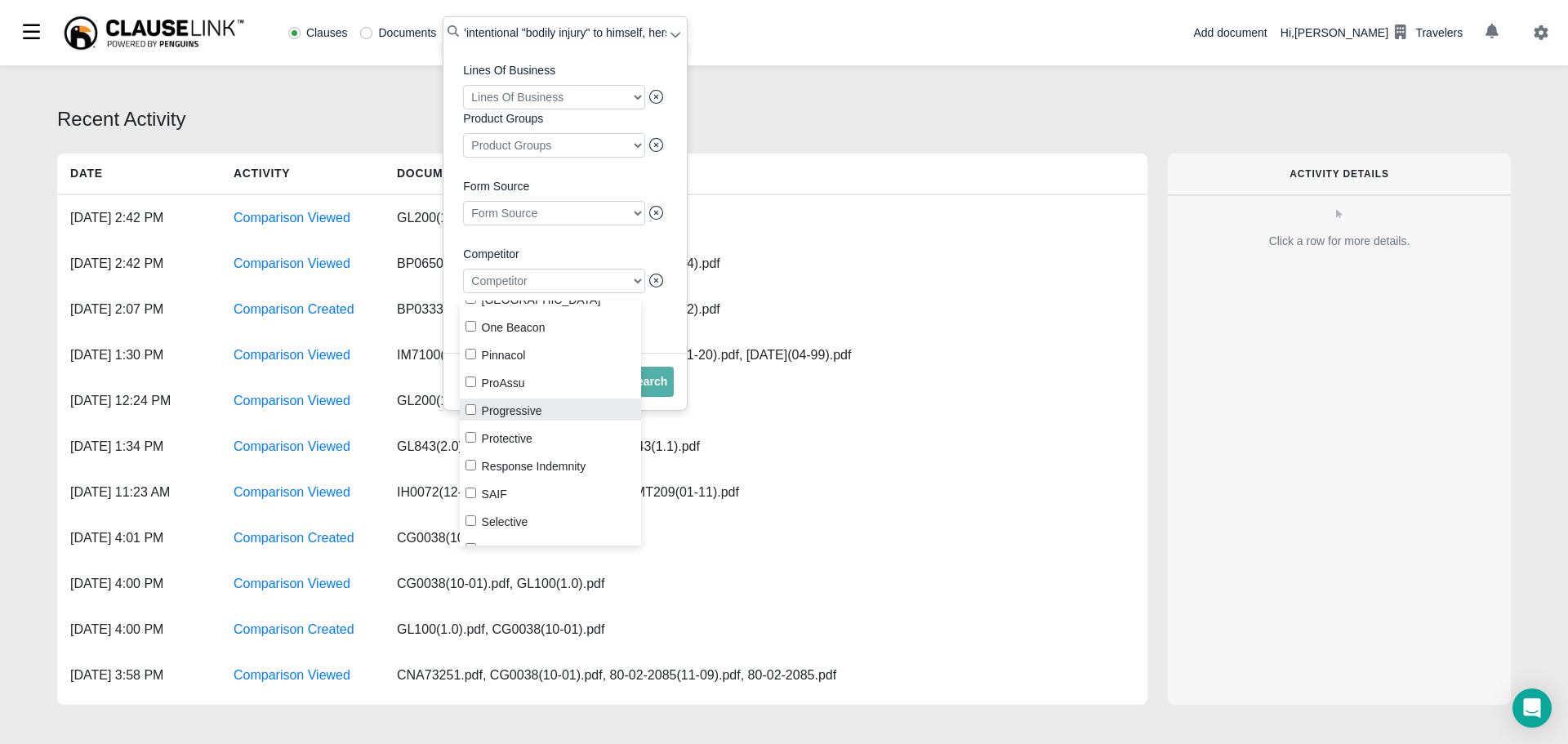
click at [474, 404] on input "Progressive" at bounding box center [470, 409] width 11 height 11
checkbox input "true"
click at [651, 388] on span "Search" at bounding box center [648, 380] width 39 height 13
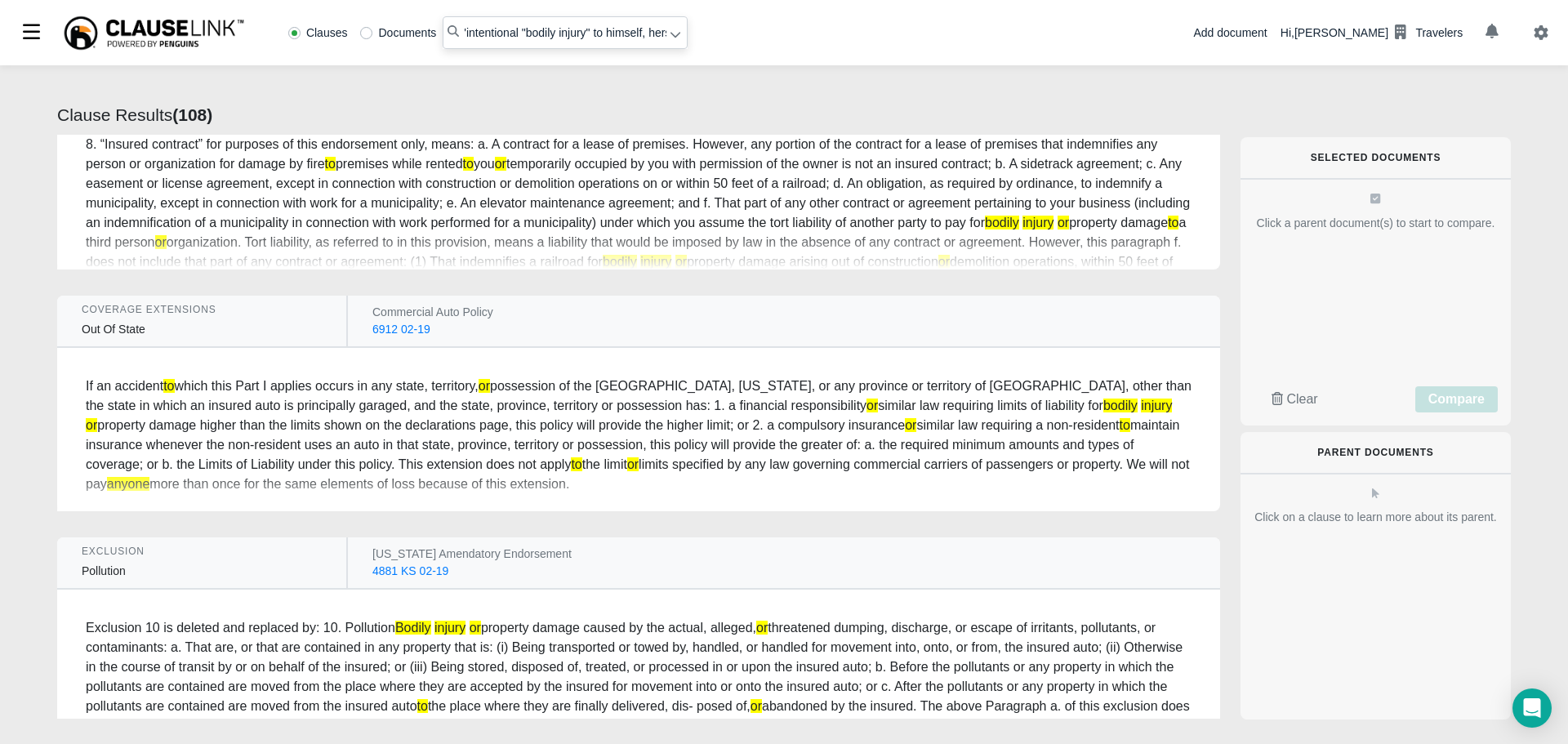
scroll to position [18786, 0]
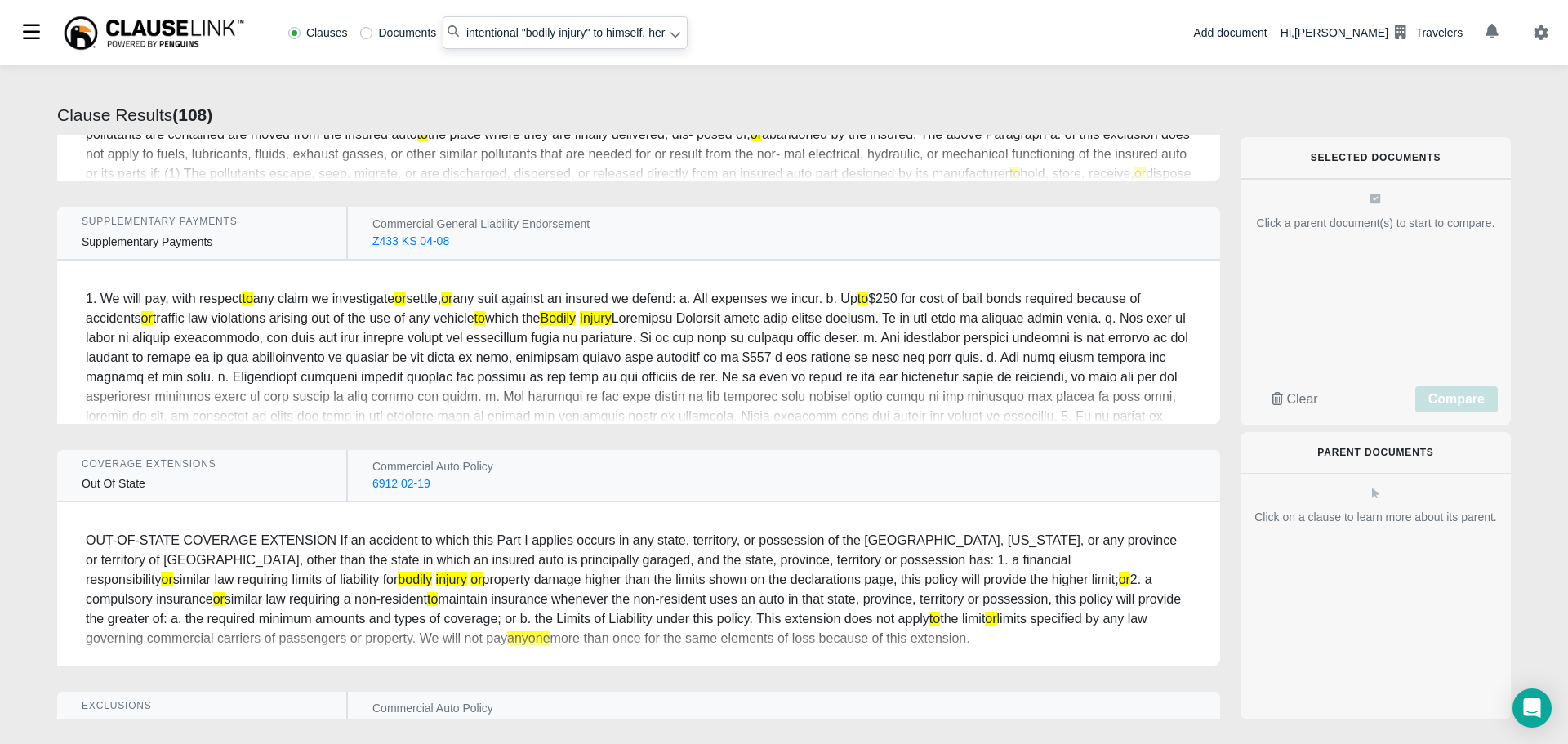
radio input "false"
radio input "true"
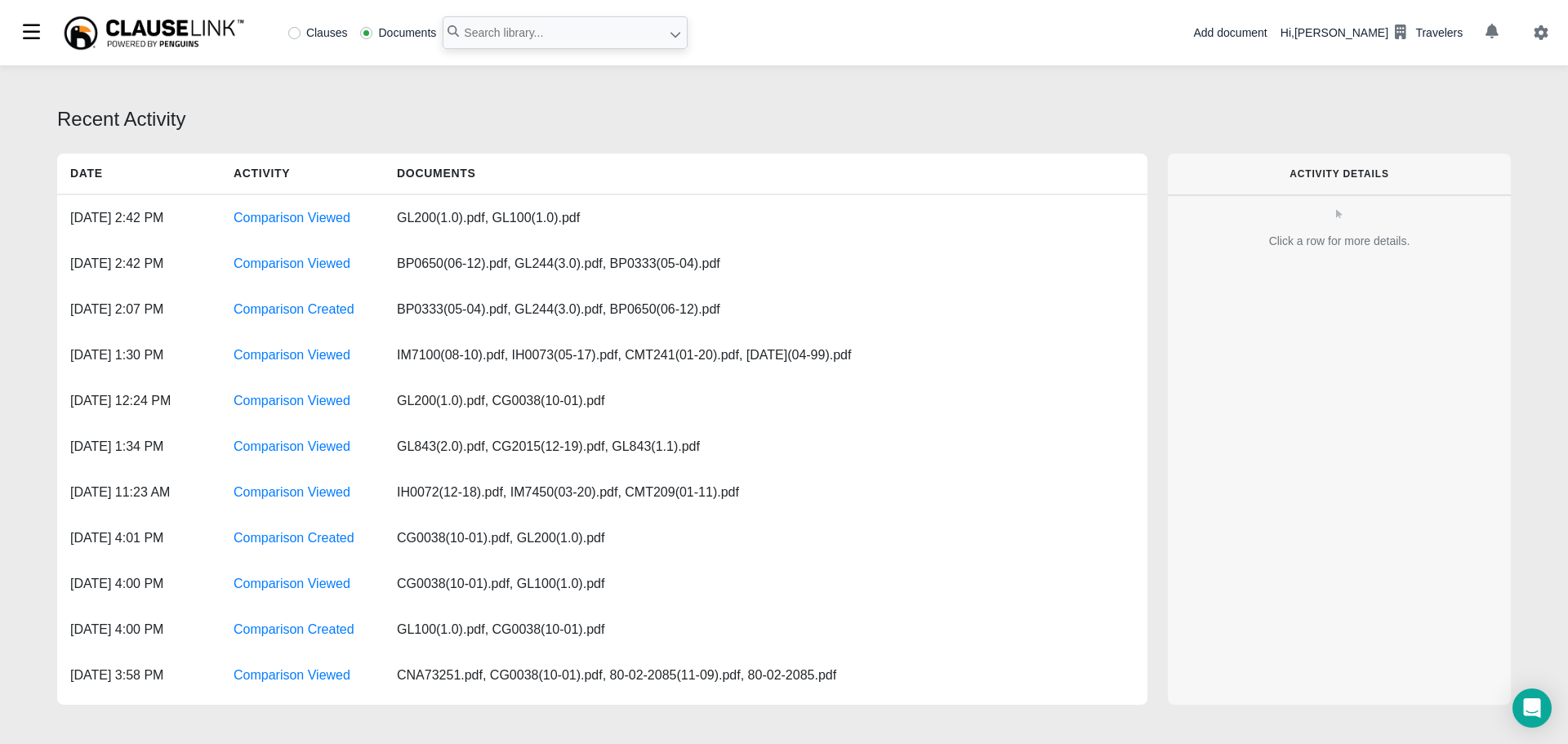
click at [289, 32] on label "Clauses" at bounding box center [318, 32] width 60 height 11
radio input "true"
paste input "Rejection Of Medical Expenses is indicated in the Schedule"
type input "'Rejection Of Medical Expenses is indicated in the Schedule'"
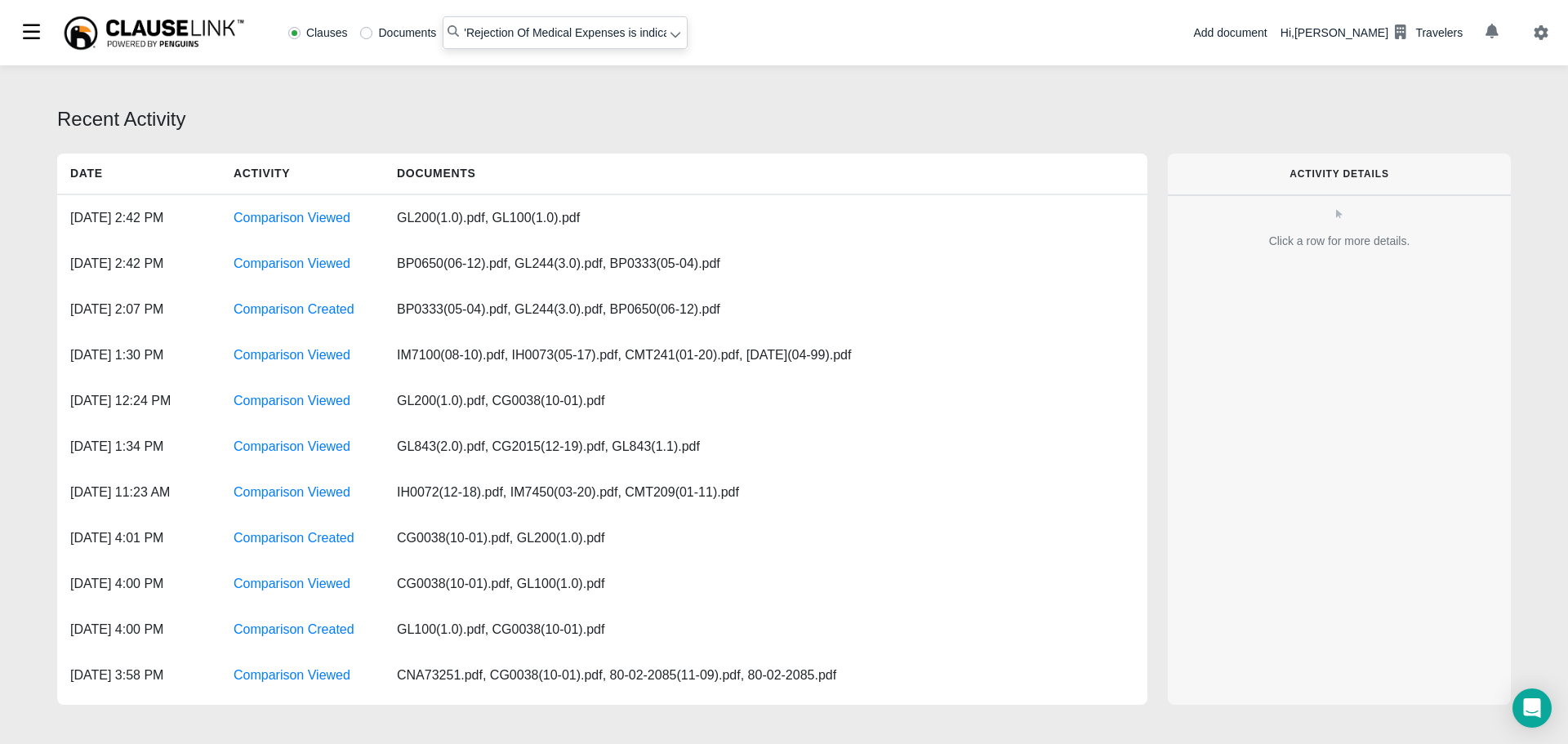
click at [677, 38] on icon at bounding box center [674, 34] width 11 height 11
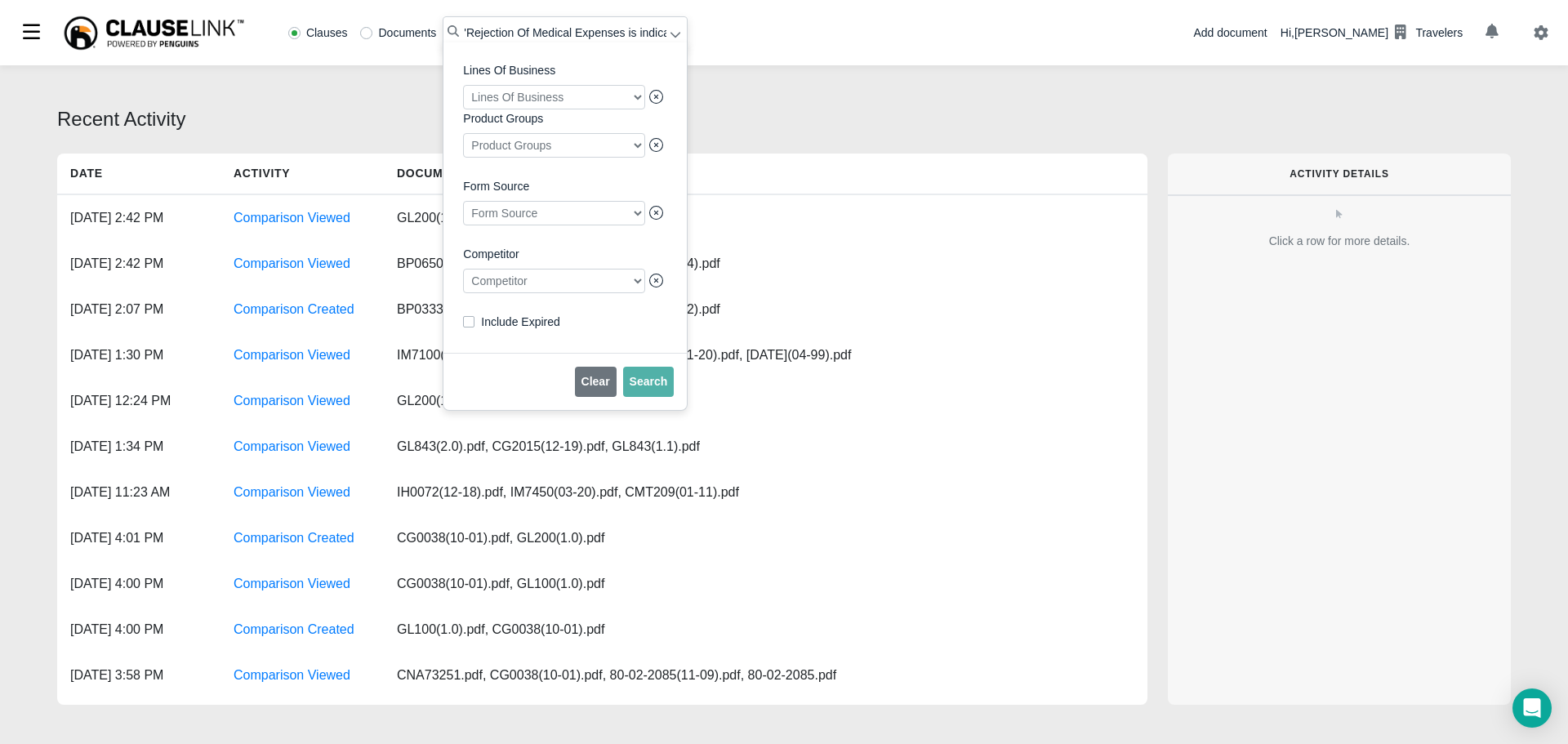
click at [487, 278] on div at bounding box center [554, 281] width 182 height 25
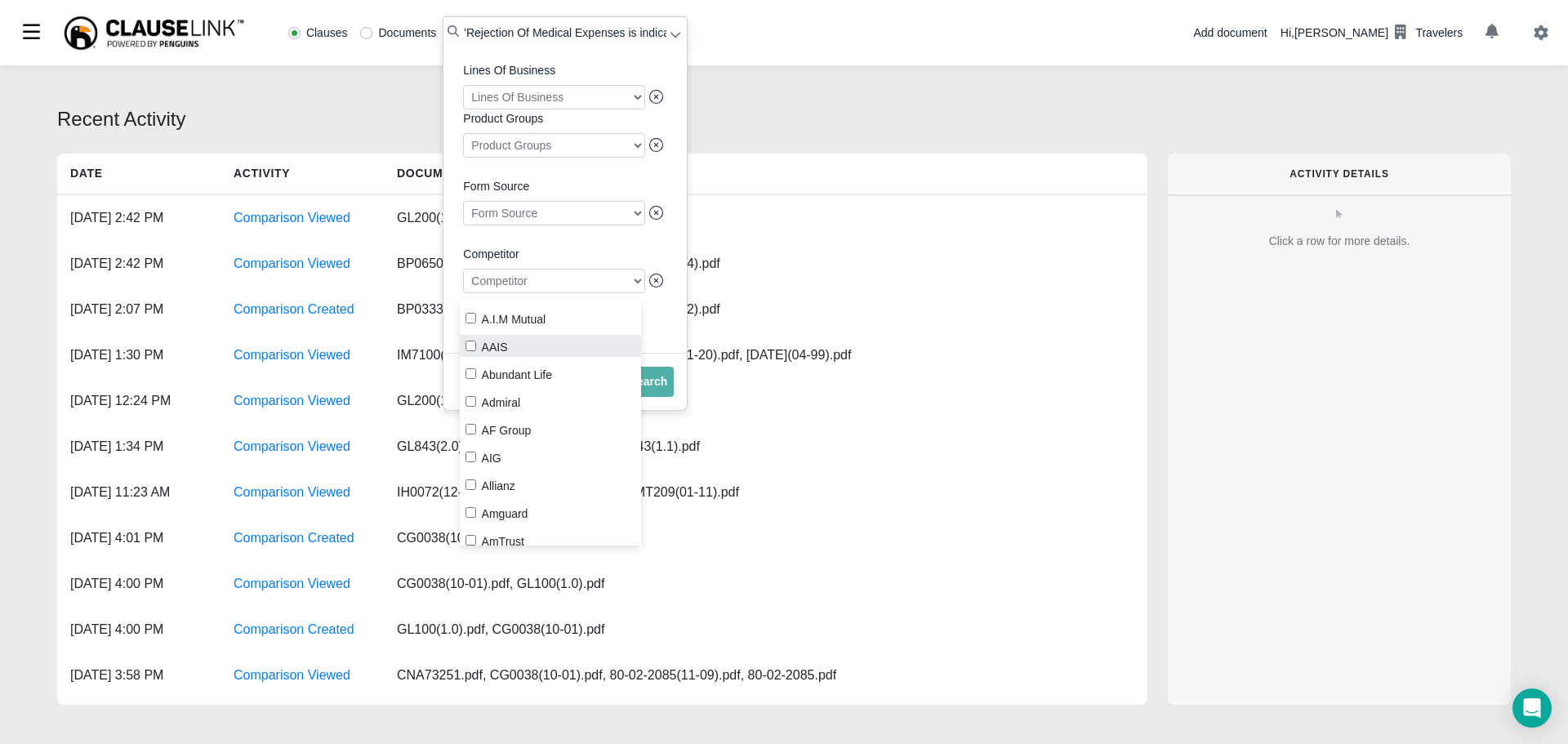
click at [467, 348] on input "AAIS" at bounding box center [470, 346] width 11 height 11
checkbox input "true"
click at [652, 346] on div "Lines Of Business Lines Of Business Product Groups Product Groups Form Source F…" at bounding box center [564, 198] width 243 height 311
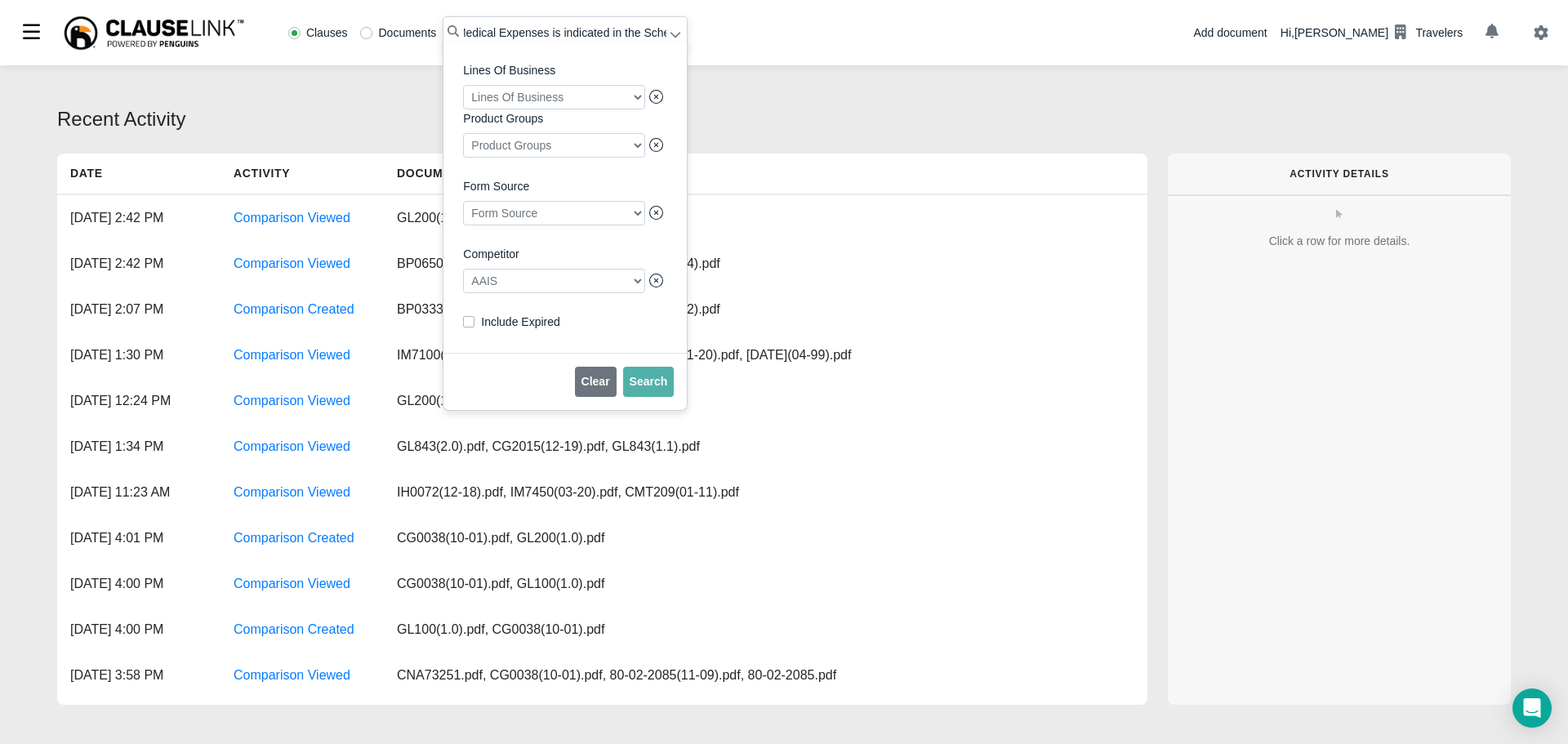
scroll to position [0, 98]
drag, startPoint x: 459, startPoint y: 27, endPoint x: 669, endPoint y: 26, distance: 210.0
click at [669, 26] on span "'Rejection Of Medical Expenses is indicated in the Schedule'" at bounding box center [564, 32] width 245 height 33
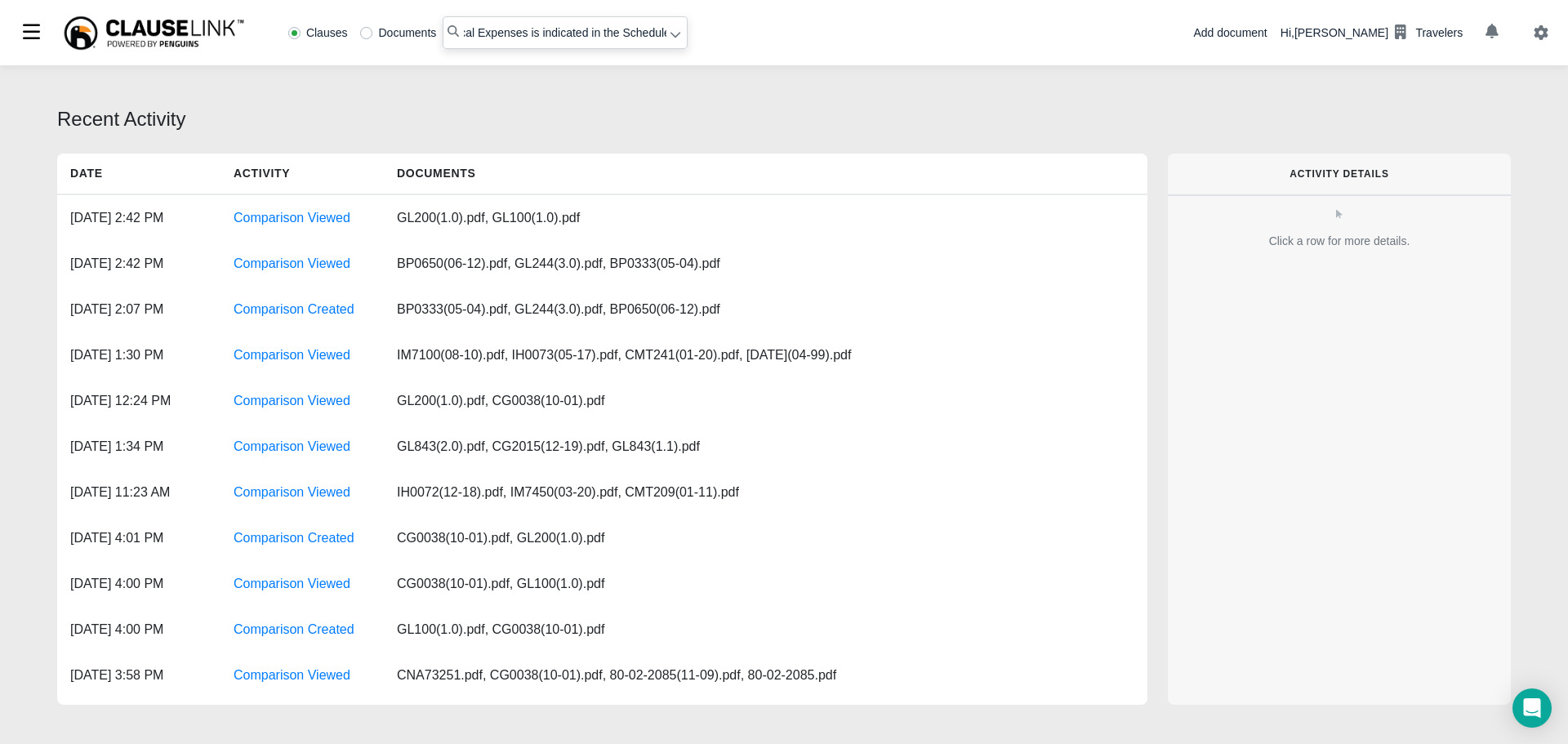
click at [674, 35] on icon at bounding box center [675, 36] width 10 height 6
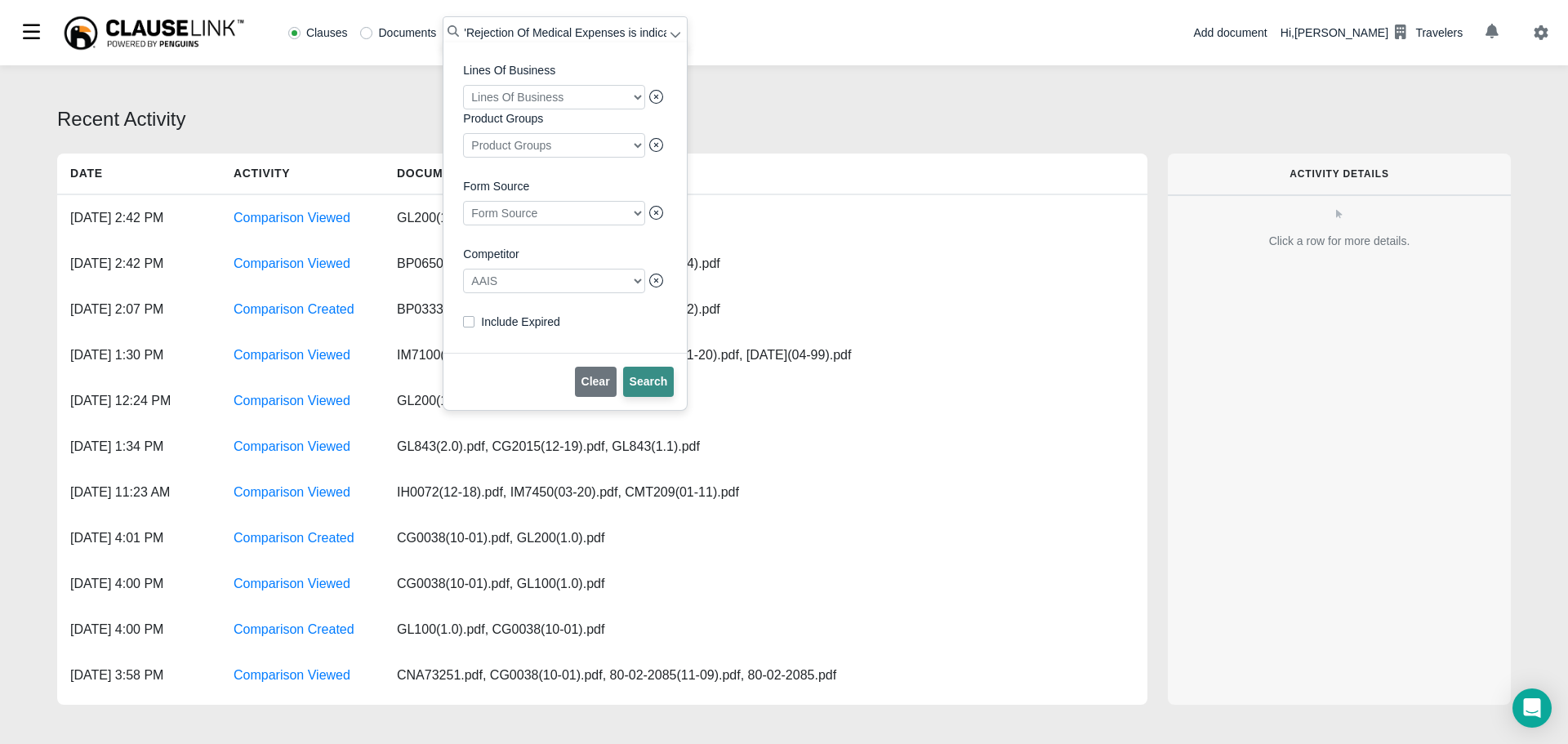
click at [642, 388] on span "Search" at bounding box center [648, 380] width 39 height 13
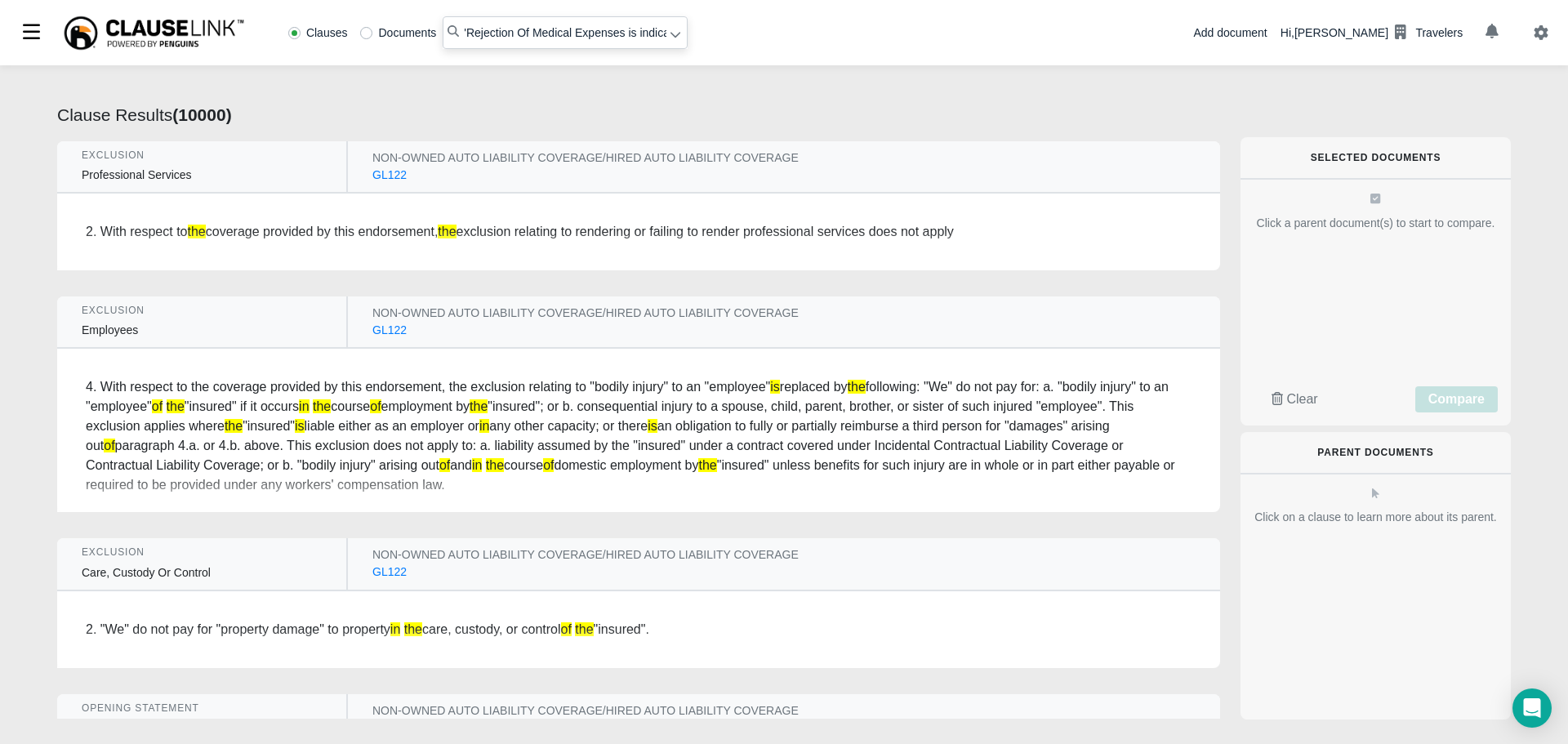
scroll to position [490, 0]
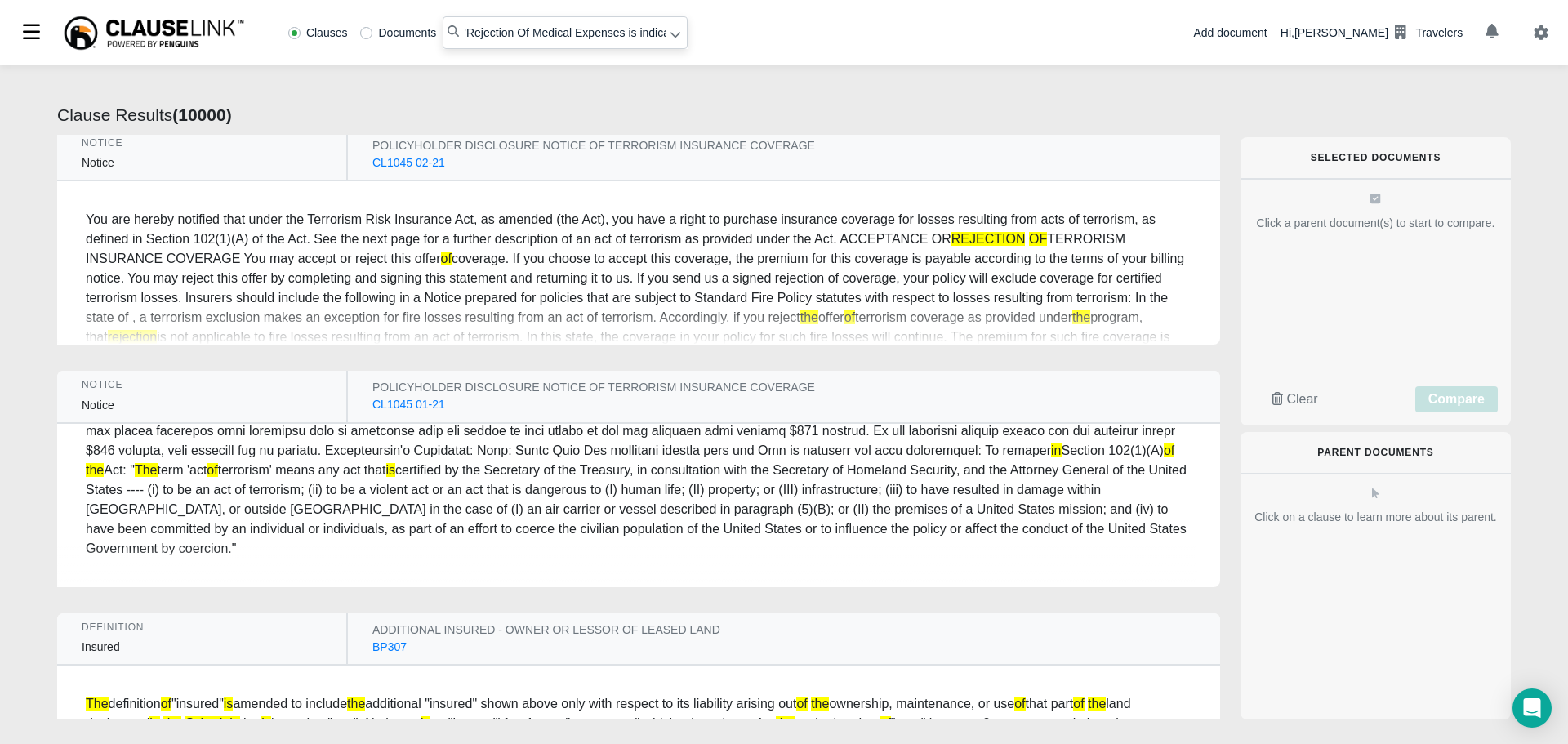
radio input "false"
radio input "true"
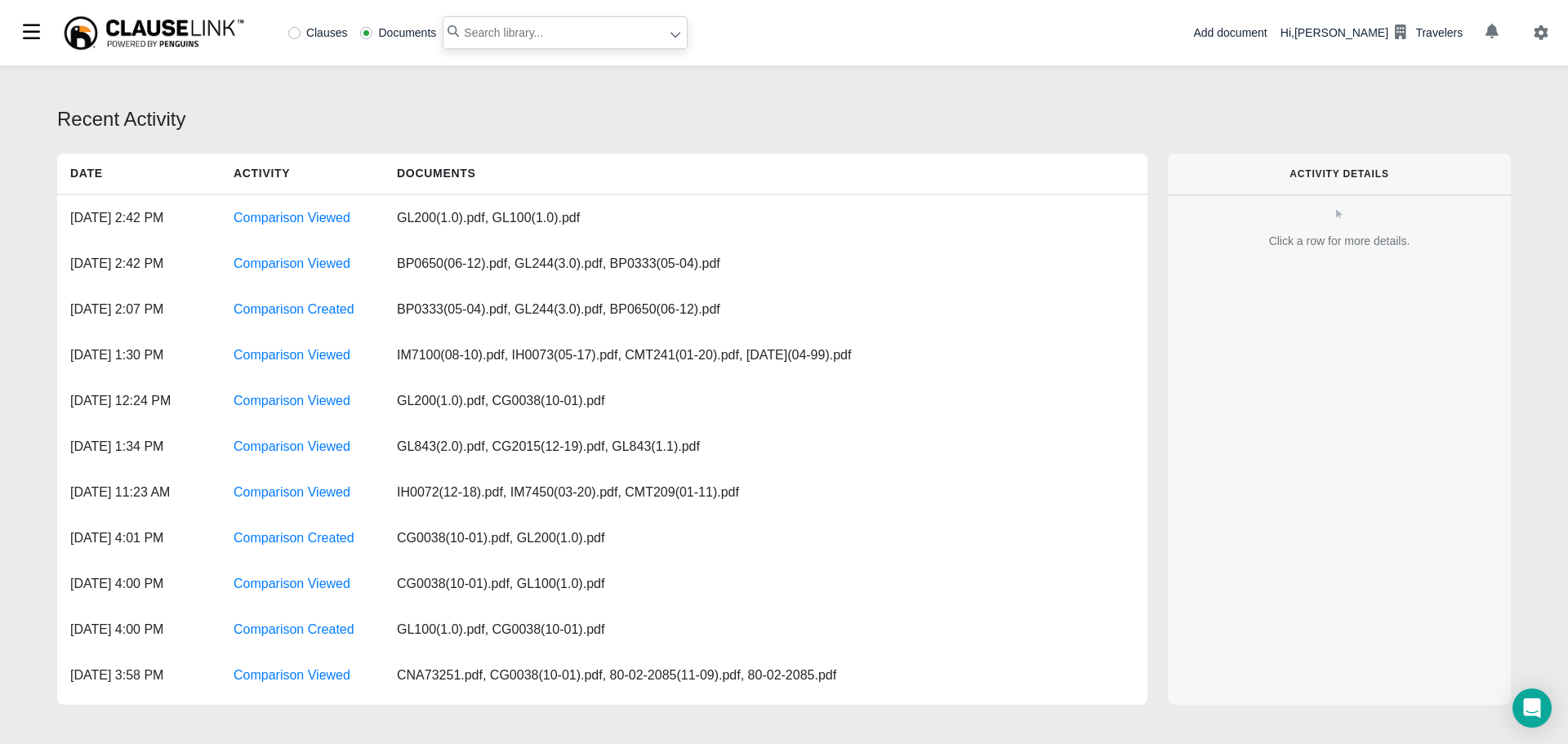
paste input "sworn statement of earnings"
click at [465, 36] on input "sworn statement of earnings"" at bounding box center [564, 32] width 245 height 33
type input ""sworn statement of earnings""
click at [291, 33] on label "Clauses" at bounding box center [318, 32] width 60 height 11
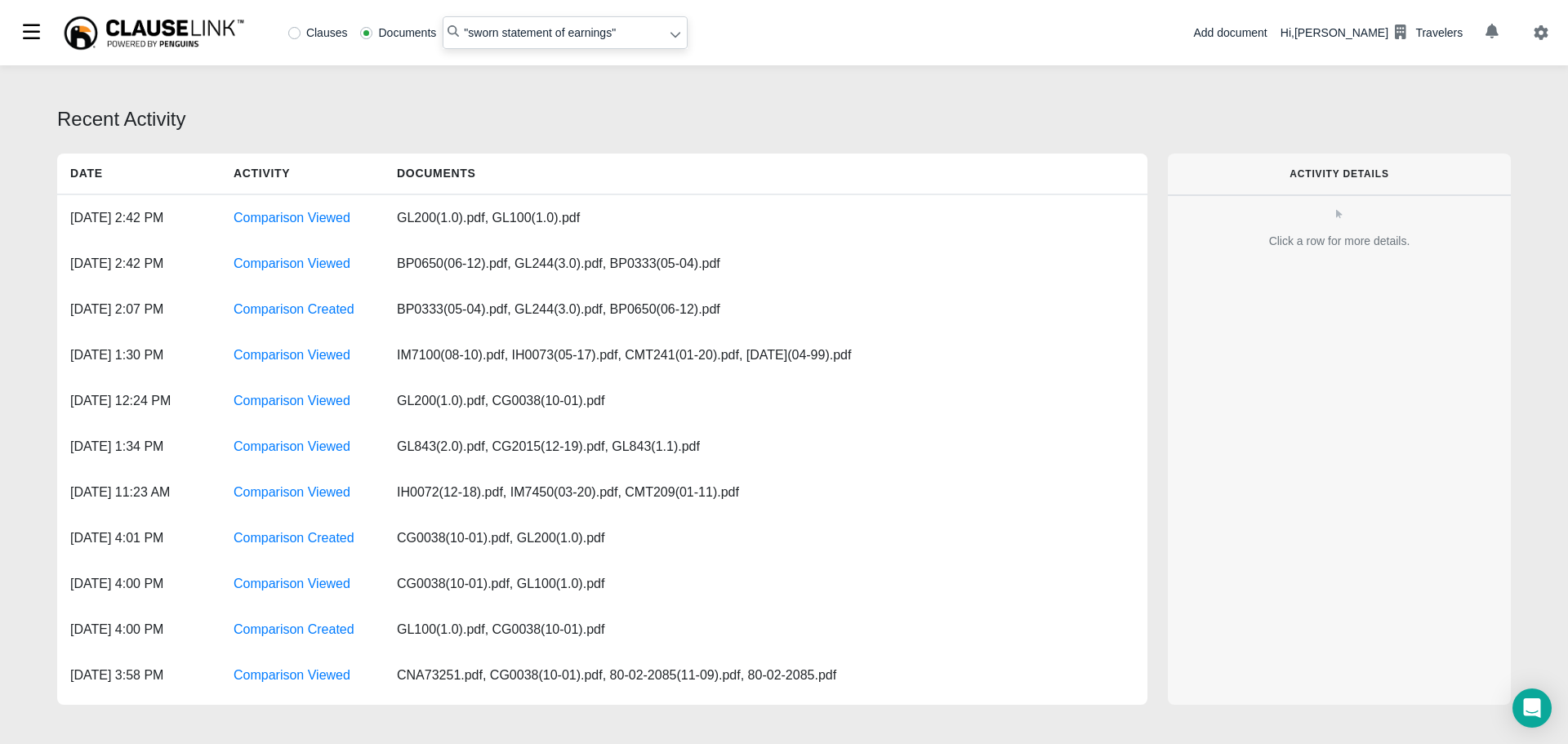
radio input "true"
click at [671, 40] on icon at bounding box center [674, 34] width 11 height 11
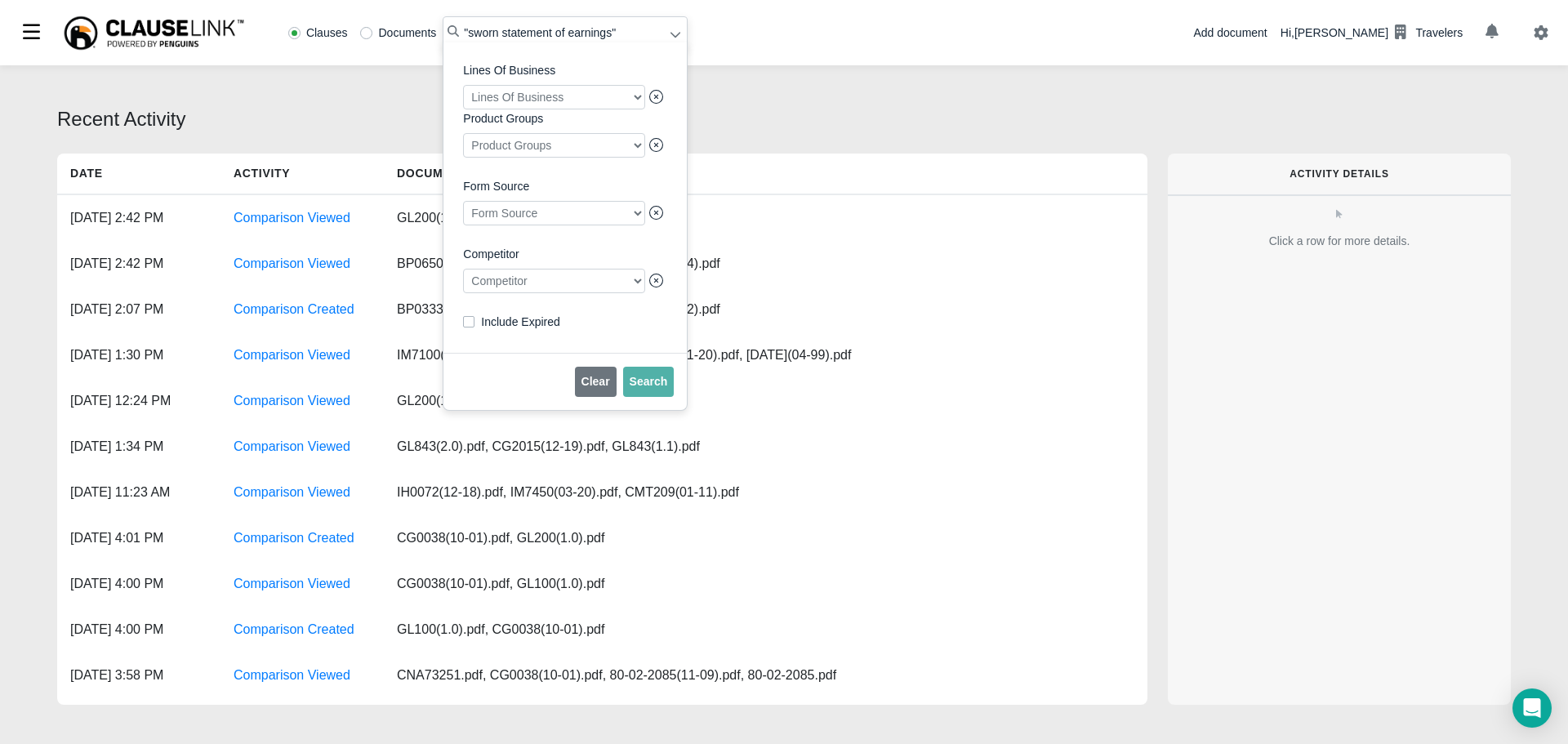
click at [549, 284] on div at bounding box center [554, 281] width 182 height 25
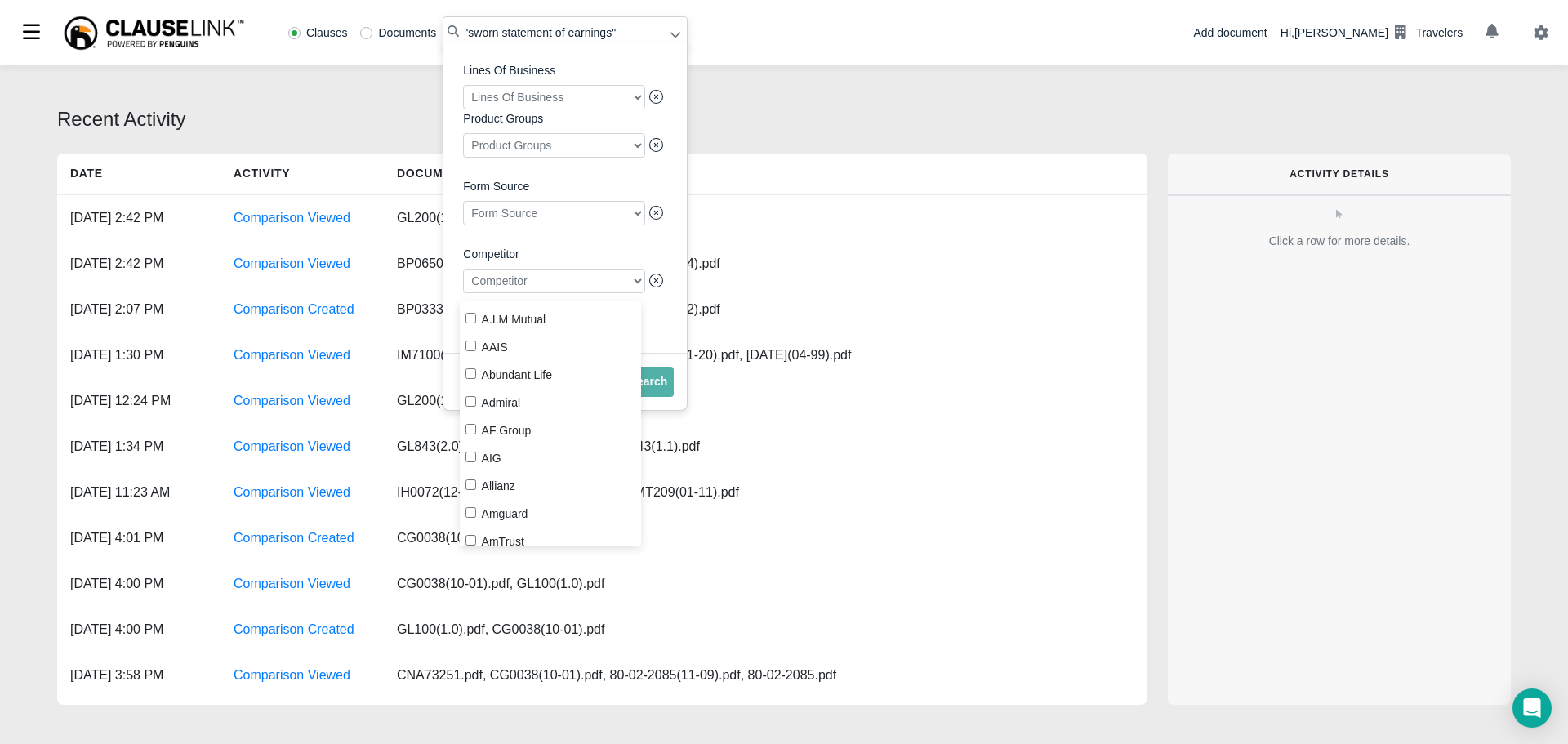
drag, startPoint x: 472, startPoint y: 342, endPoint x: 558, endPoint y: 358, distance: 87.5
click at [472, 343] on input "AAIS" at bounding box center [470, 346] width 11 height 11
checkbox input "true"
click at [653, 388] on span "Search" at bounding box center [648, 380] width 39 height 13
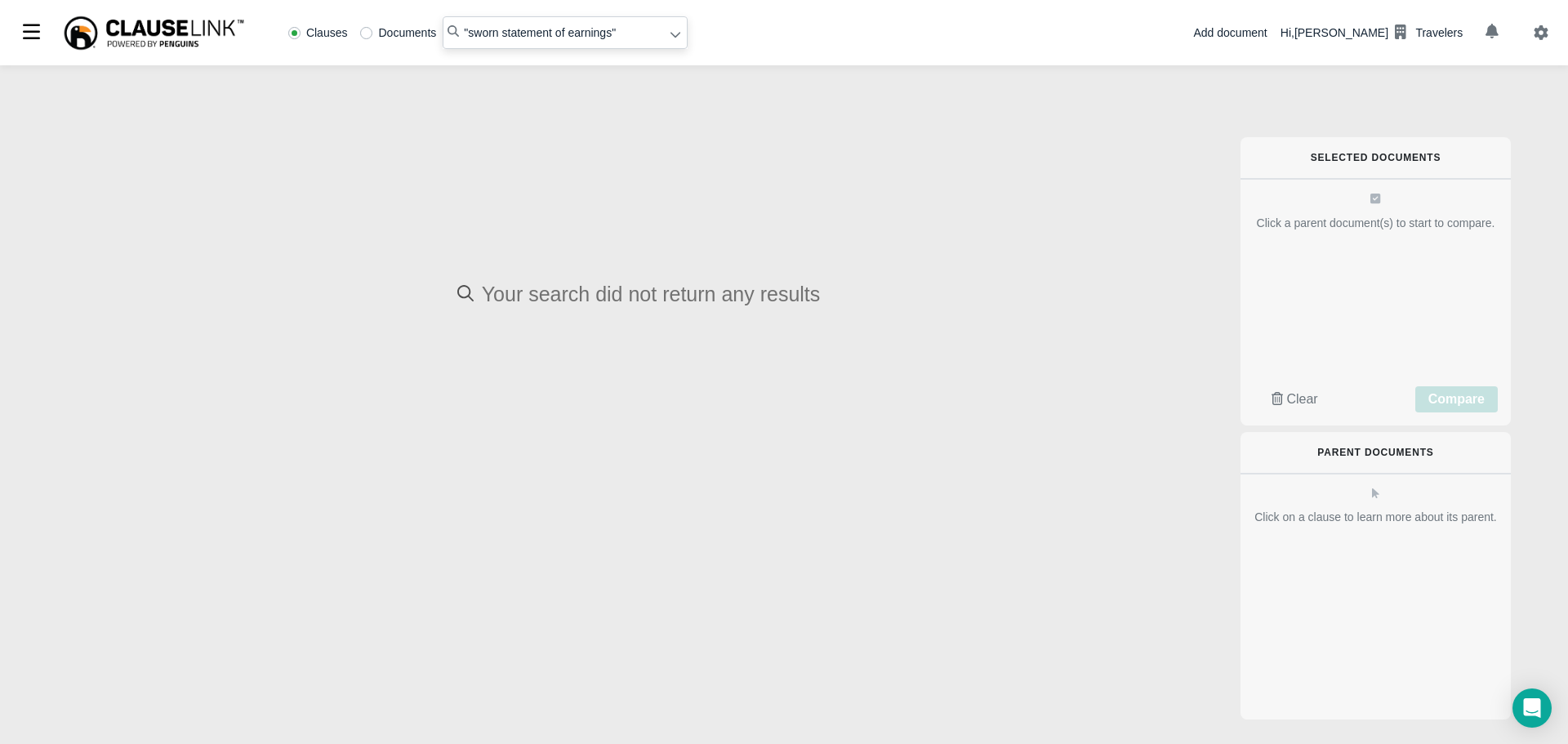
radio input "false"
radio input "true"
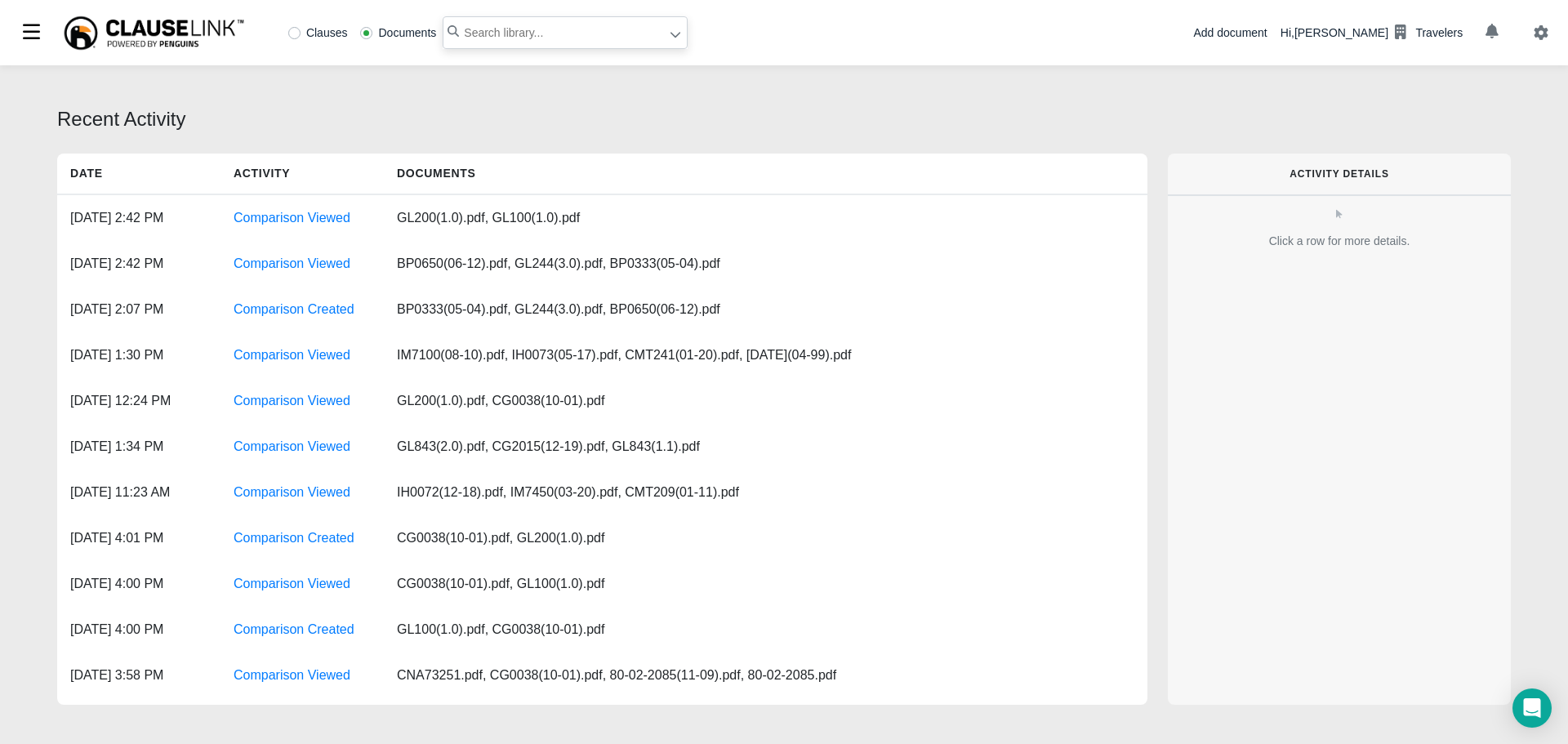
paste input "sworn statement of earnings"
click at [461, 38] on input "sworn statement of earnings"" at bounding box center [564, 32] width 245 height 33
type input ""sworn statement of earnings""
click at [674, 35] on icon at bounding box center [675, 36] width 10 height 6
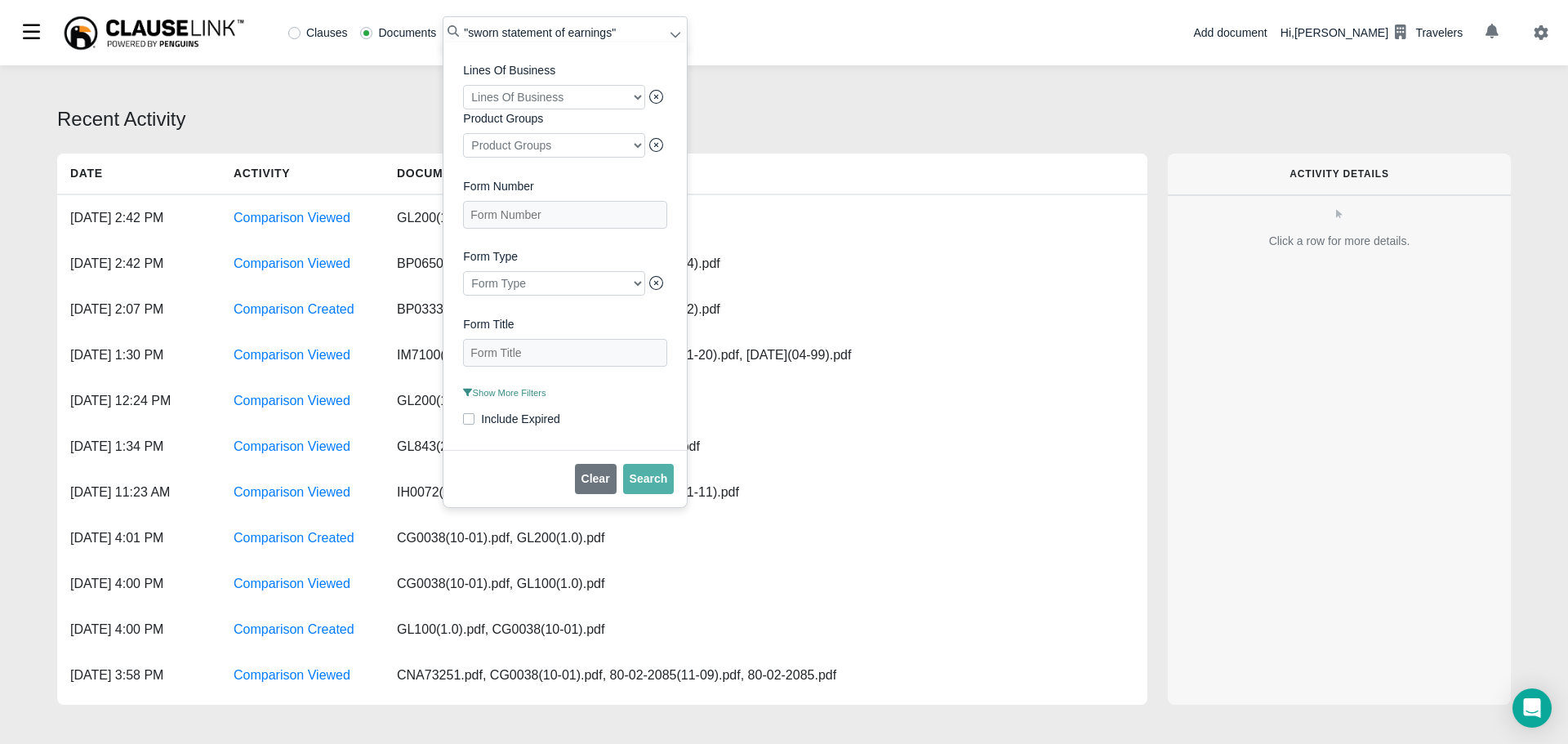
click at [298, 35] on label "Clauses" at bounding box center [318, 32] width 60 height 11
radio input "true"
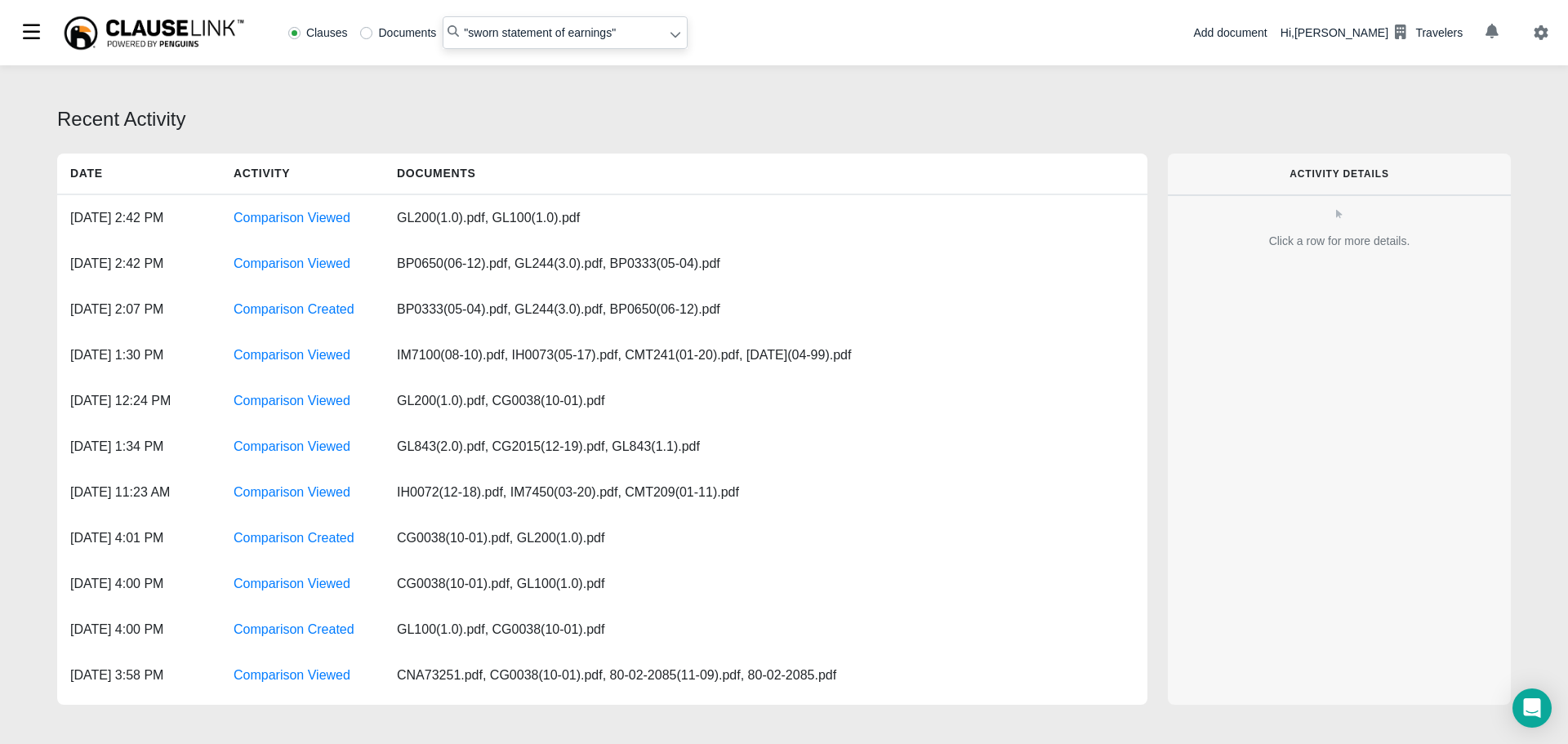
click at [669, 43] on div at bounding box center [675, 35] width 12 height 17
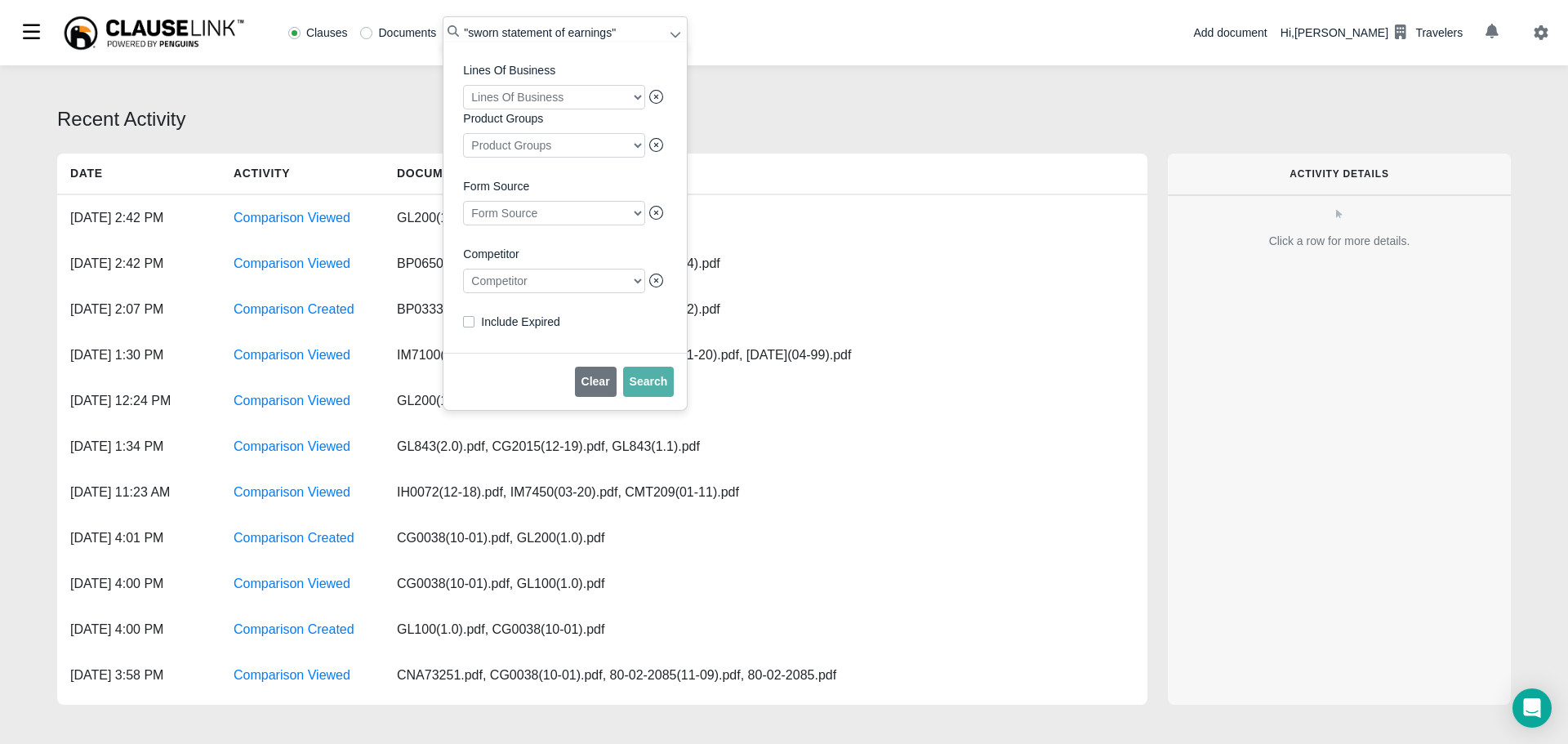
click at [556, 291] on div at bounding box center [554, 281] width 182 height 25
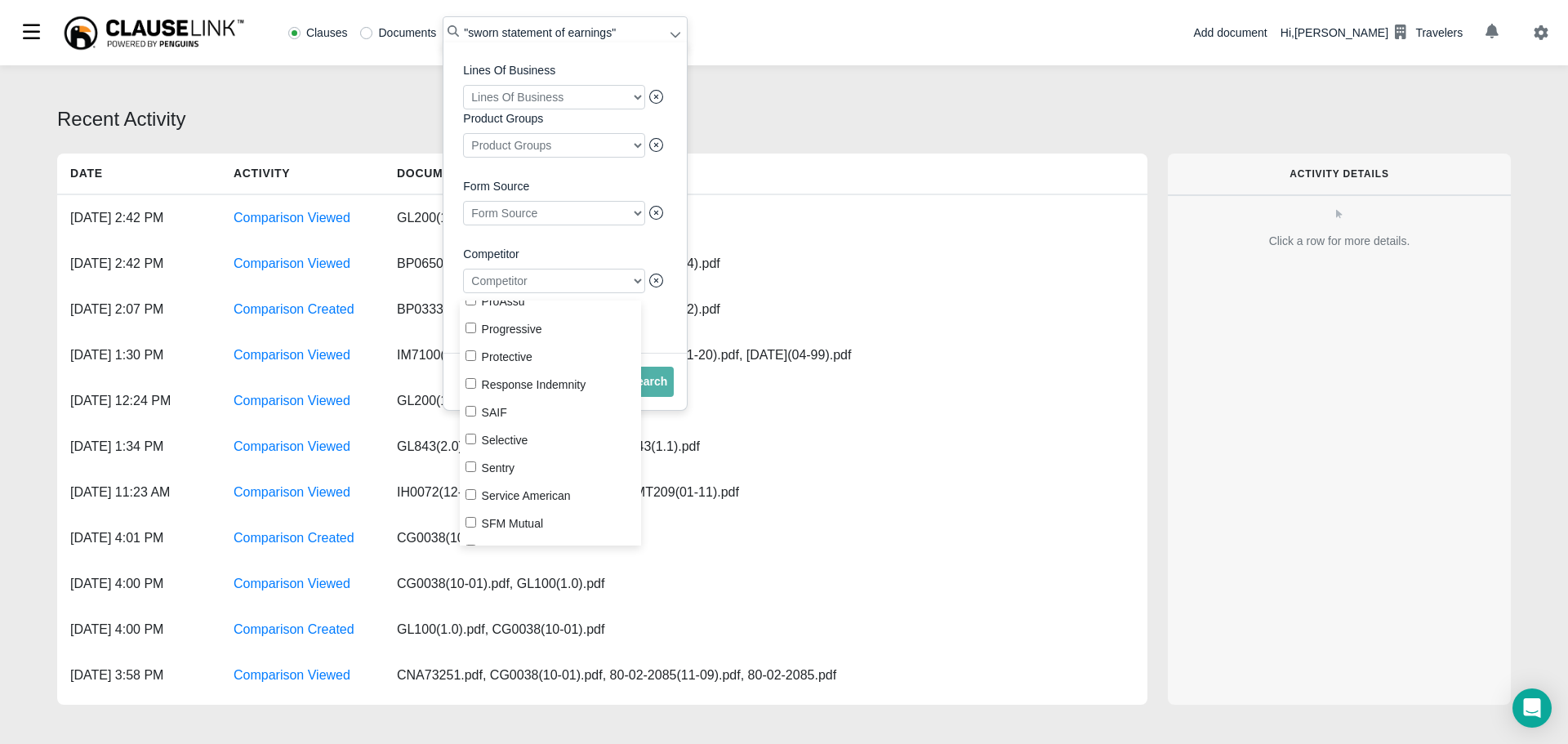
scroll to position [1715, 0]
click at [474, 491] on input "Progressive" at bounding box center [470, 491] width 11 height 11
checkbox input "true"
click at [663, 388] on span "Search" at bounding box center [648, 380] width 39 height 13
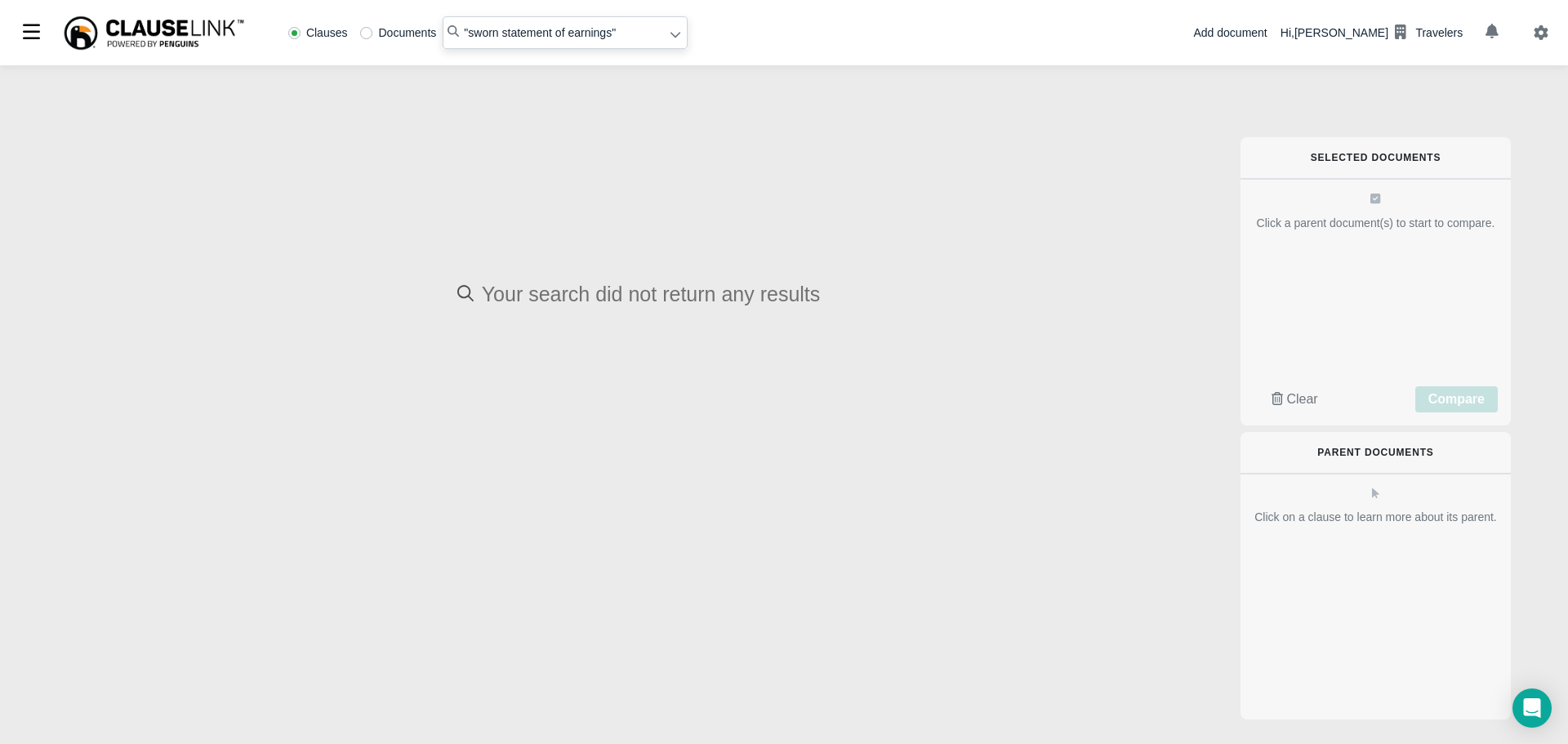
radio input "false"
radio input "true"
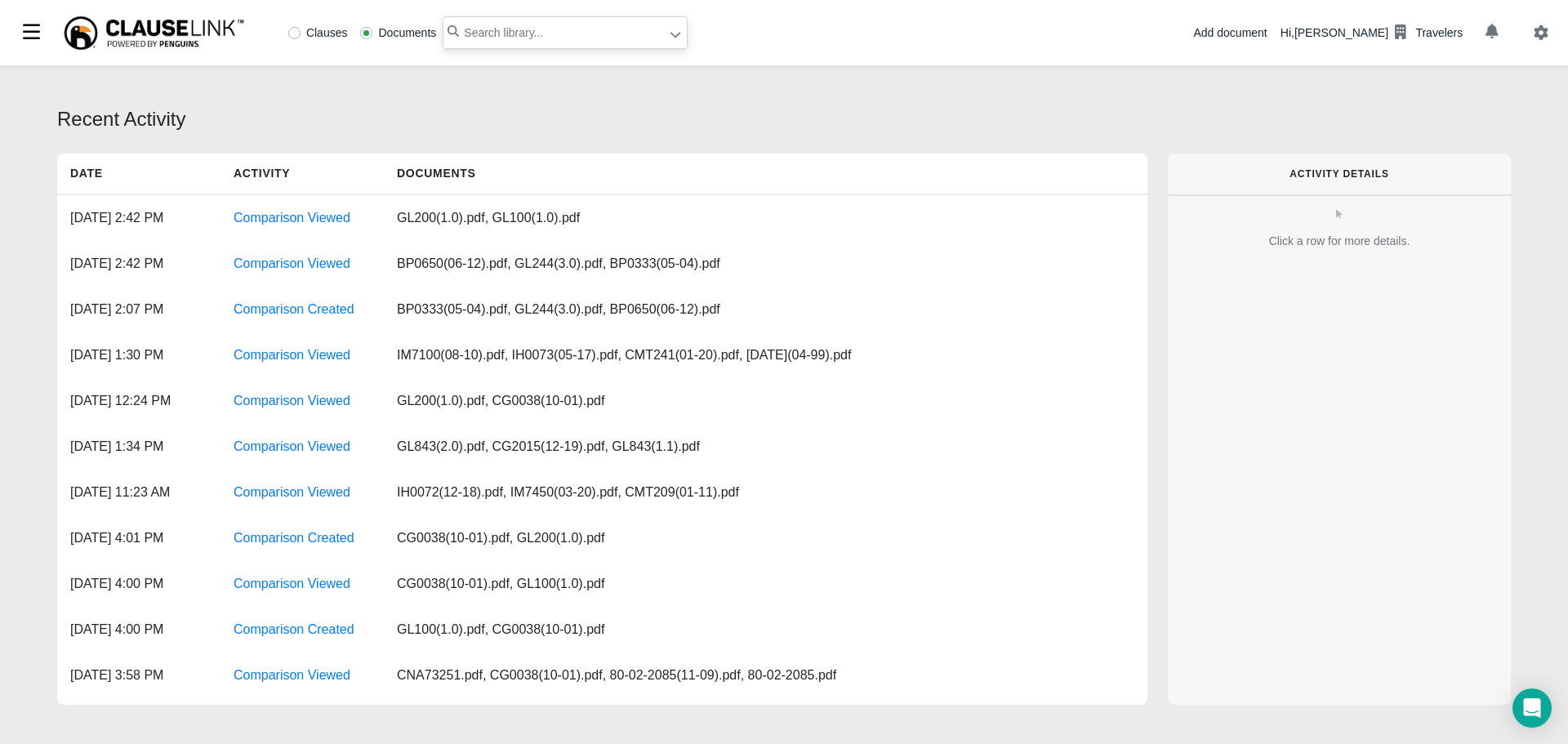
paste input "most recent allowable expense, work loss or survivor's loss"
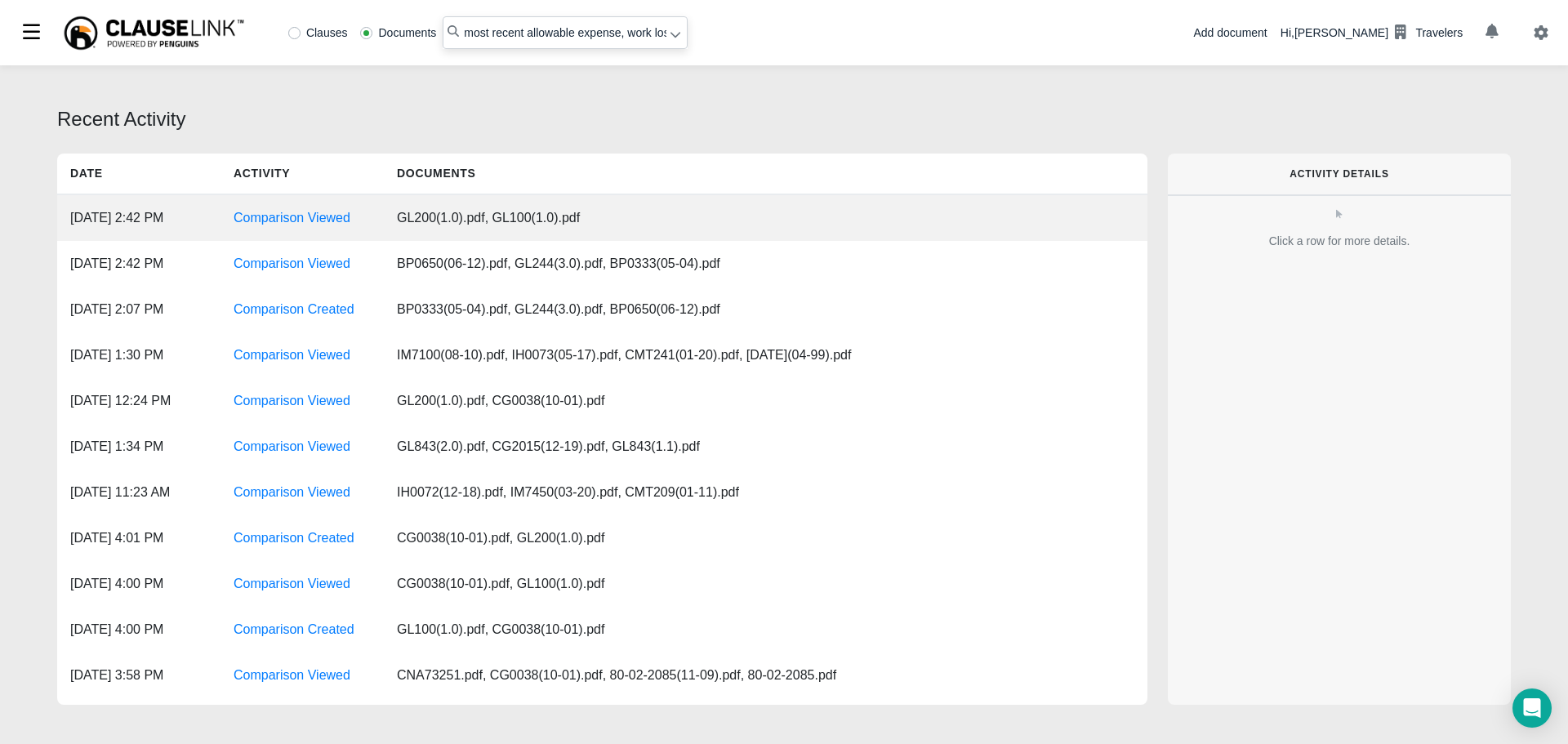
scroll to position [0, 94]
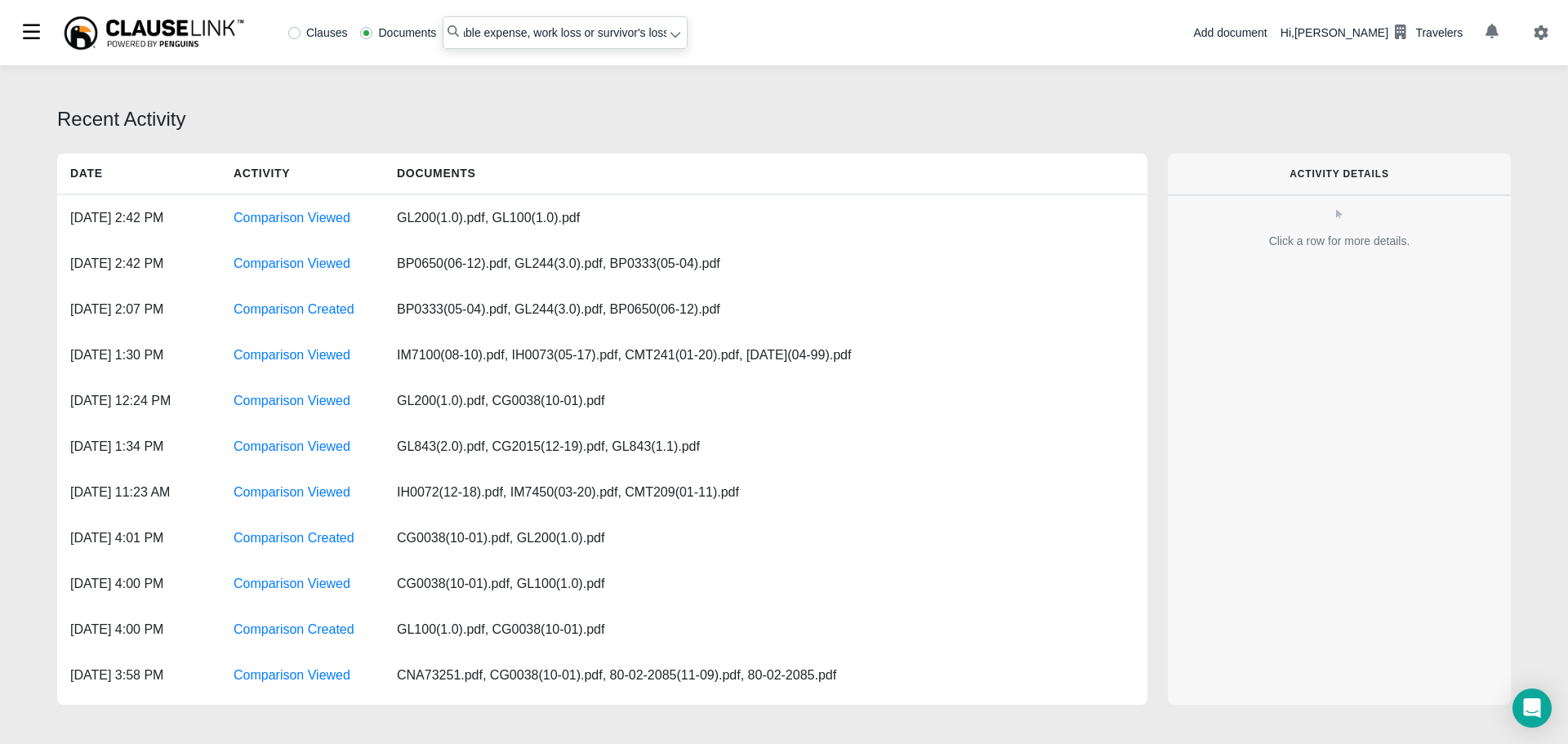
type input "most recent allowable expense, work loss or survivor's loss"
click at [297, 36] on label "Clauses" at bounding box center [318, 32] width 60 height 11
radio input "true"
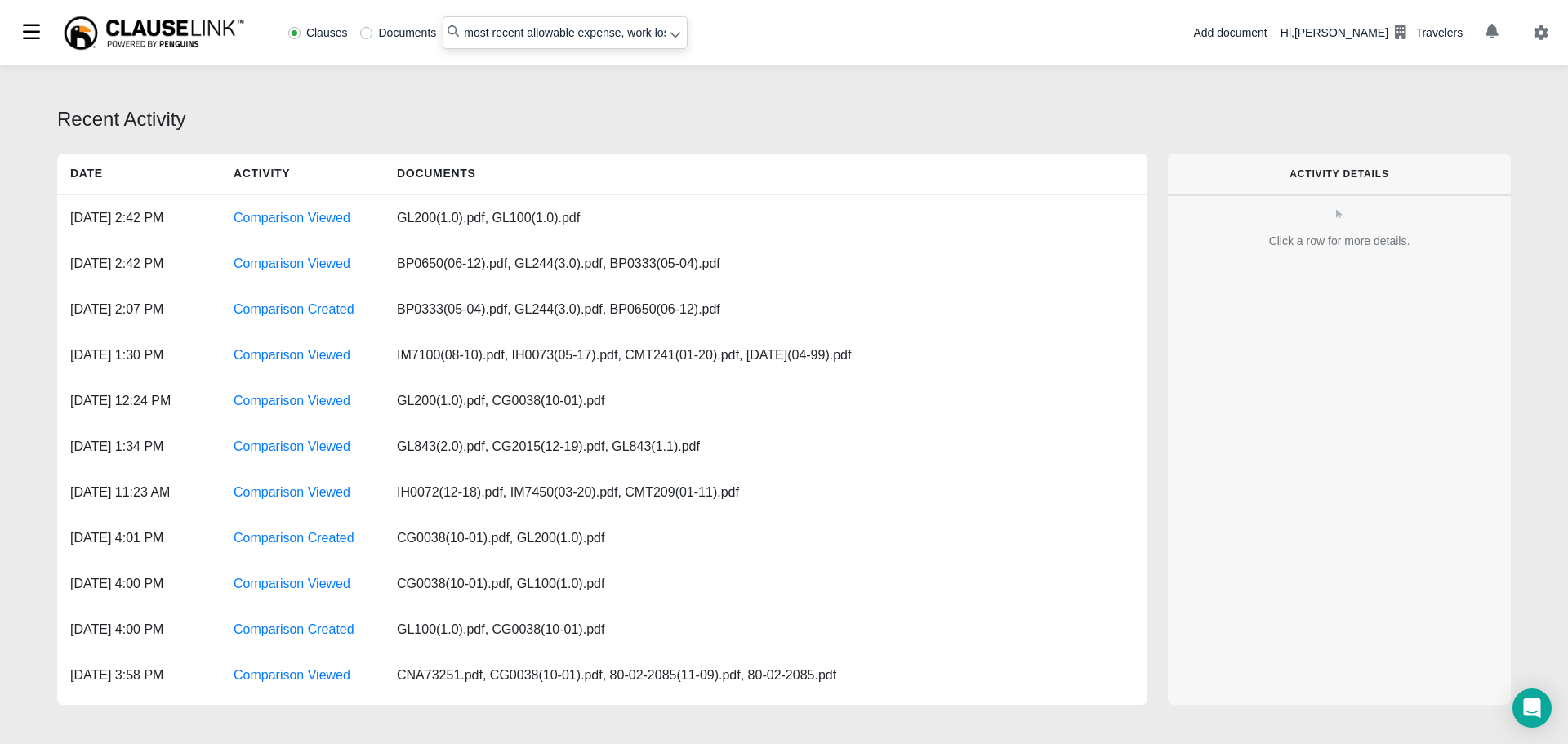
click at [463, 39] on input "most recent allowable expense, work loss or survivor's loss" at bounding box center [564, 32] width 245 height 33
type input ""most recent allowable expense, work loss or survivor's loss""
click at [670, 34] on icon at bounding box center [674, 34] width 11 height 11
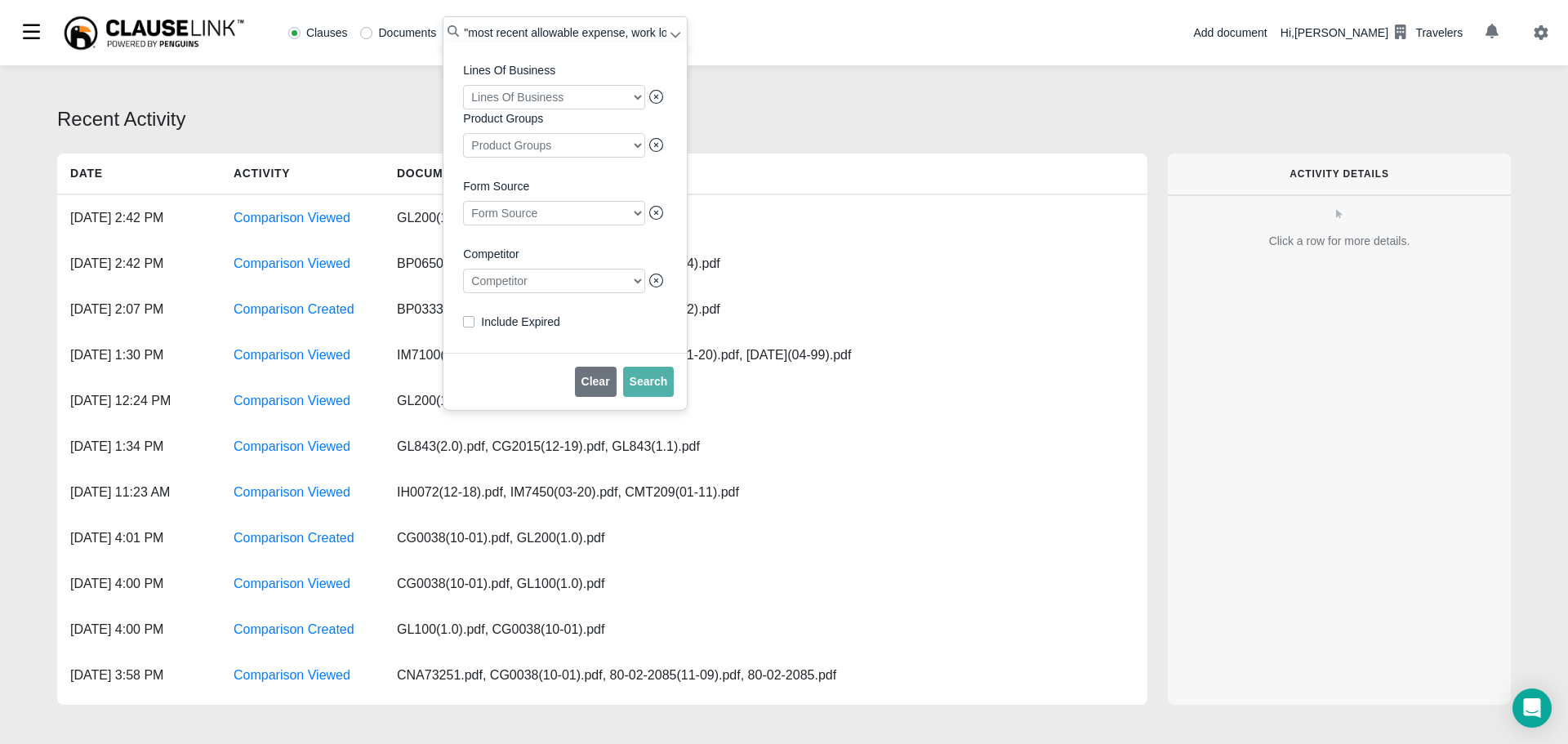
click at [504, 289] on div at bounding box center [554, 281] width 182 height 25
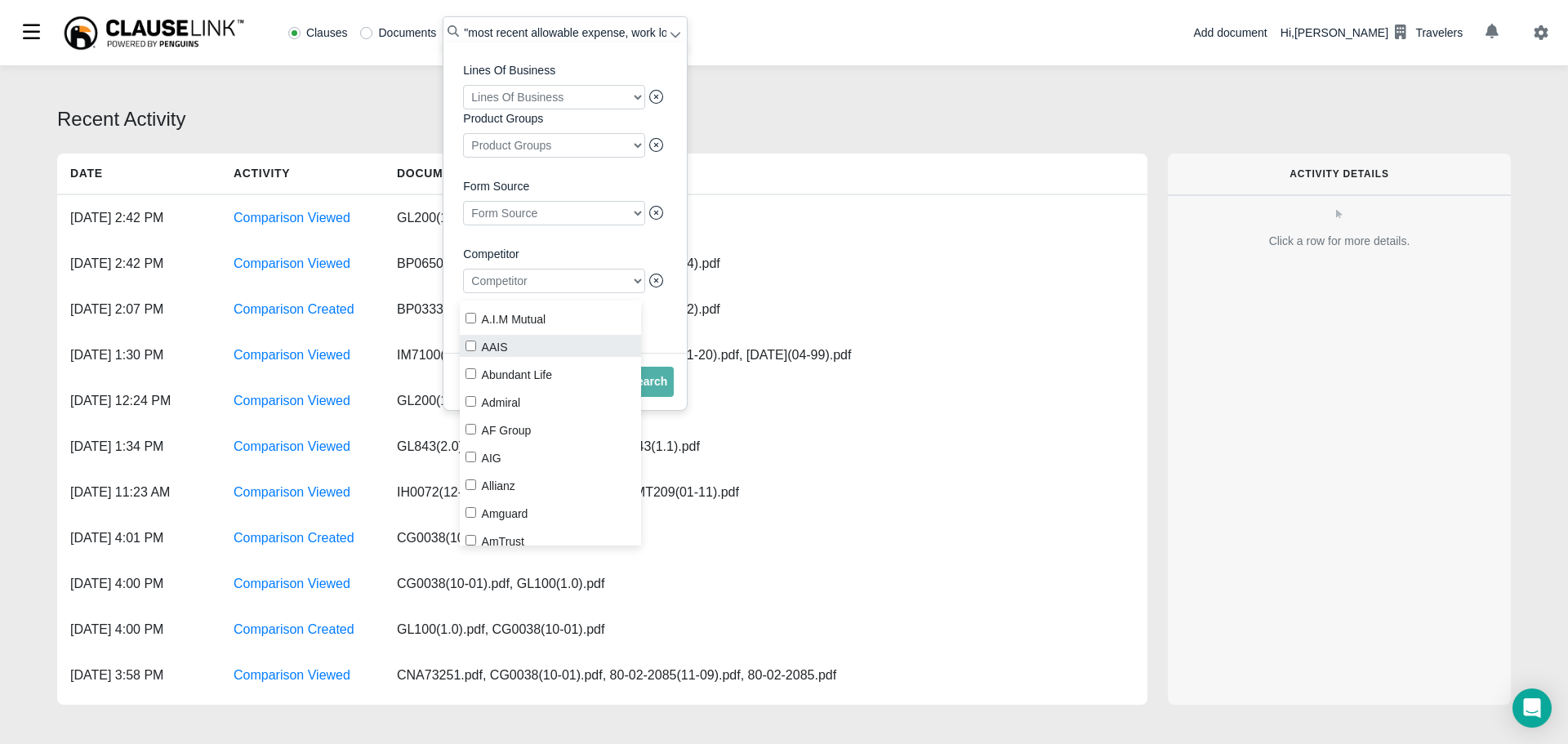
click at [471, 344] on input "AAIS" at bounding box center [470, 346] width 11 height 11
checkbox input "true"
click at [665, 397] on button "Search" at bounding box center [649, 381] width 52 height 30
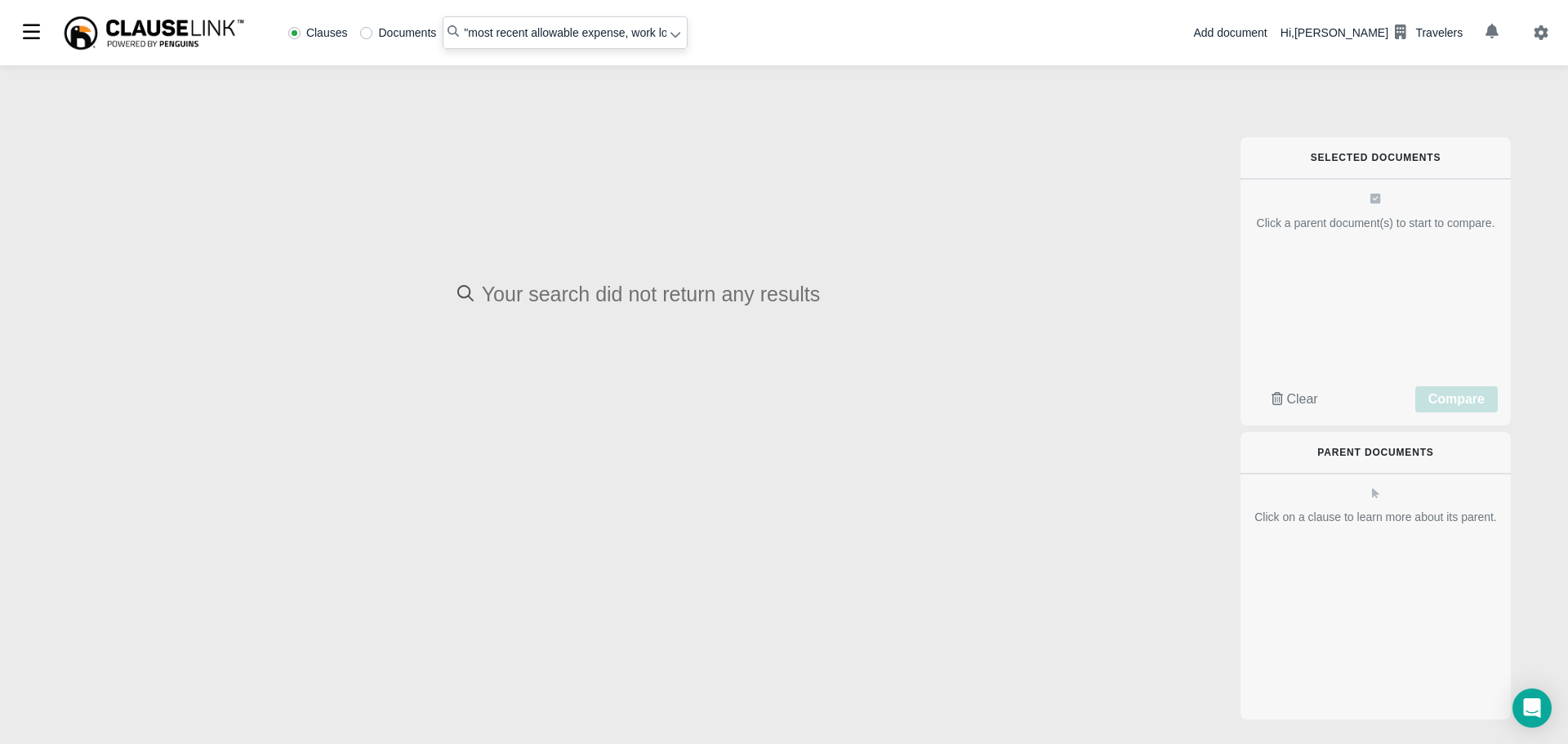
radio input "false"
radio input "true"
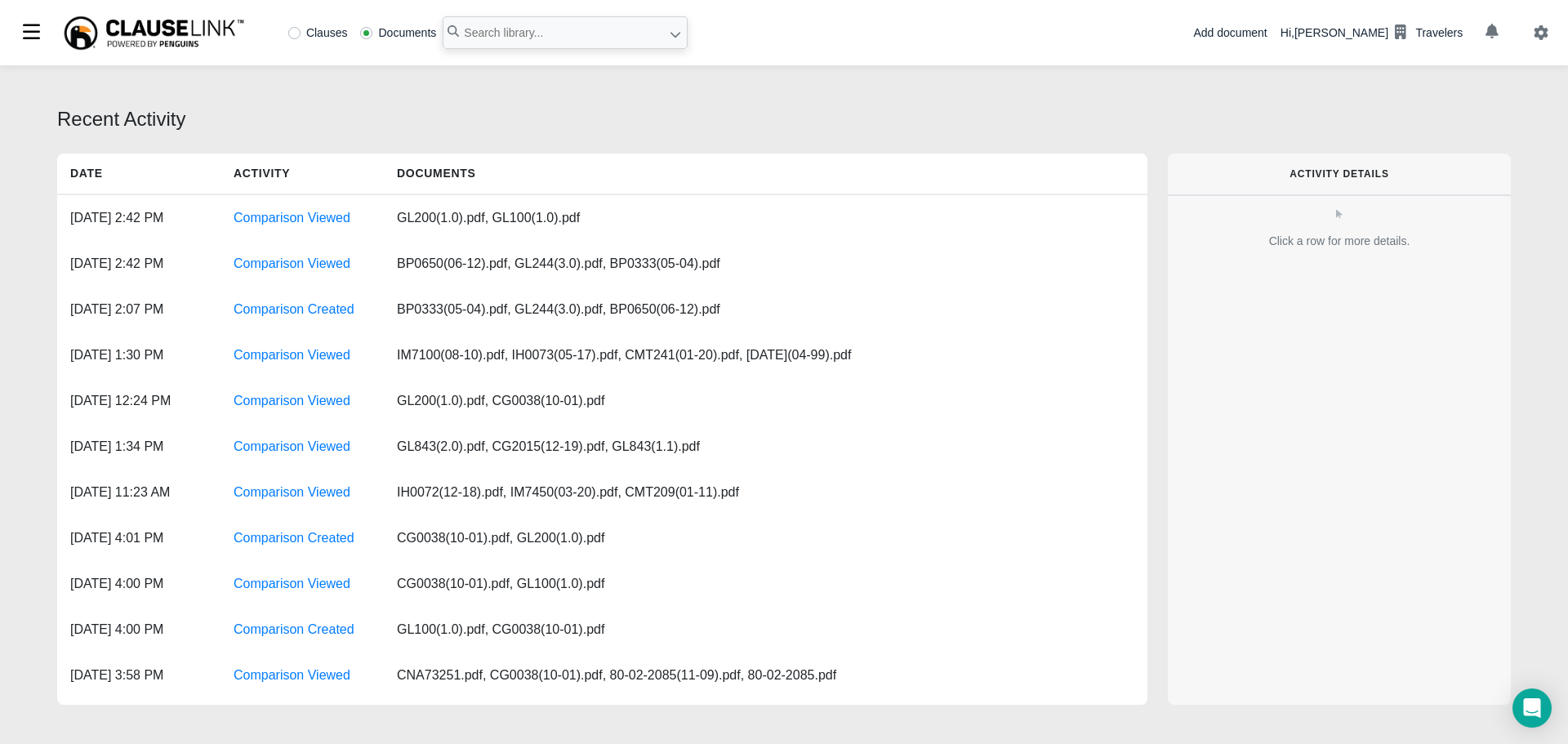
click at [301, 27] on label "Clauses" at bounding box center [318, 32] width 60 height 11
radio input "true"
paste input "most recent allowable expense, work loss or survivor's loss"
type input ""most recent allowable expense, work loss or survivor's loss""
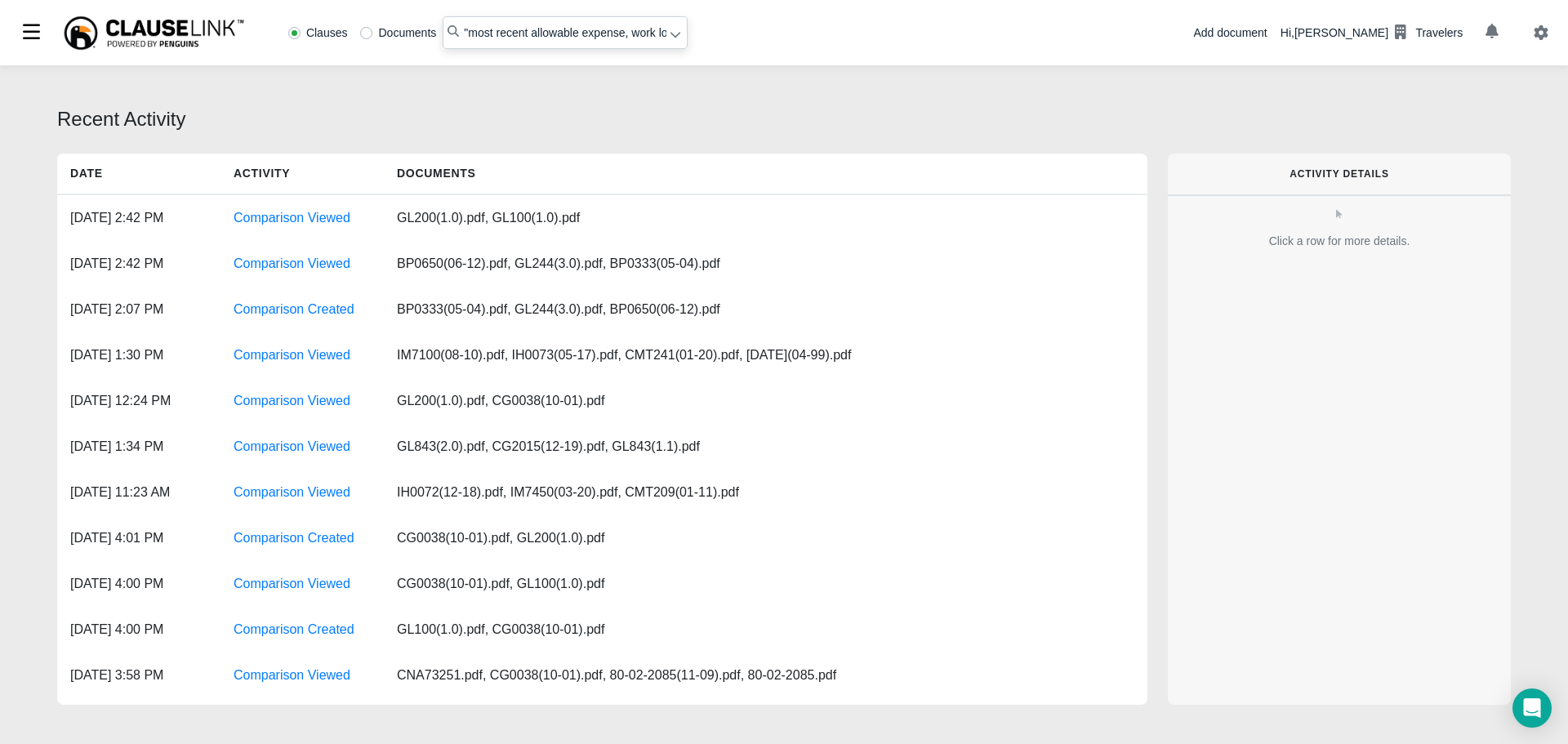
click at [672, 39] on icon at bounding box center [675, 36] width 10 height 6
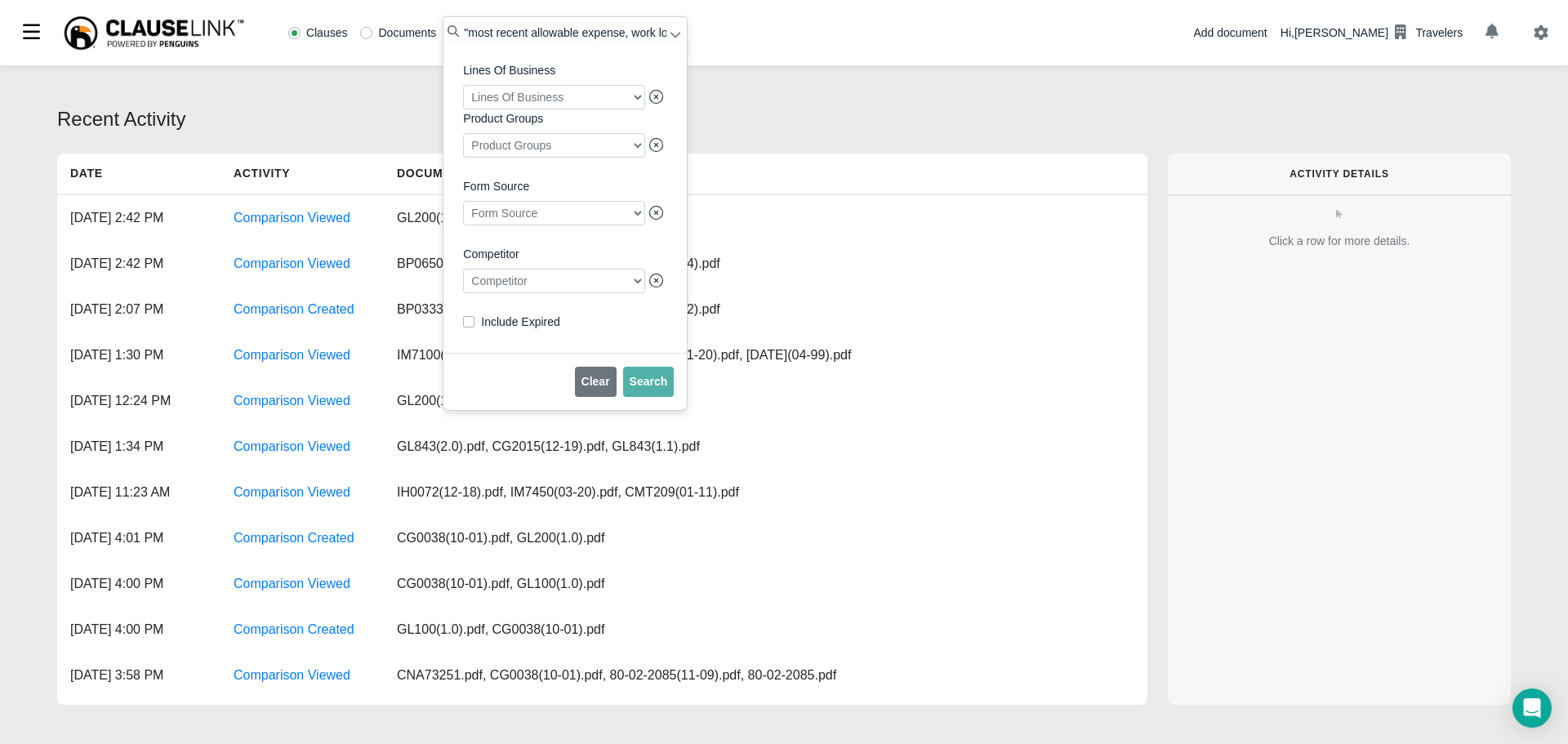
click at [557, 290] on div at bounding box center [554, 281] width 182 height 25
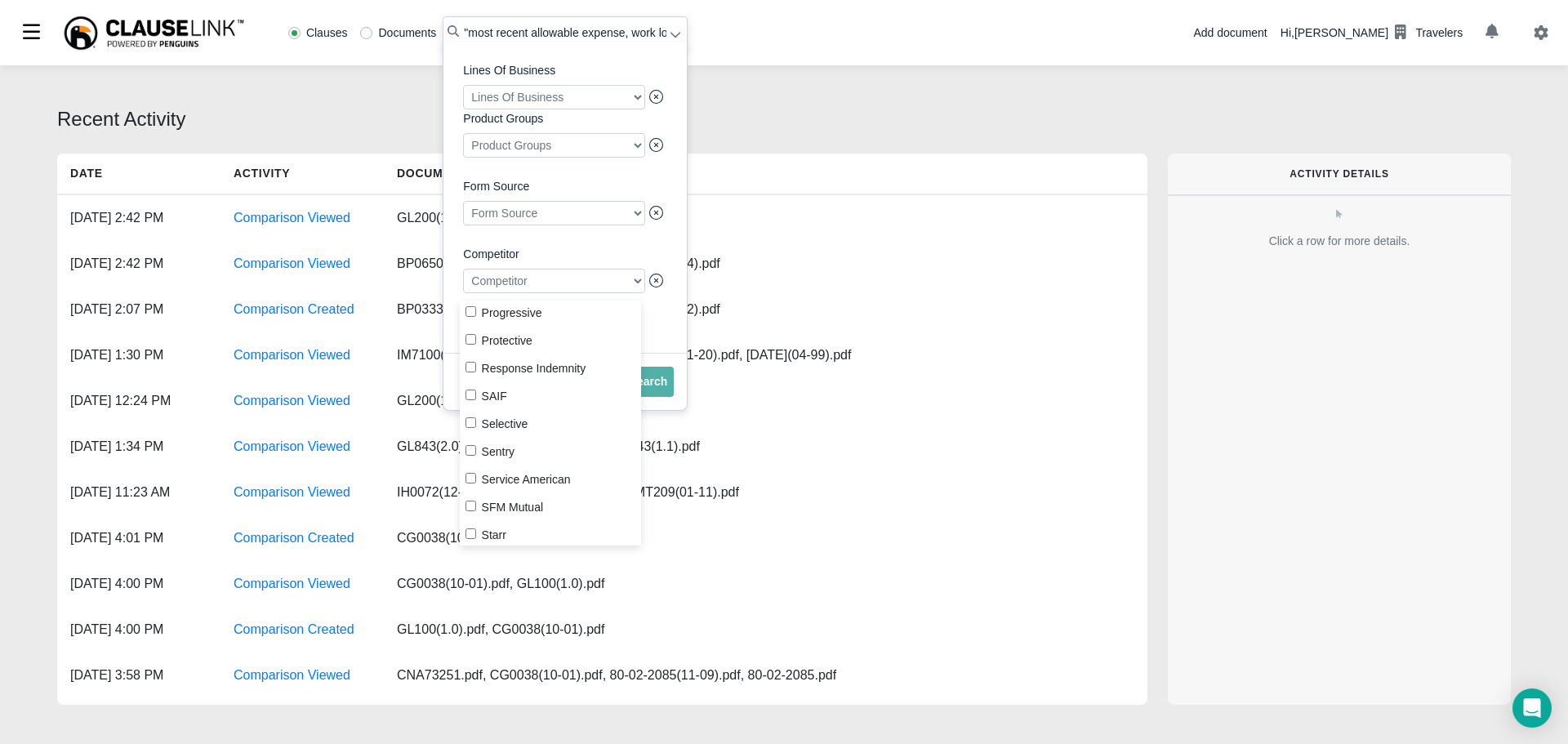
scroll to position [1797, 0]
drag, startPoint x: 471, startPoint y: 407, endPoint x: 605, endPoint y: 417, distance: 134.4
click at [471, 408] on input "Progressive" at bounding box center [470, 409] width 11 height 11
checkbox input "true"
click at [655, 388] on span "Search" at bounding box center [648, 380] width 39 height 13
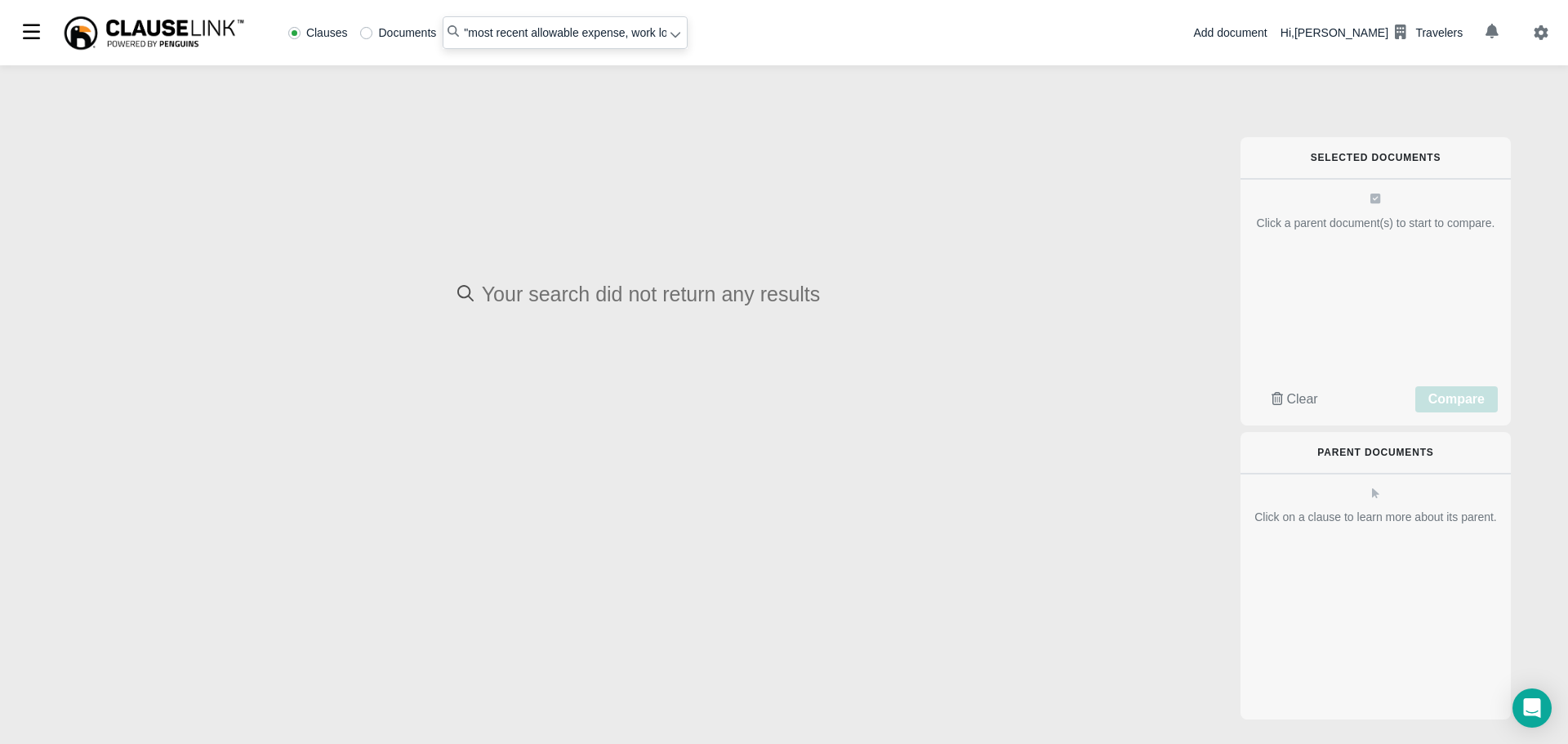
radio input "false"
radio input "true"
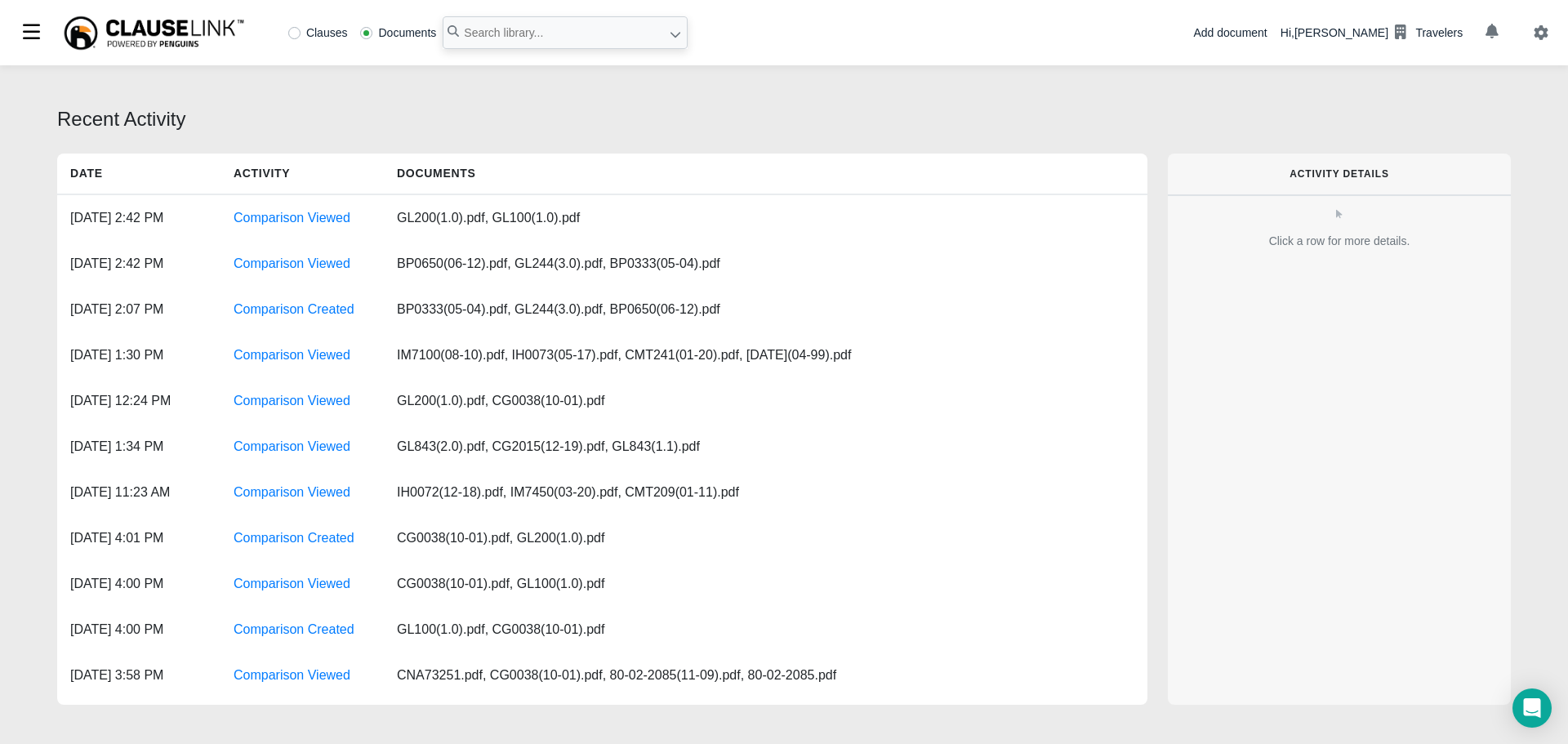
click at [299, 33] on label "Clauses" at bounding box center [318, 32] width 60 height 11
radio input "true"
paste input "hold the proceeds in trust"
type input ""hold the proceeds in trust""
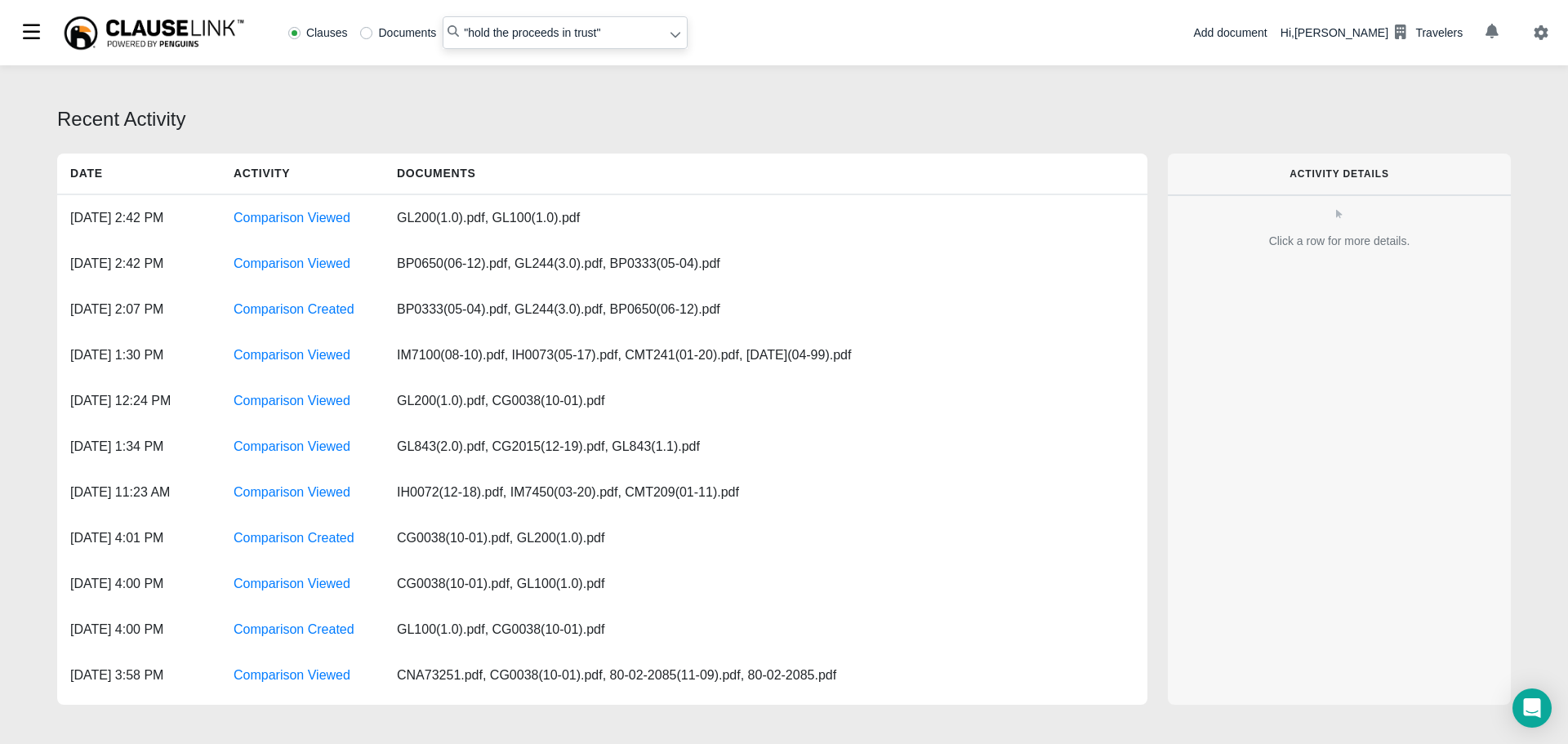
click at [669, 38] on icon at bounding box center [674, 34] width 11 height 11
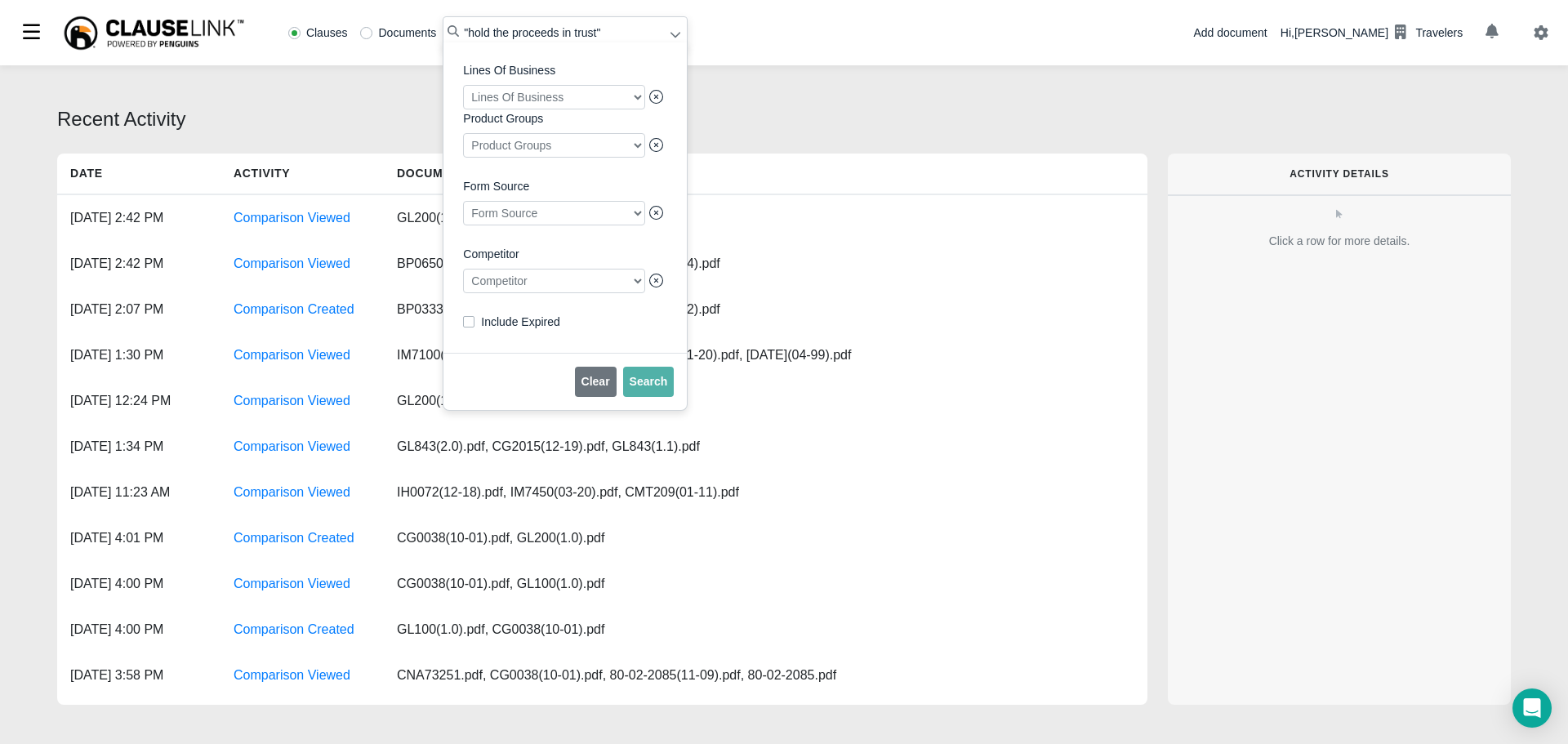
click at [562, 285] on div at bounding box center [554, 281] width 182 height 25
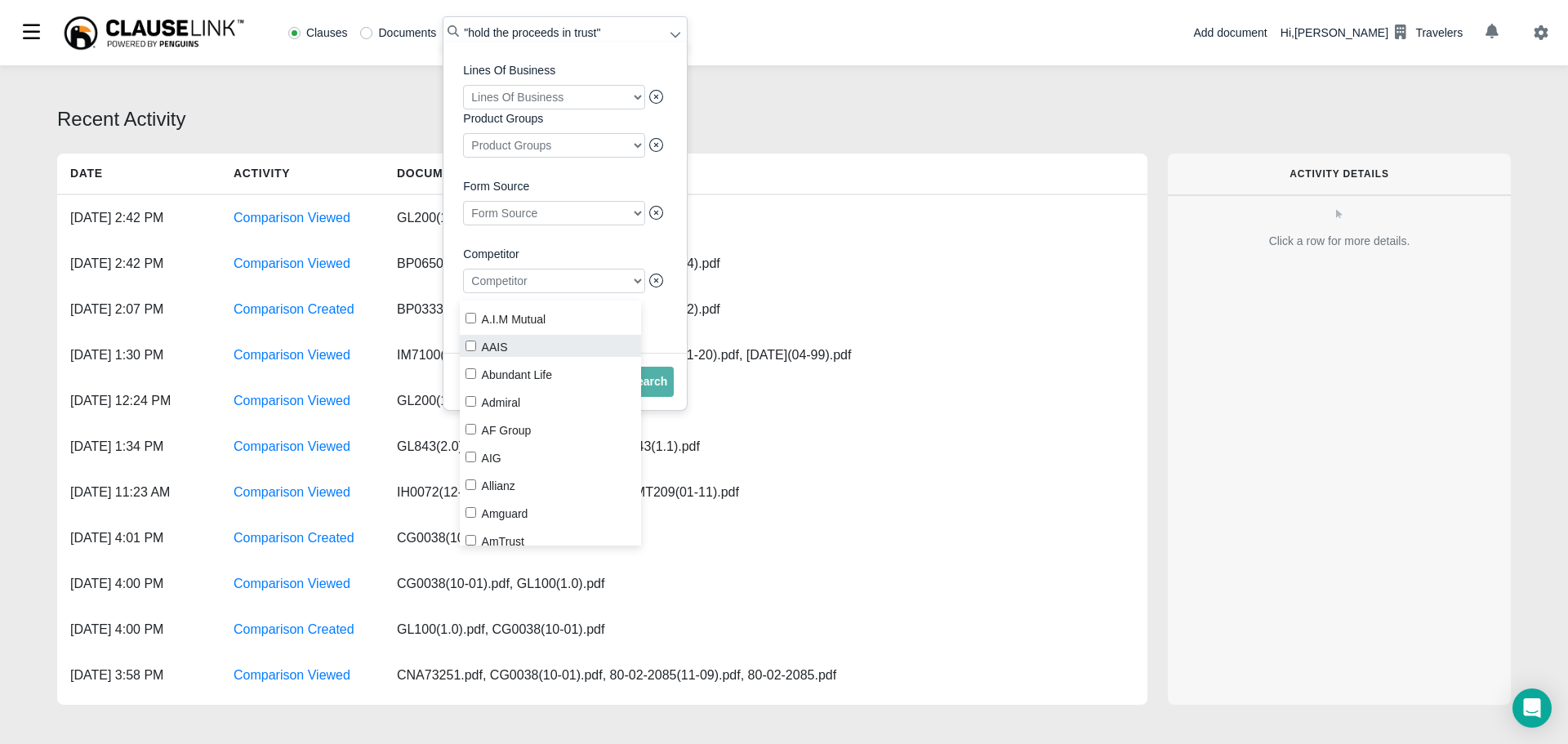
click at [480, 347] on label "AAIS" at bounding box center [551, 346] width 182 height 22
checkbox input "true"
click at [665, 339] on div "Lines Of Business Lines Of Business Product Groups Product Groups Form Source F…" at bounding box center [564, 198] width 243 height 311
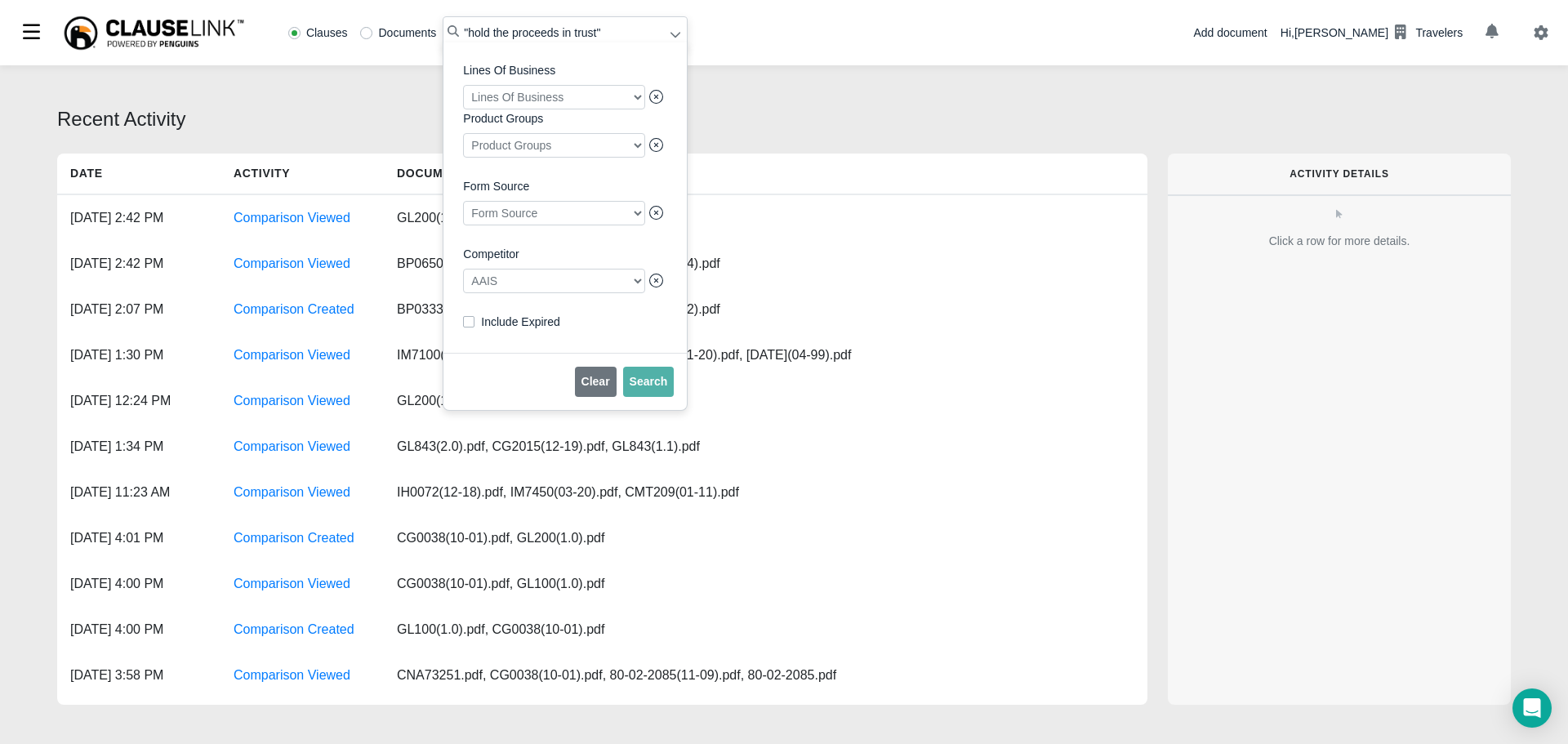
drag, startPoint x: 613, startPoint y: 29, endPoint x: 343, endPoint y: -16, distance: 273.7
click at [343, 0] on html "Clauses Documents "hold the proceeds in trust" Lines Of Business Lines Of Busin…" at bounding box center [784, 372] width 1568 height 744
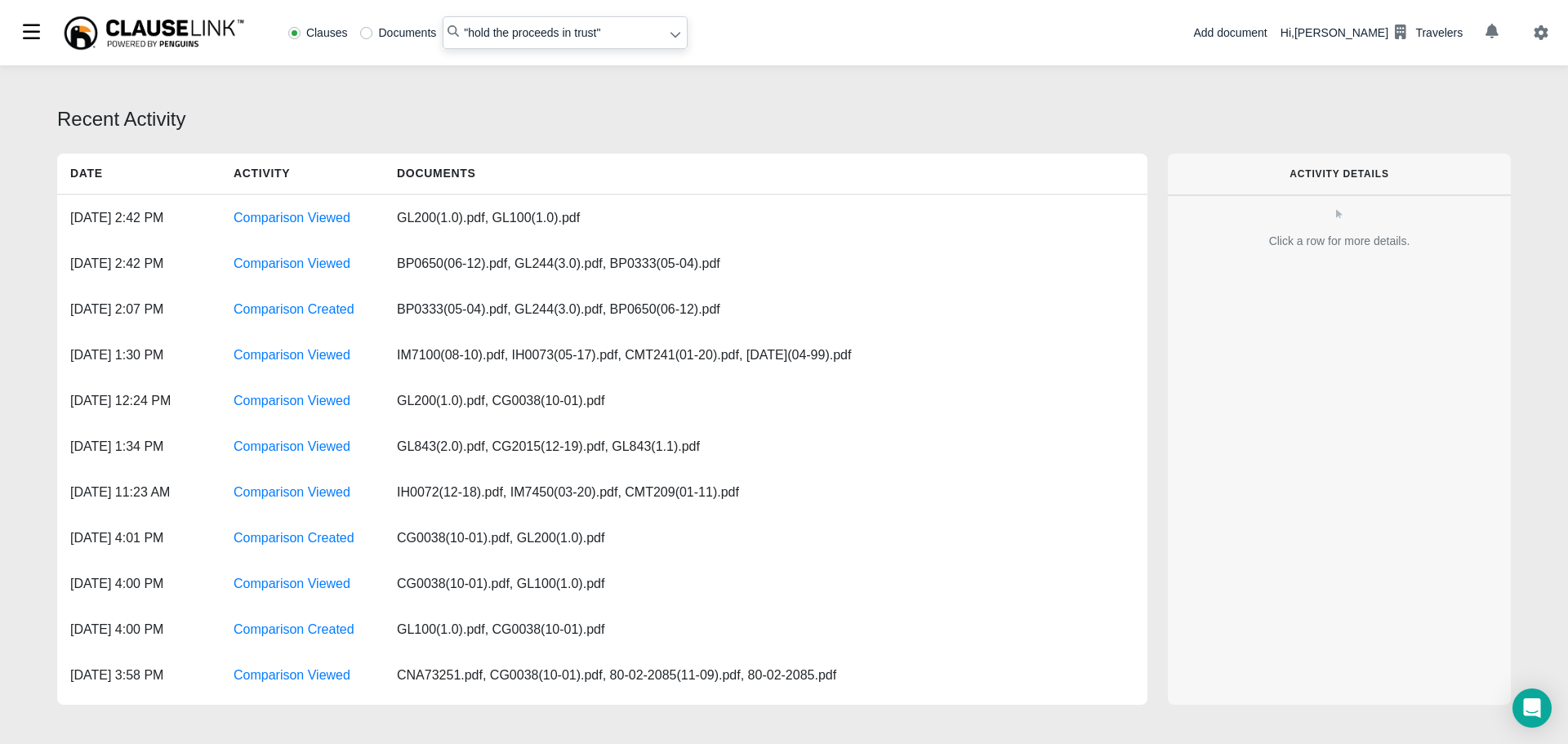
click at [669, 29] on div at bounding box center [675, 35] width 12 height 17
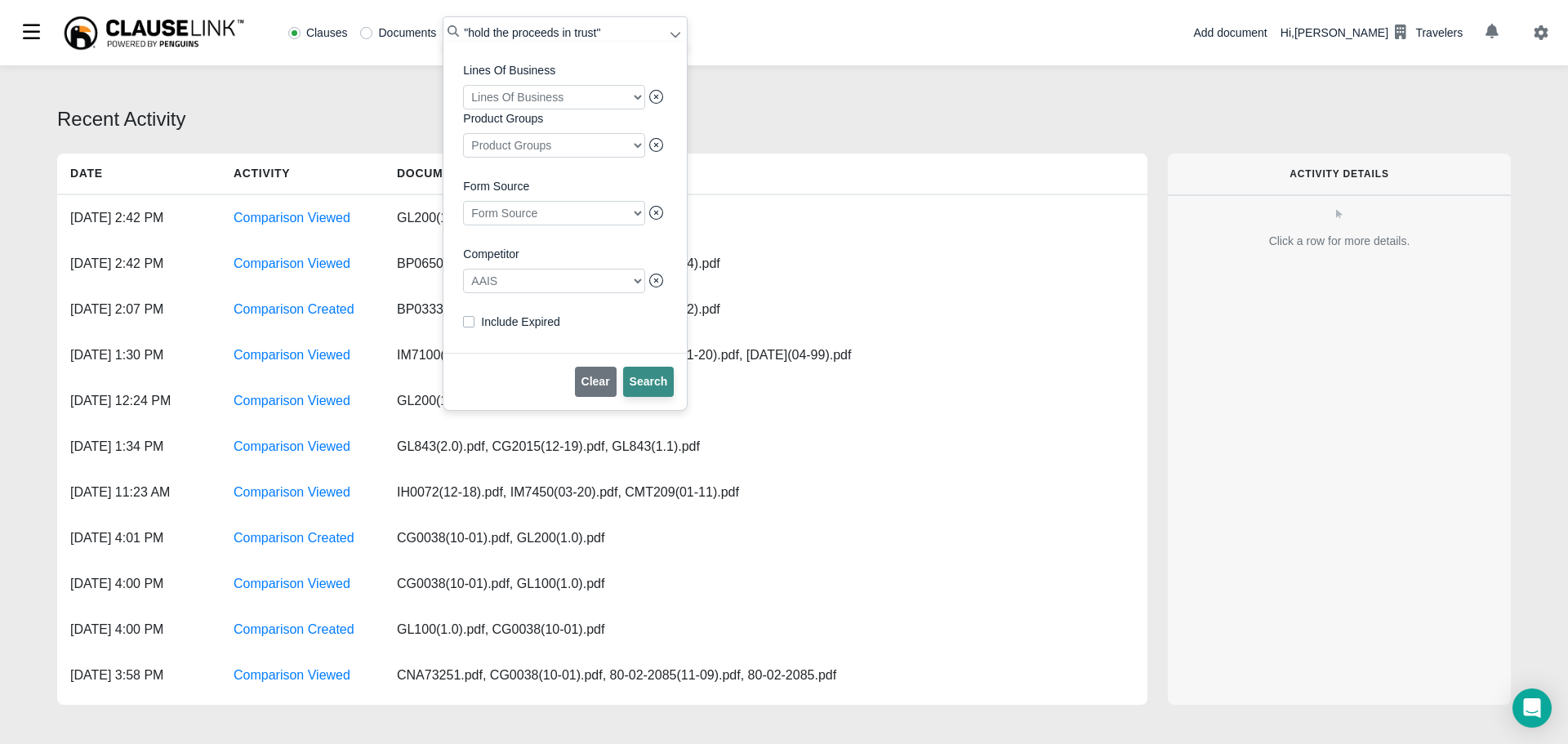
click at [647, 388] on span "Search" at bounding box center [648, 380] width 39 height 13
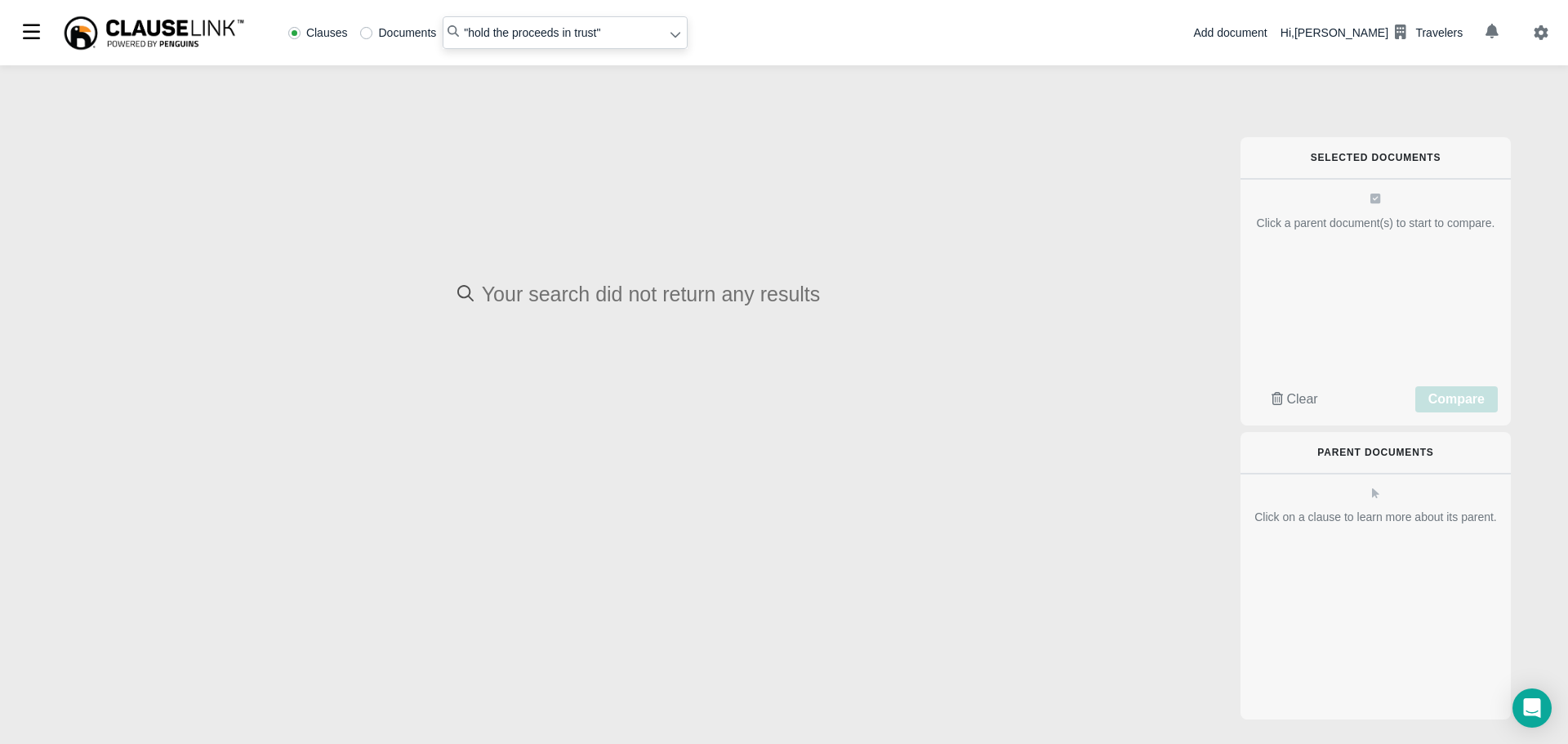
radio input "false"
radio input "true"
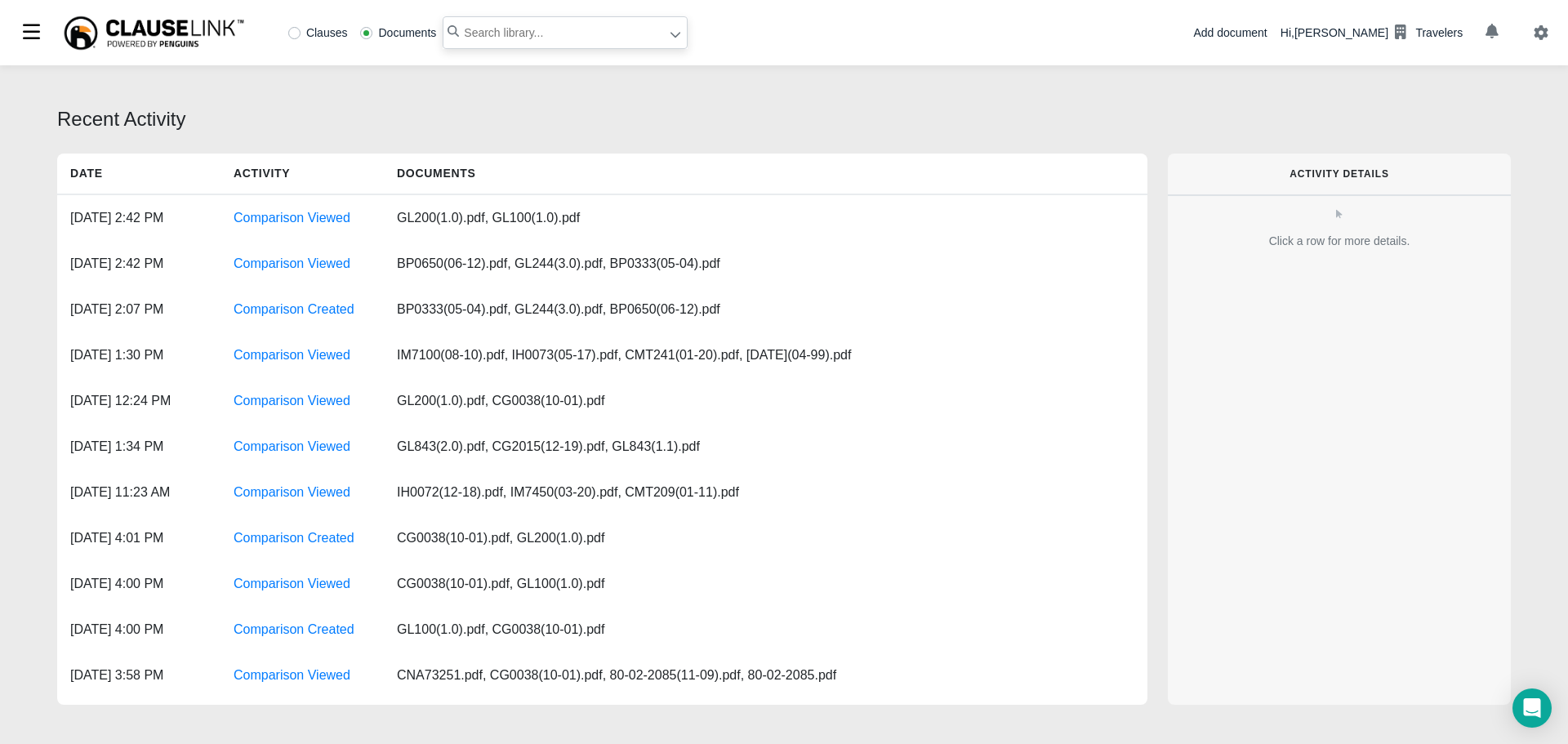
paste input ""hold the proceeds in trust""
type input ""hold the proceeds in trust""
click at [669, 35] on icon at bounding box center [674, 34] width 11 height 11
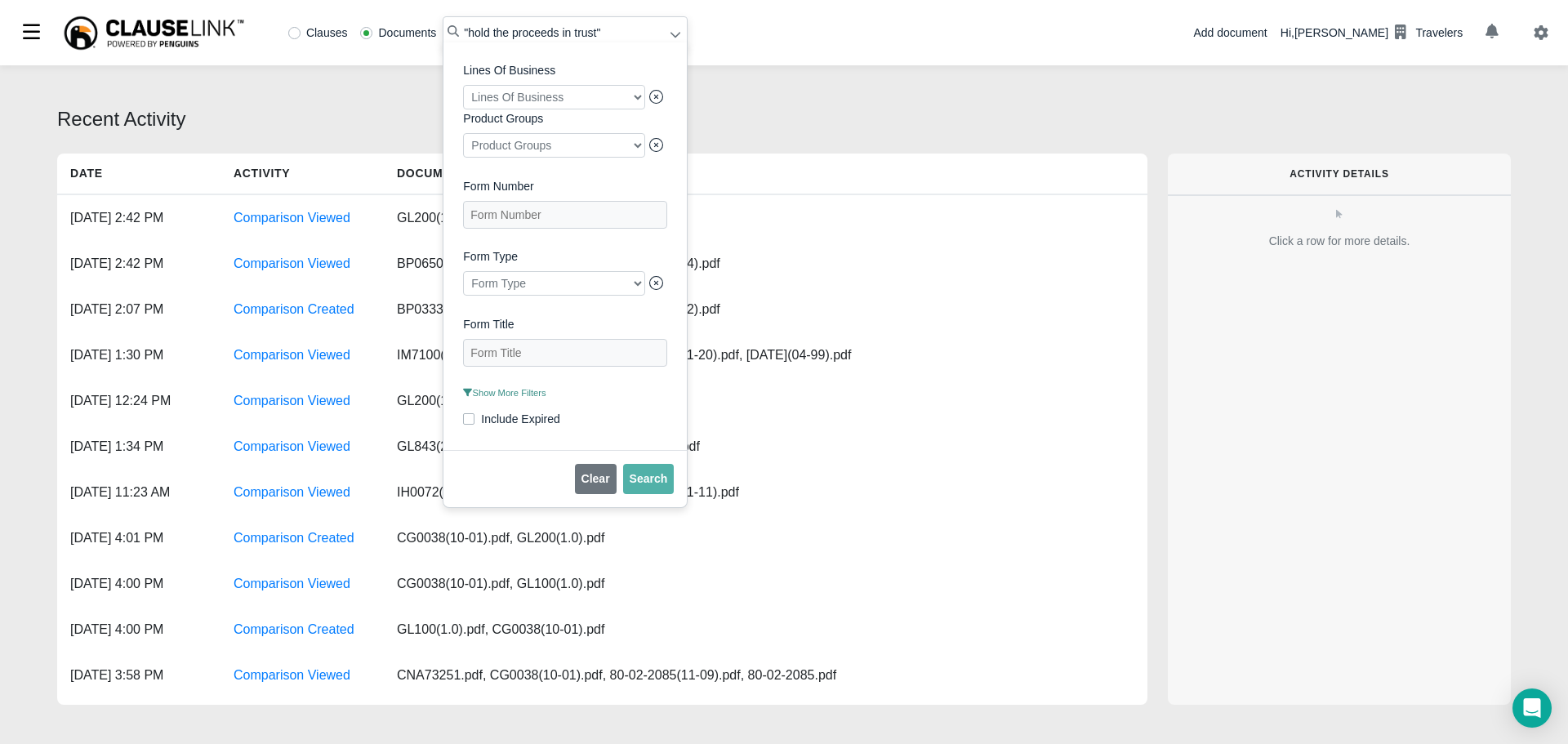
click at [295, 33] on label "Clauses" at bounding box center [318, 32] width 60 height 11
radio input "true"
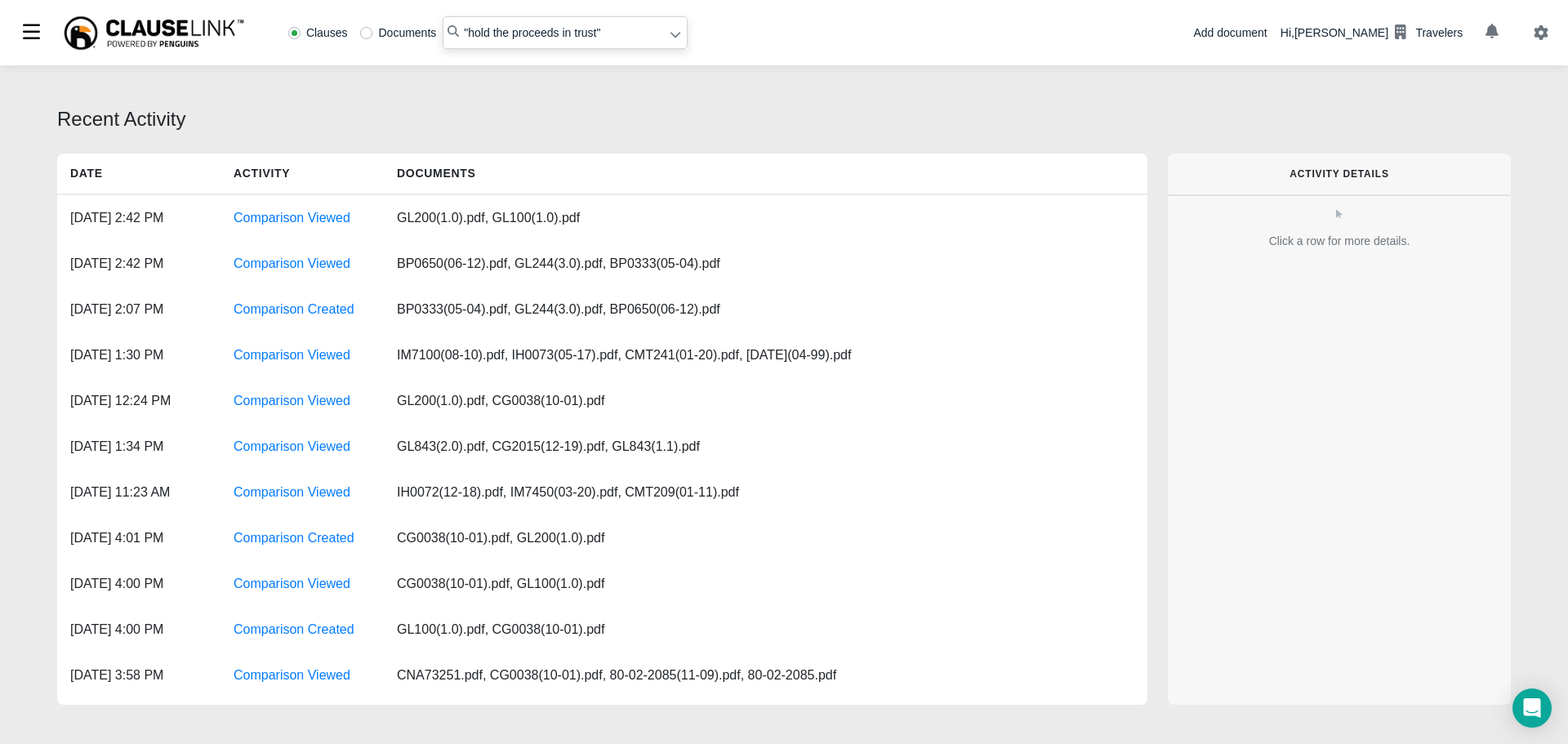
click at [666, 44] on input ""hold the proceeds in trust"" at bounding box center [564, 32] width 245 height 33
click at [677, 37] on icon at bounding box center [674, 34] width 11 height 11
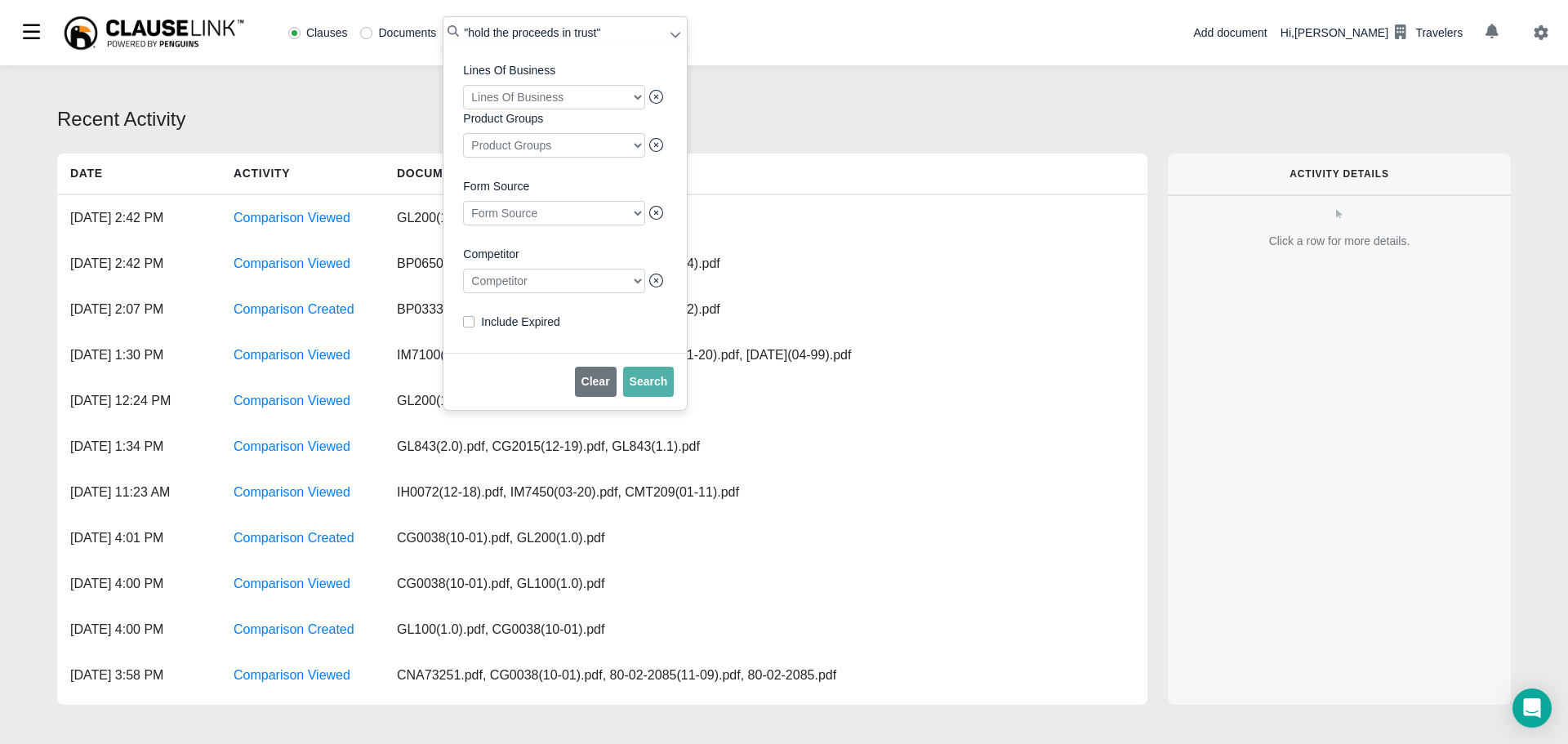
click at [540, 283] on div at bounding box center [554, 281] width 182 height 25
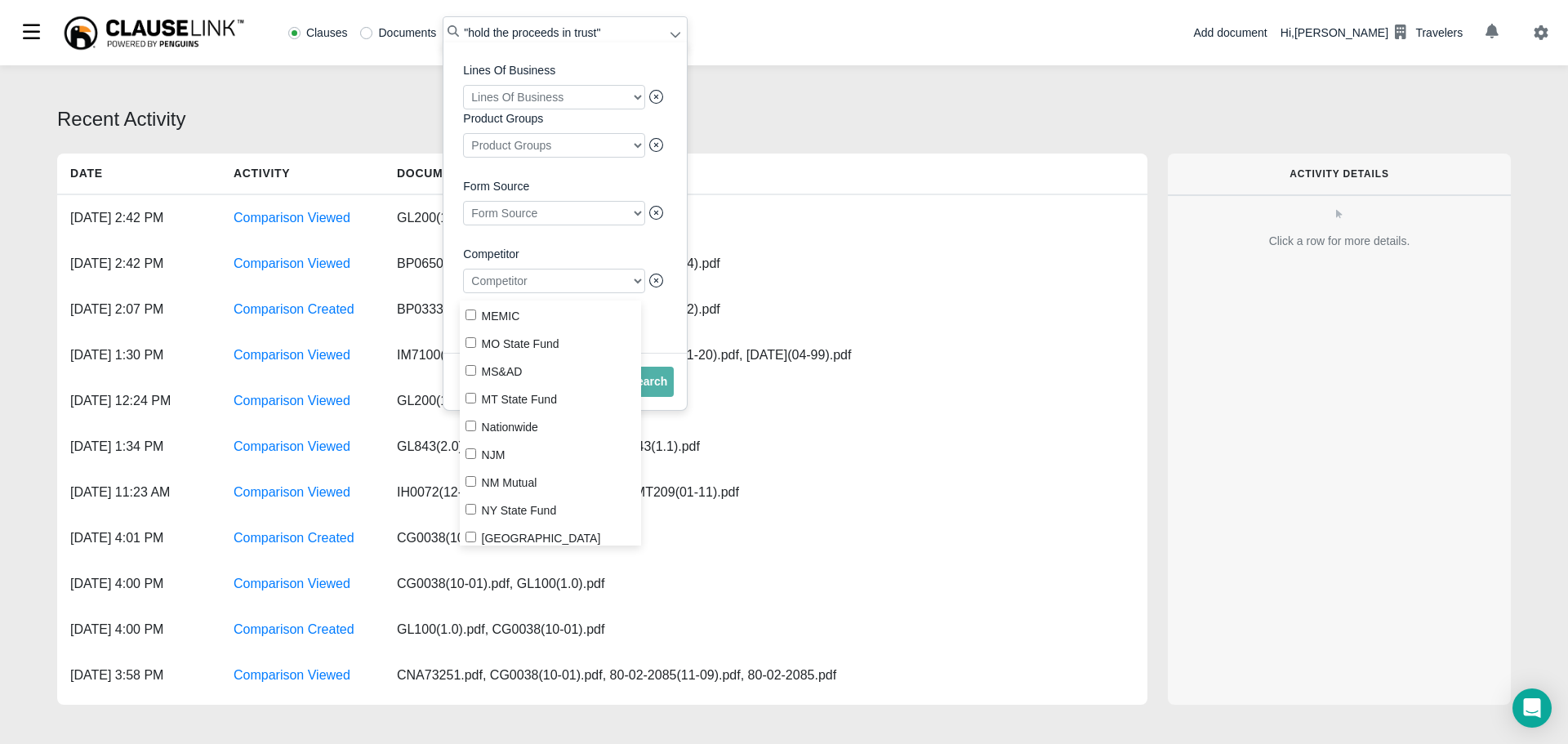
scroll to position [1797, 0]
click at [472, 406] on input "Progressive" at bounding box center [470, 409] width 11 height 11
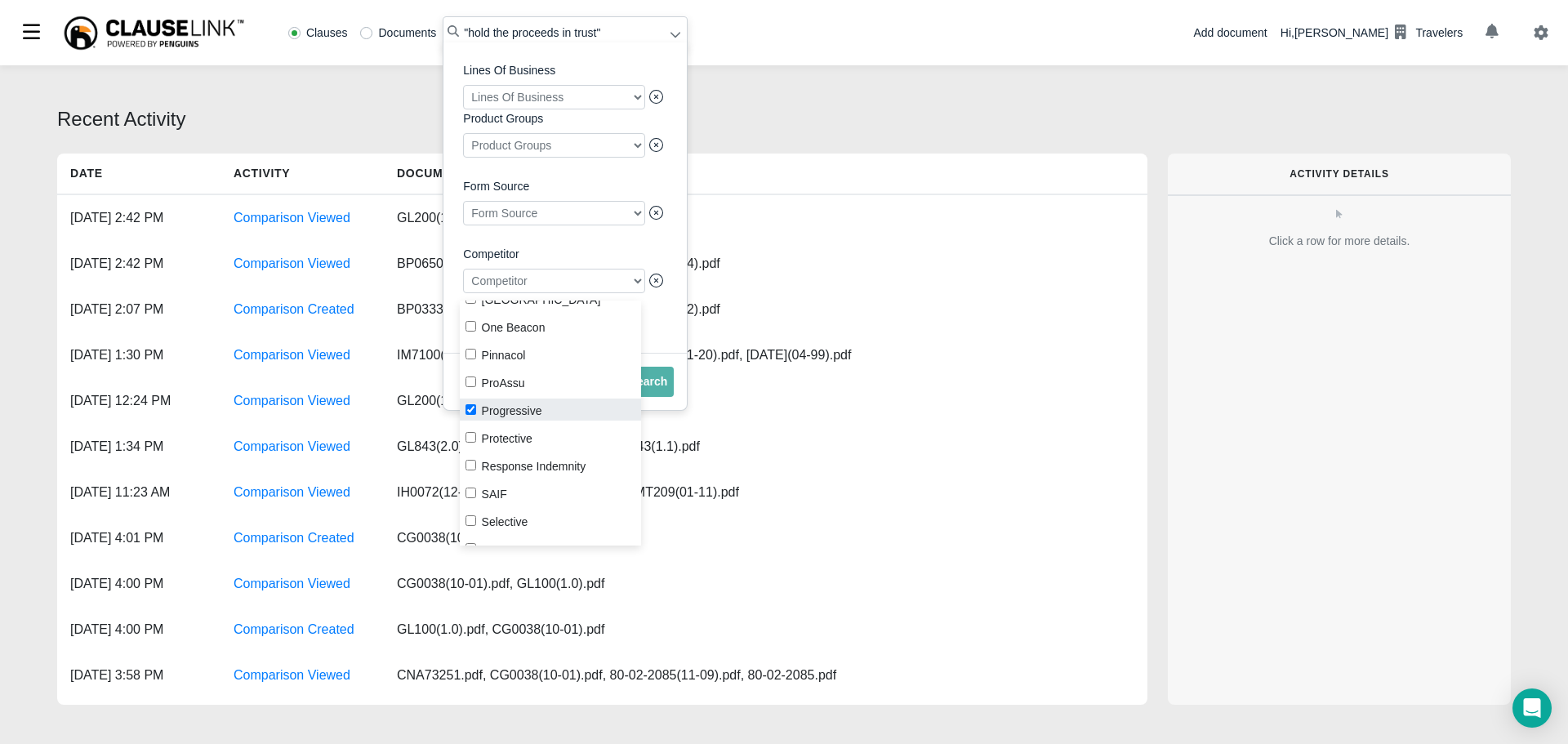
checkbox input "true"
click at [666, 392] on button "Search" at bounding box center [649, 381] width 52 height 30
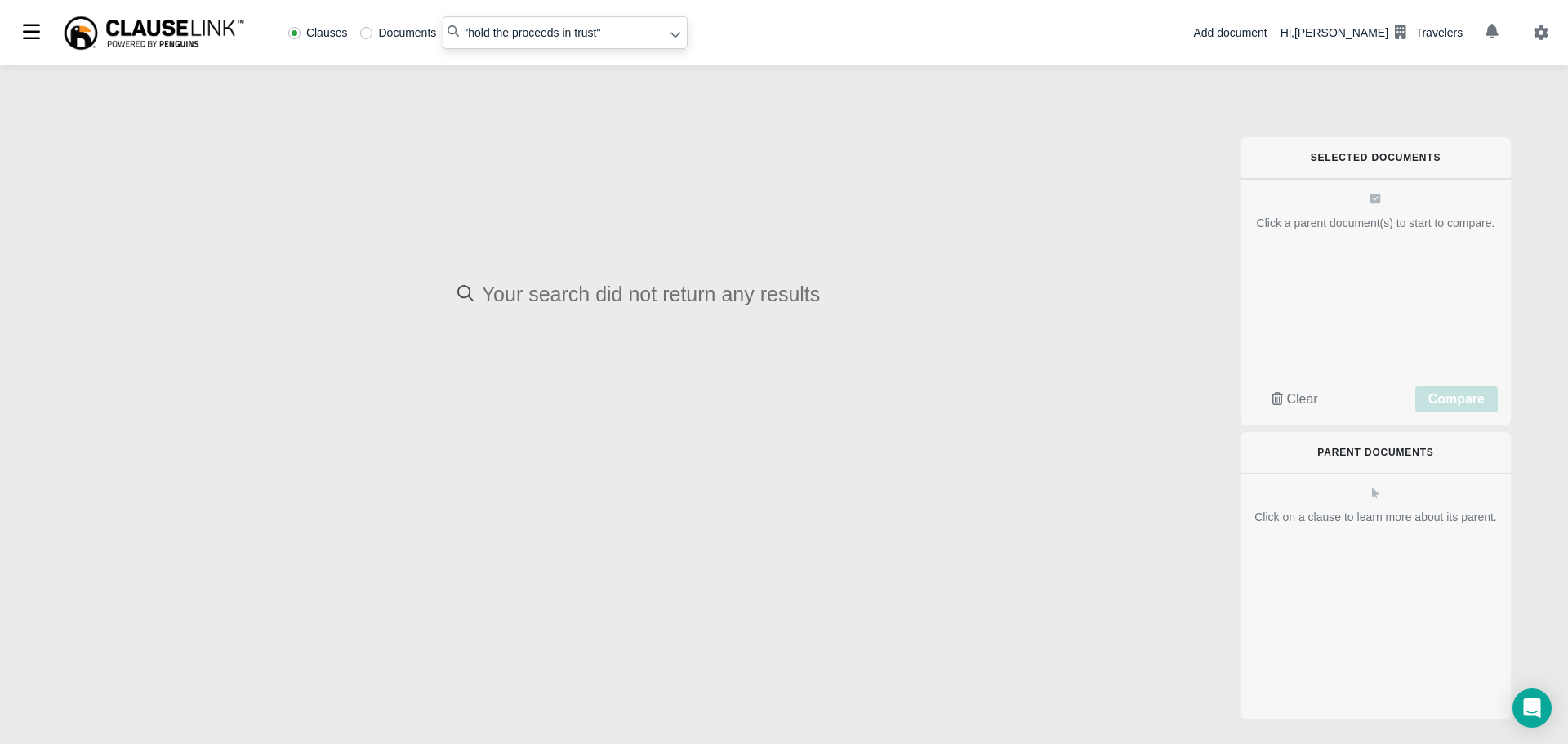
radio input "false"
radio input "true"
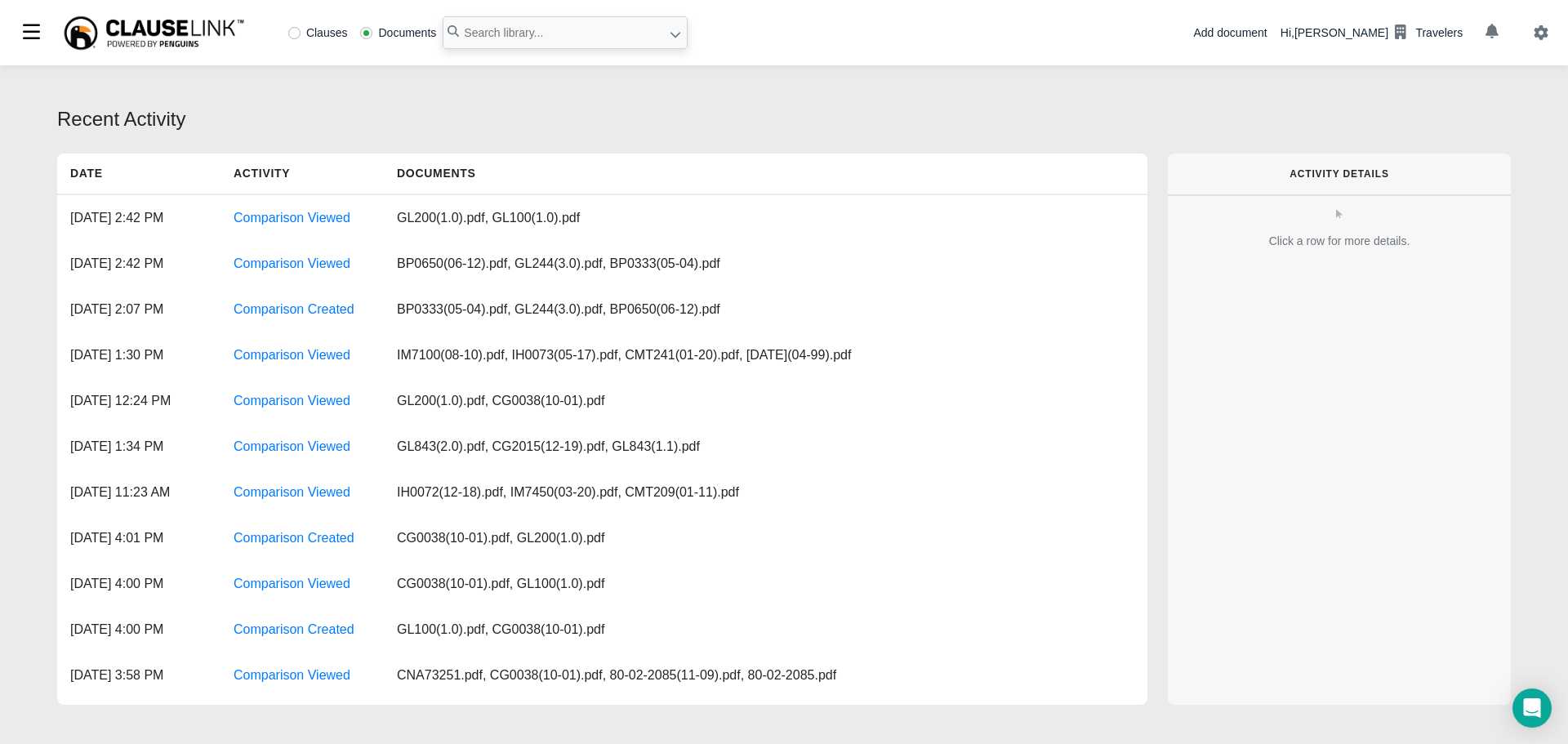
click at [293, 33] on label "Clauses" at bounding box center [318, 32] width 60 height 11
radio input "true"
paste input "right to recompute the premium"
drag, startPoint x: 635, startPoint y: 26, endPoint x: 331, endPoint y: 8, distance: 304.5
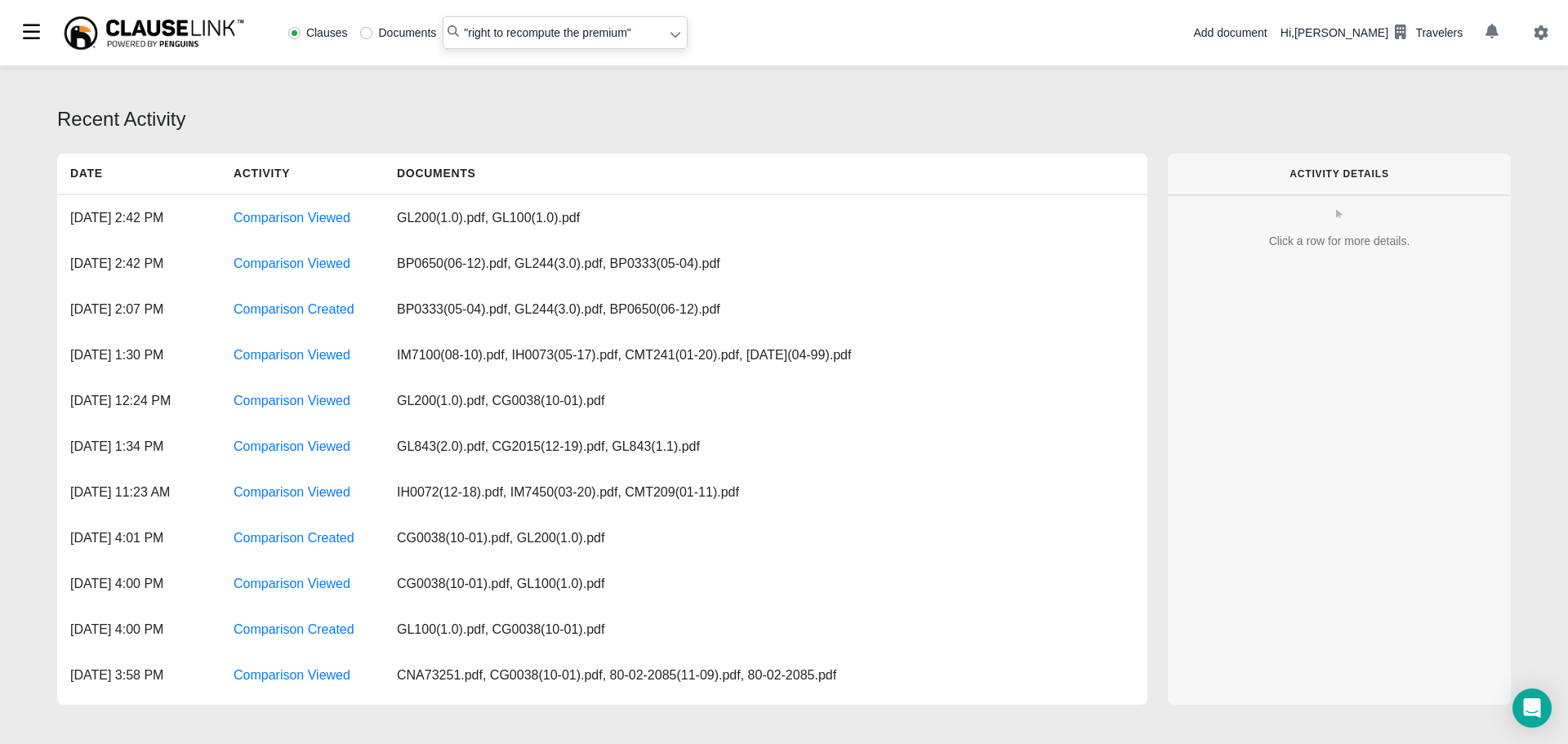
click at [331, 8] on div "Clauses Documents "right to recompute the premium"" at bounding box center [347, 33] width 681 height 66
type input ""right to recompute the premium""
click at [672, 43] on div at bounding box center [675, 35] width 12 height 17
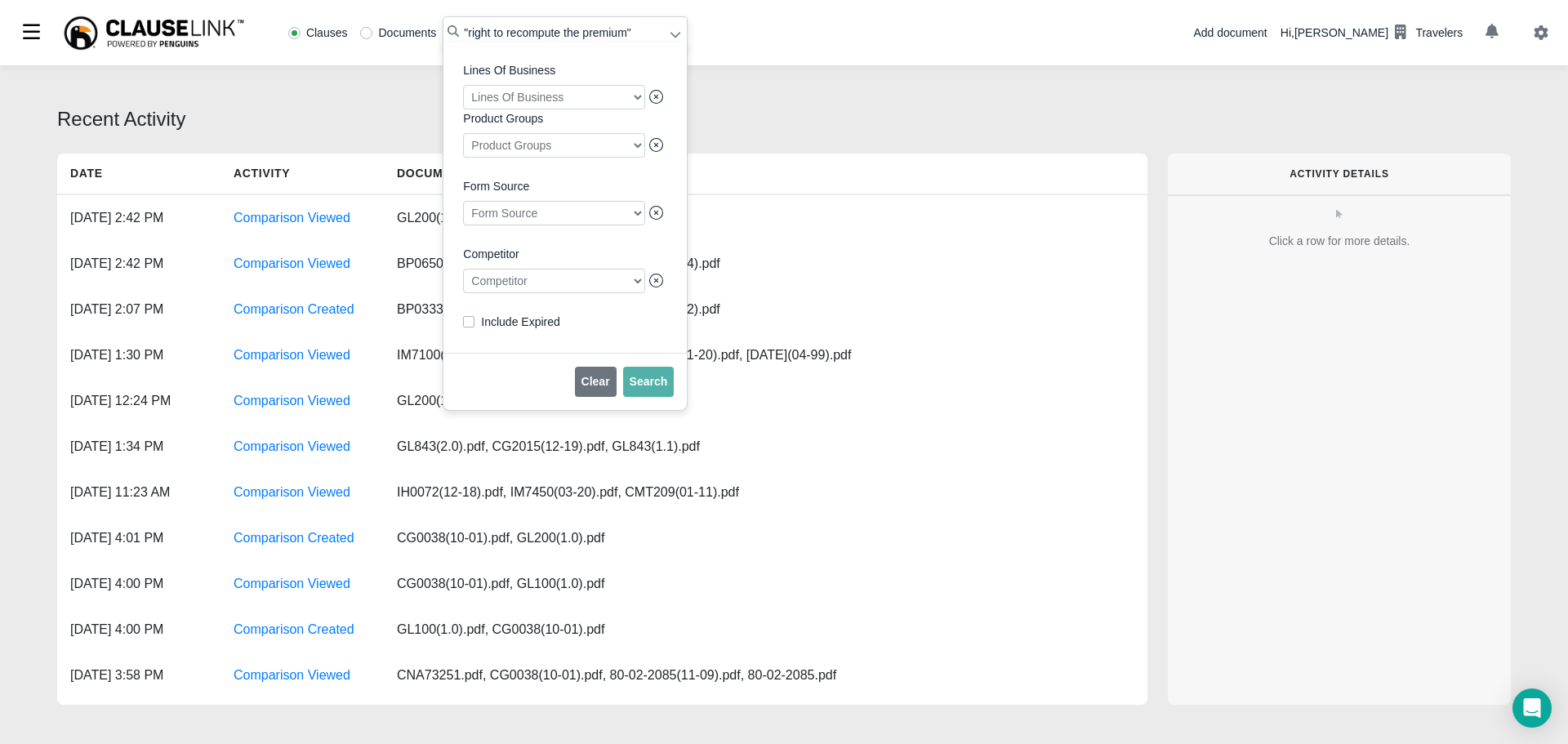
drag, startPoint x: 524, startPoint y: 286, endPoint x: 506, endPoint y: 292, distance: 19.0
click at [521, 288] on div at bounding box center [554, 281] width 182 height 25
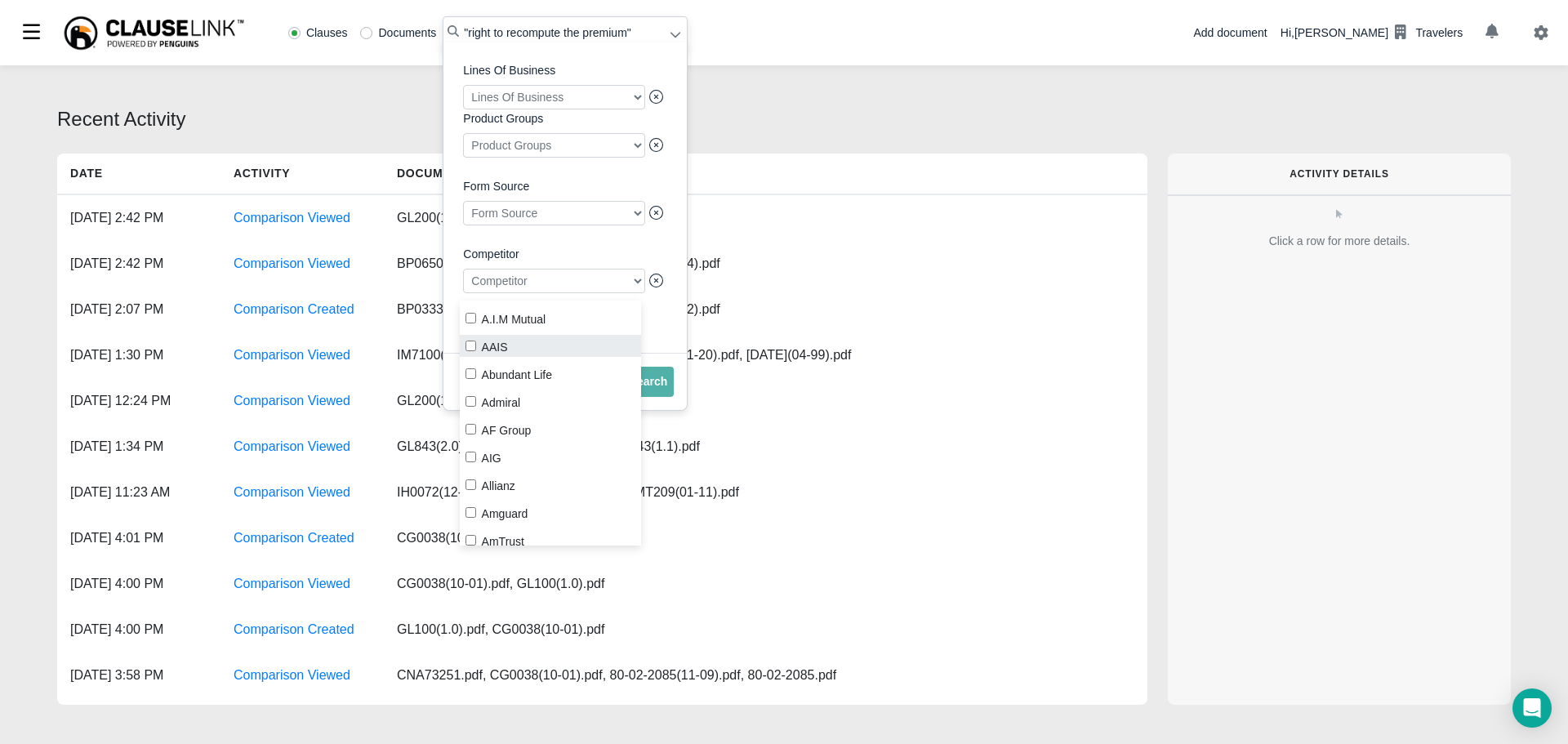
click at [476, 344] on label "AAIS" at bounding box center [551, 346] width 182 height 22
checkbox input "true"
click at [644, 386] on span "Search" at bounding box center [648, 380] width 39 height 13
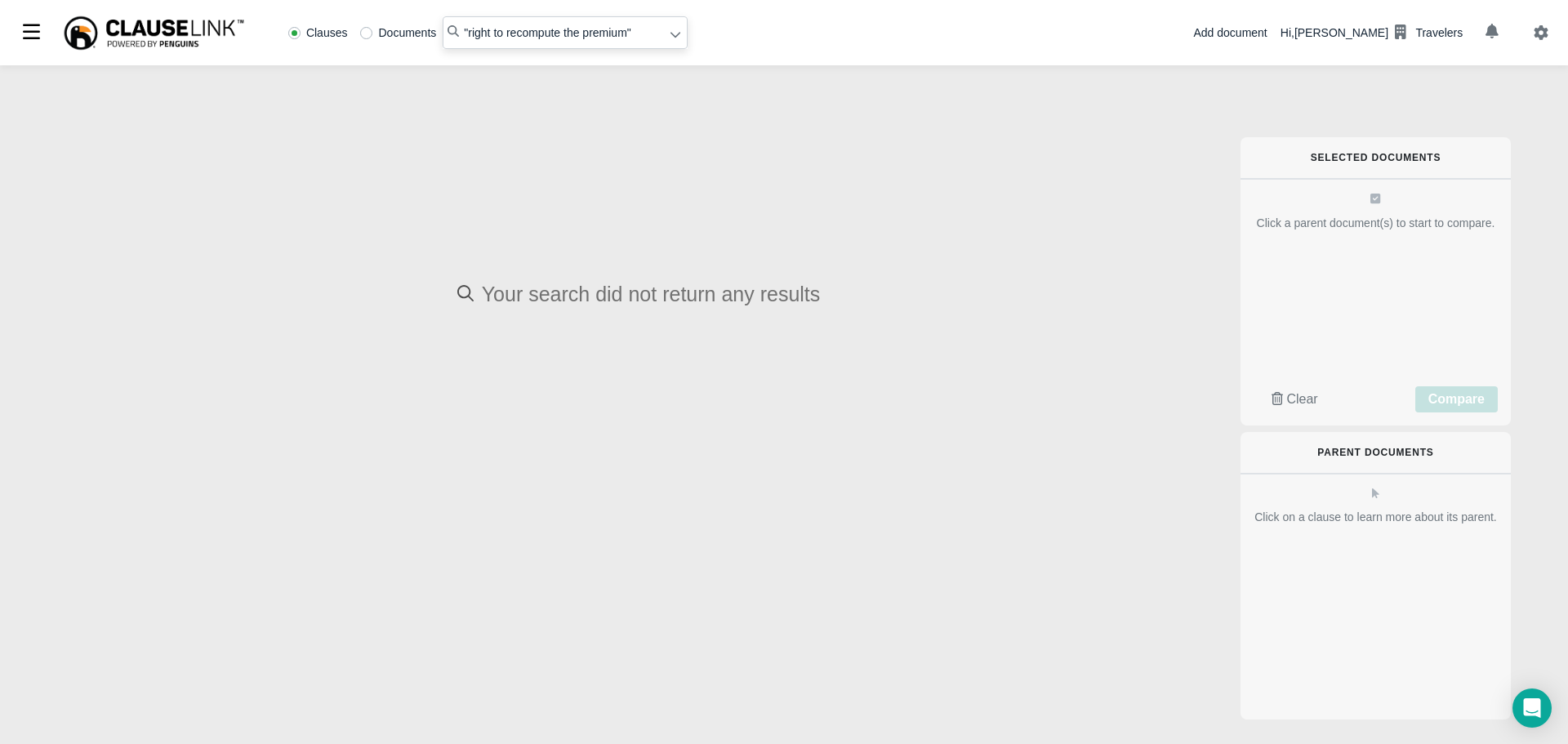
radio input "false"
radio input "true"
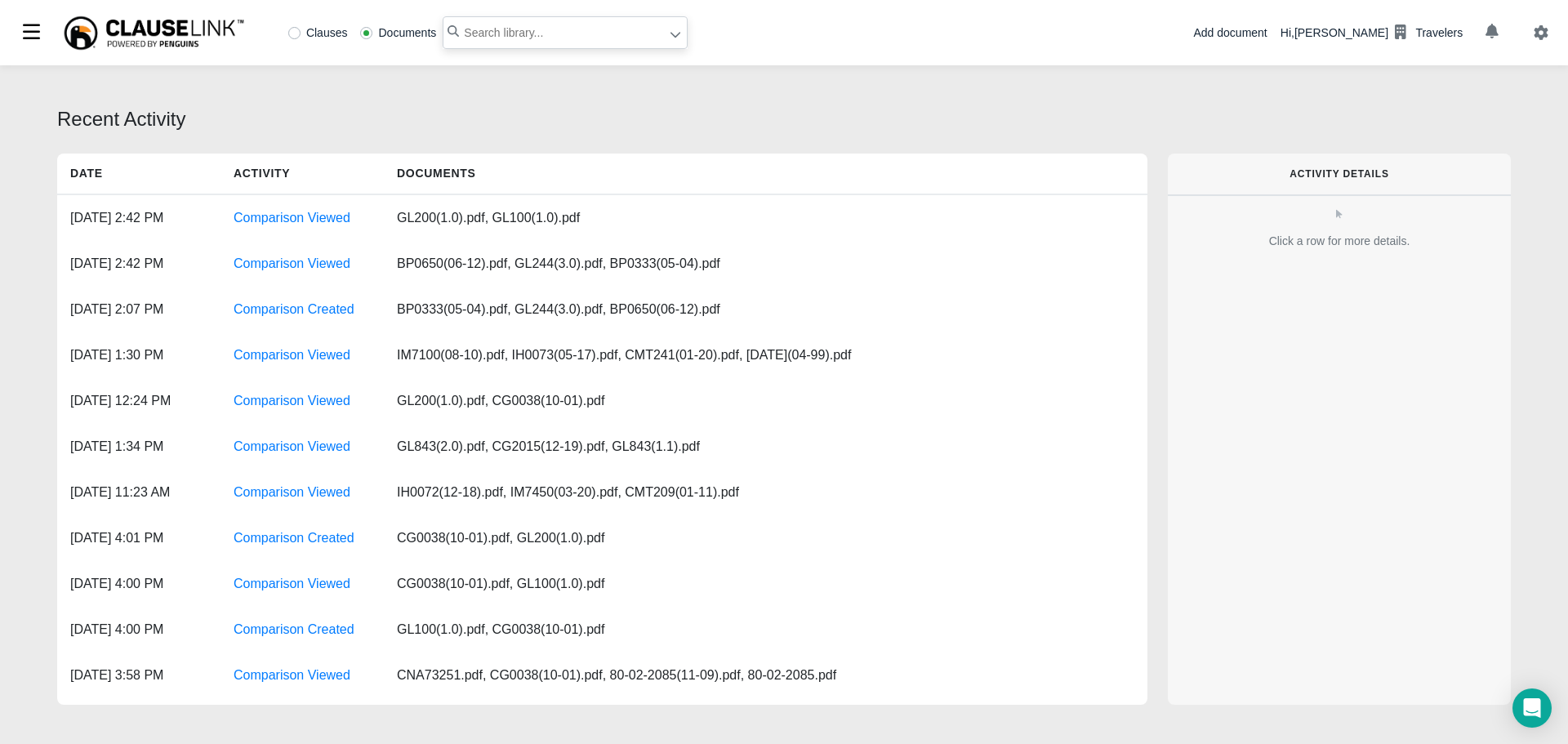
paste input ""right to recompute the premium""
type input ""right to recompute the premium""
click at [670, 34] on icon at bounding box center [675, 36] width 10 height 6
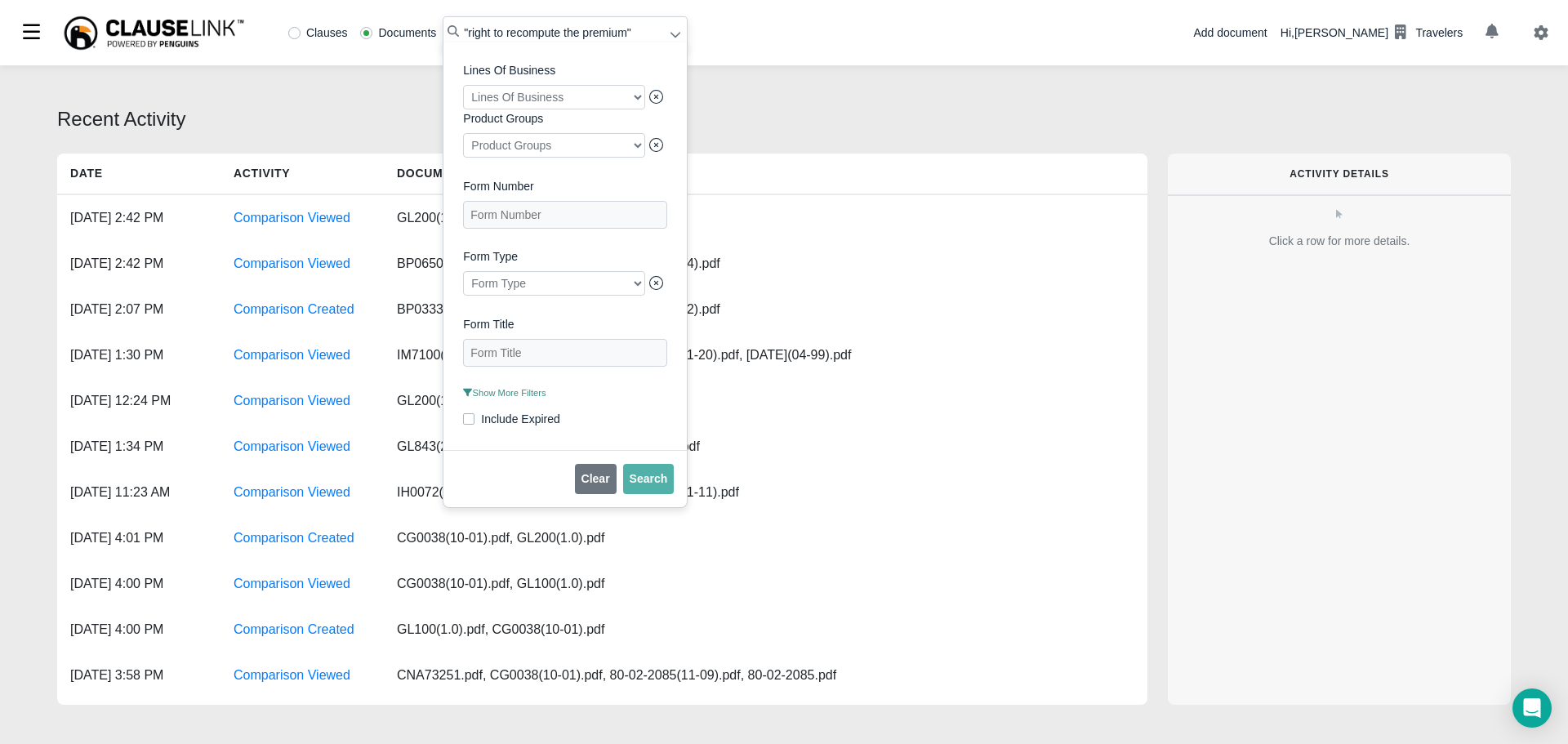
click at [293, 30] on label "Clauses" at bounding box center [318, 32] width 60 height 11
radio input "true"
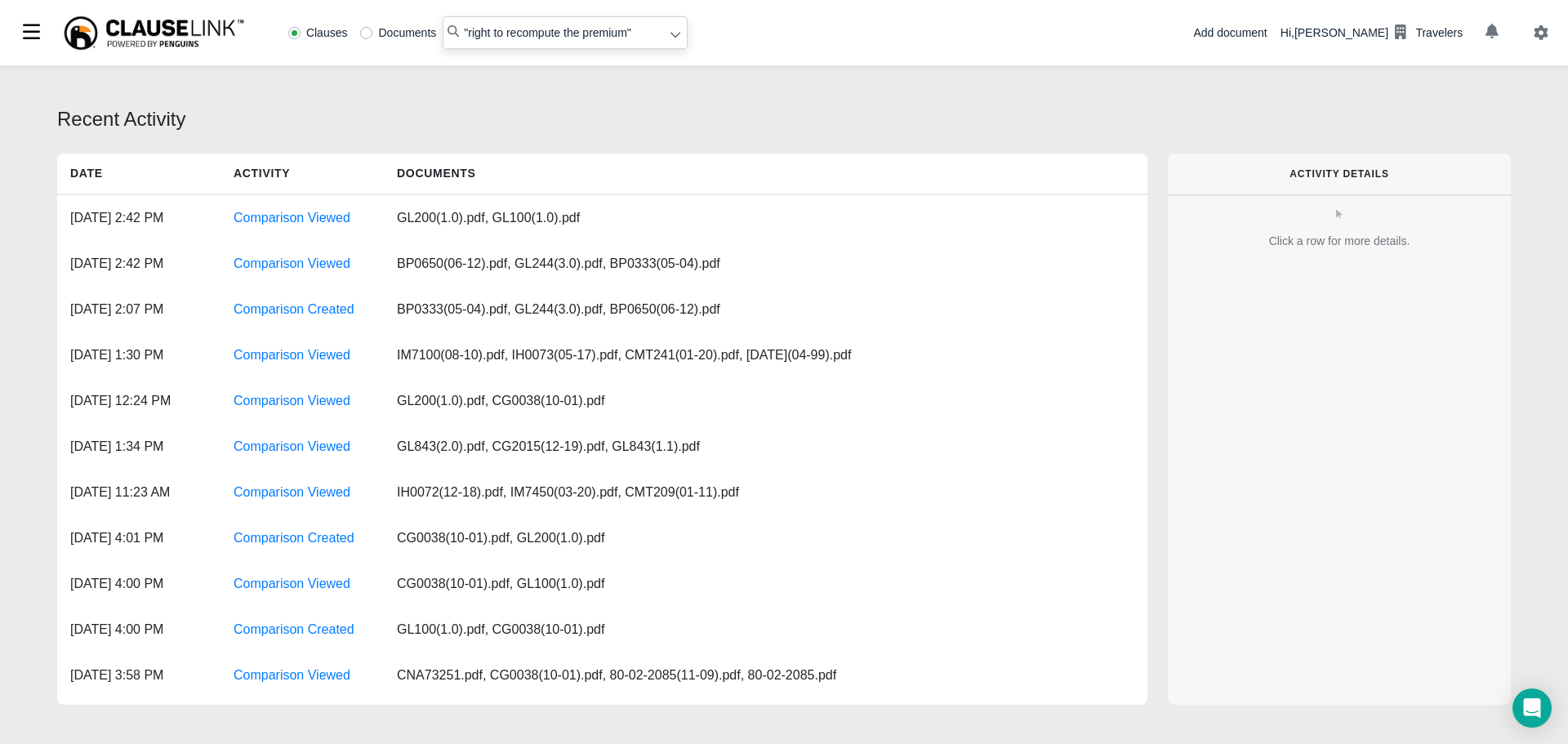
click at [669, 39] on div at bounding box center [675, 35] width 12 height 17
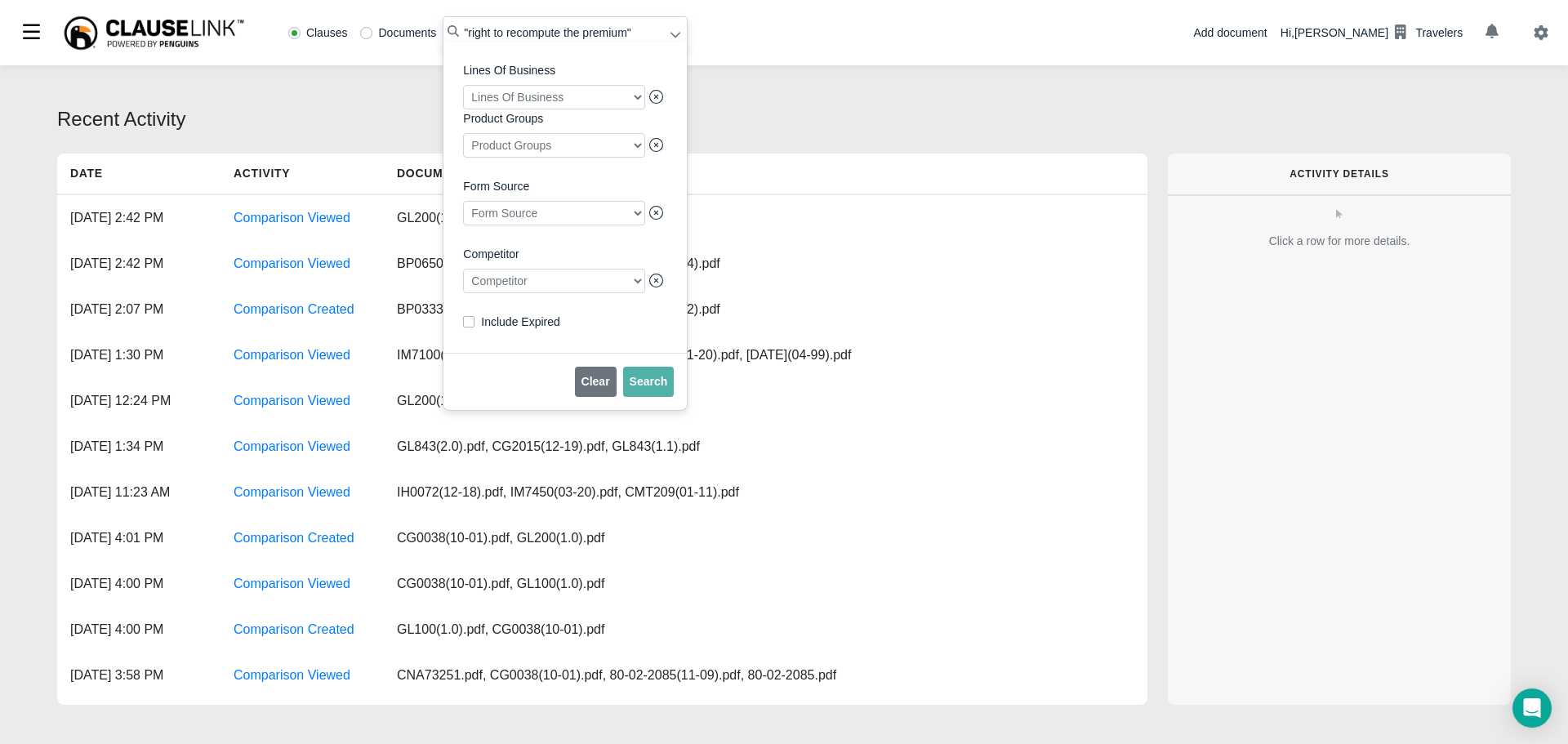
click at [520, 287] on div at bounding box center [554, 281] width 182 height 25
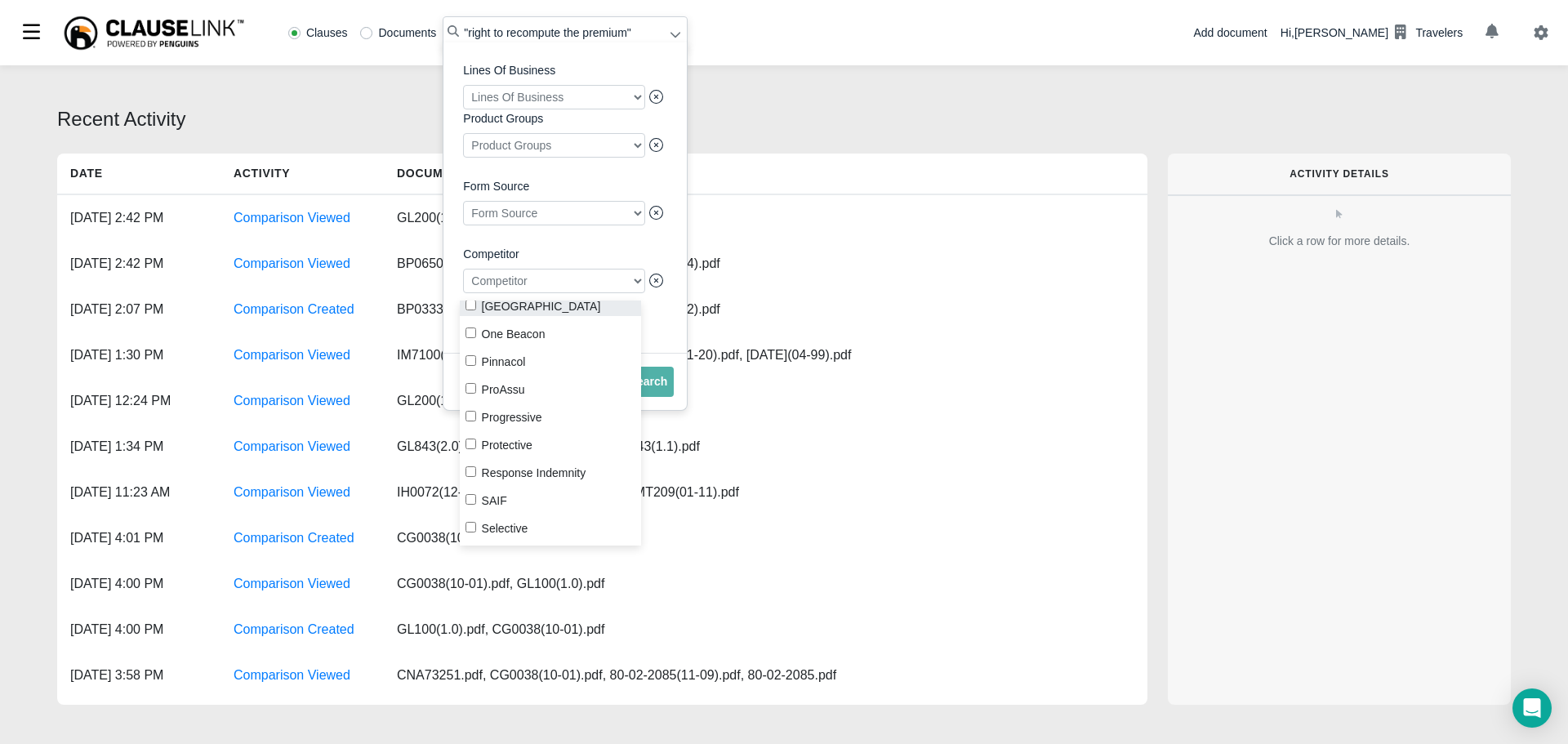
scroll to position [1797, 0]
click at [474, 409] on input "Progressive" at bounding box center [470, 409] width 11 height 11
checkbox input "true"
click at [655, 388] on span "Search" at bounding box center [648, 380] width 39 height 13
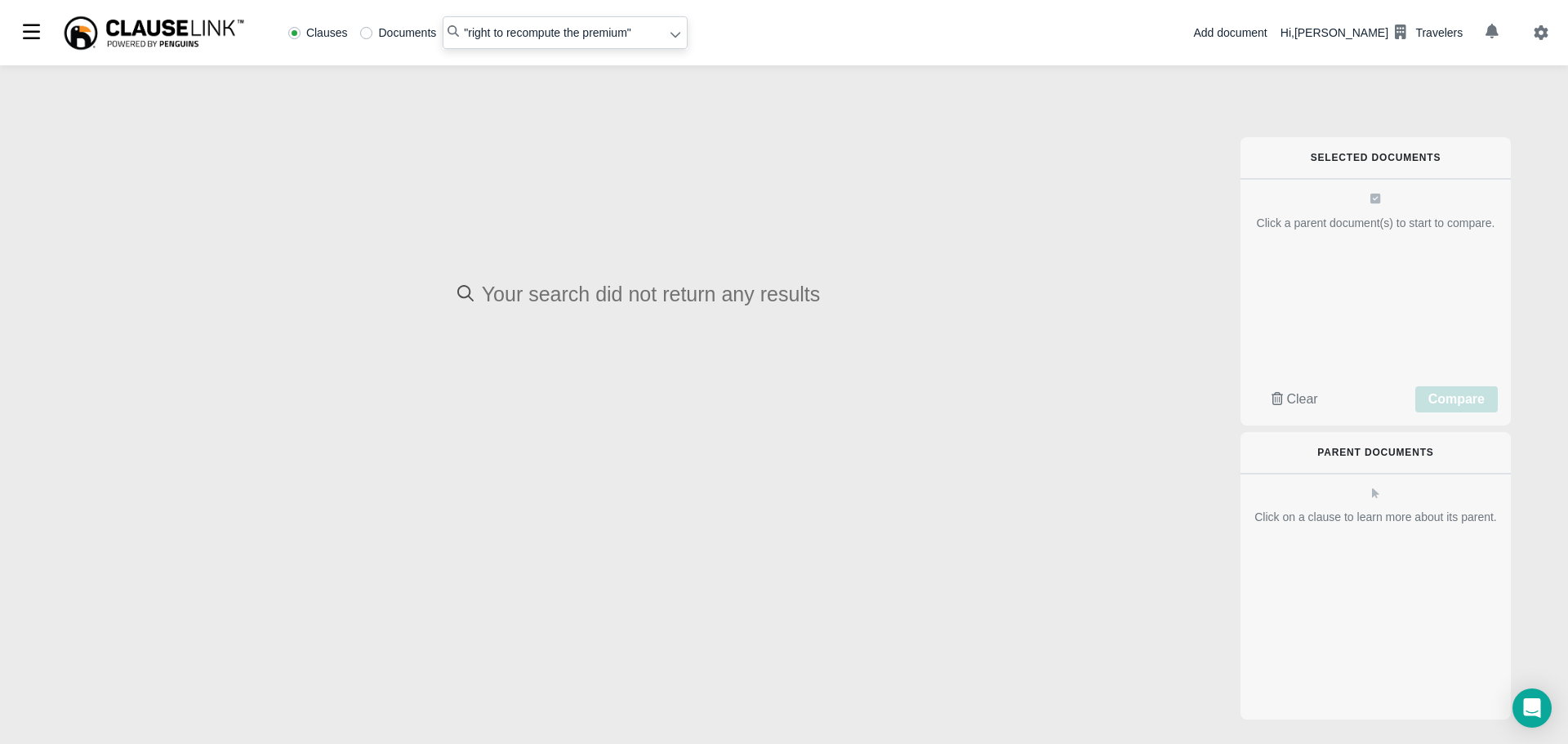
radio input "false"
radio input "true"
